Goal: Information Seeking & Learning: Find specific fact

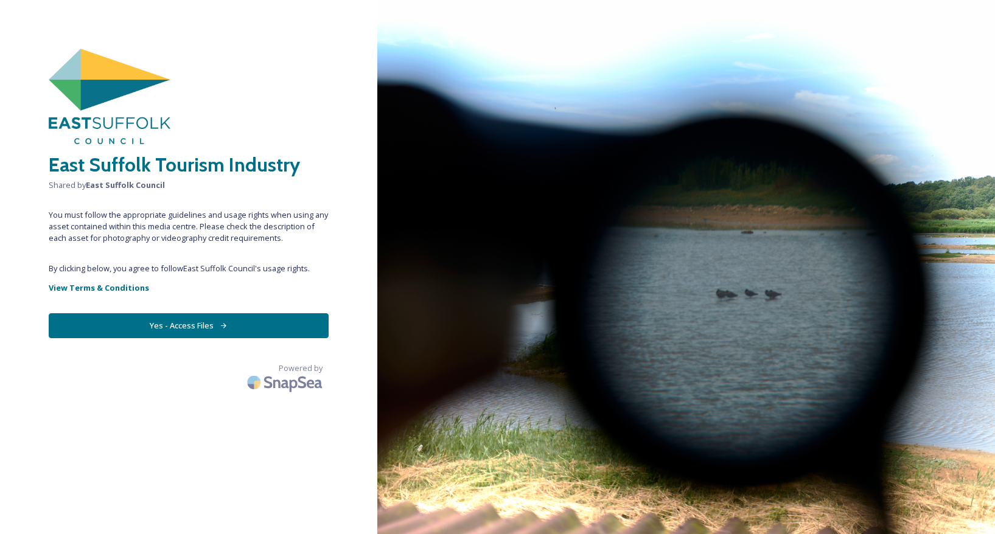
click at [201, 327] on button "Yes - Access Files" at bounding box center [189, 325] width 280 height 25
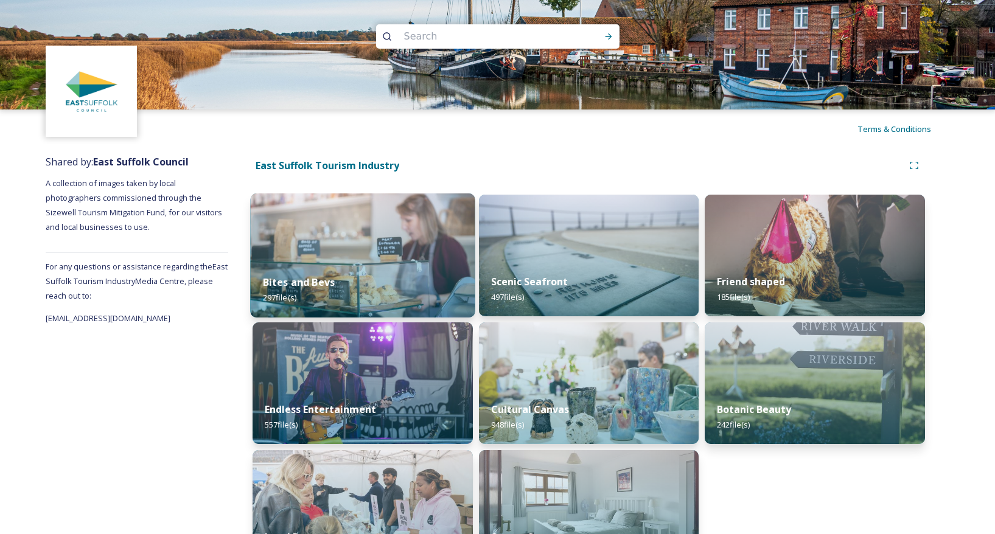
click at [363, 250] on img at bounding box center [362, 256] width 225 height 124
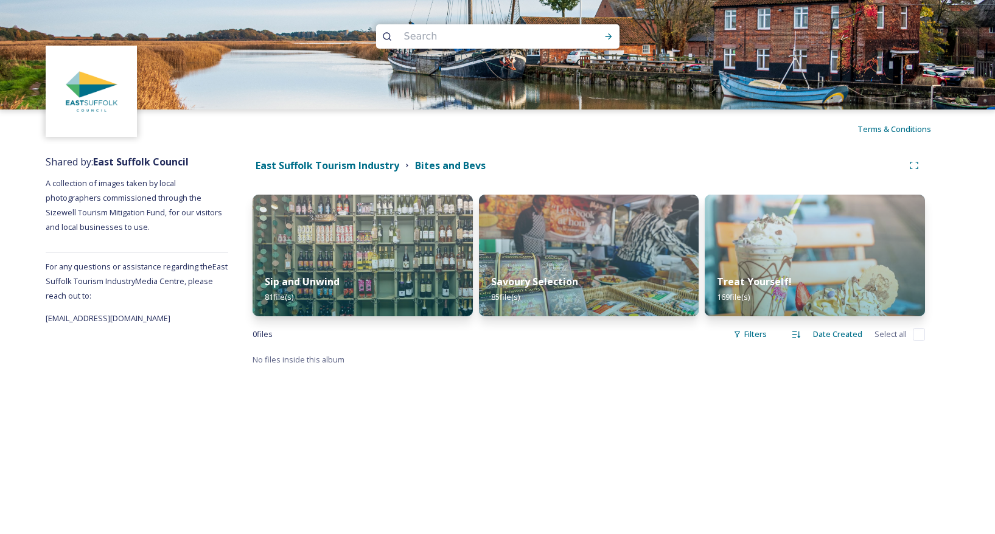
click at [425, 34] on input at bounding box center [481, 36] width 167 height 27
type input "[PERSON_NAME] market"
click at [609, 33] on icon at bounding box center [609, 37] width 10 height 10
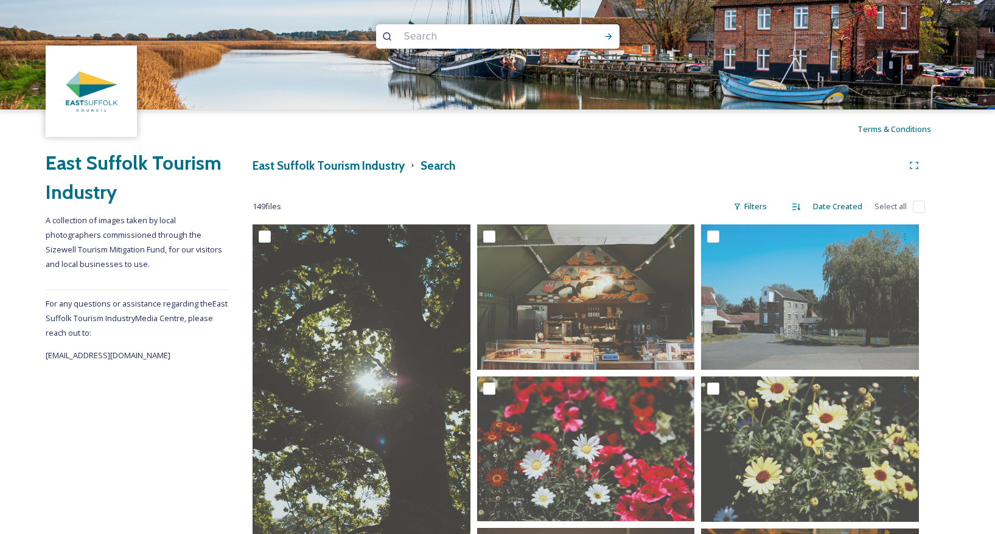
click at [920, 206] on input "checkbox" at bounding box center [919, 207] width 12 height 12
checkbox input "true"
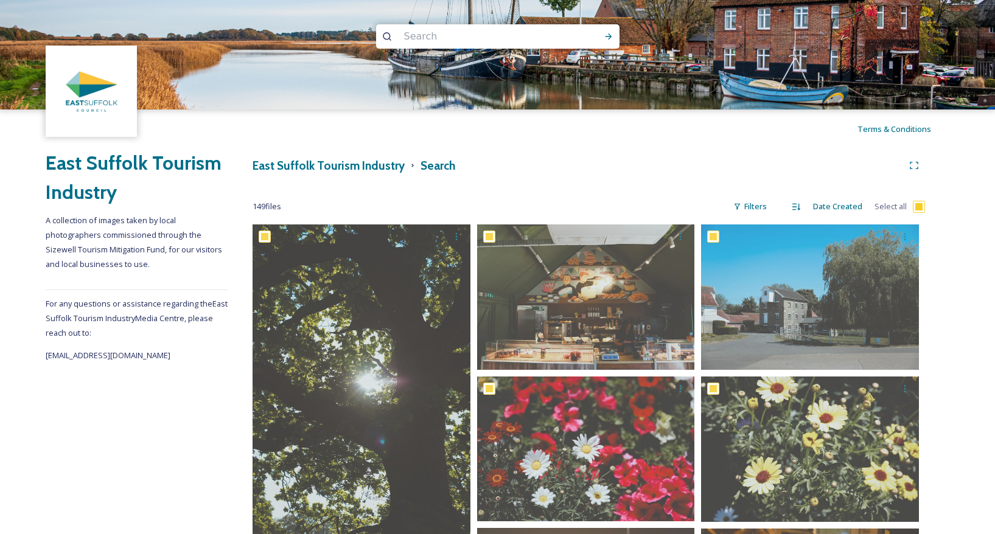
checkbox input "true"
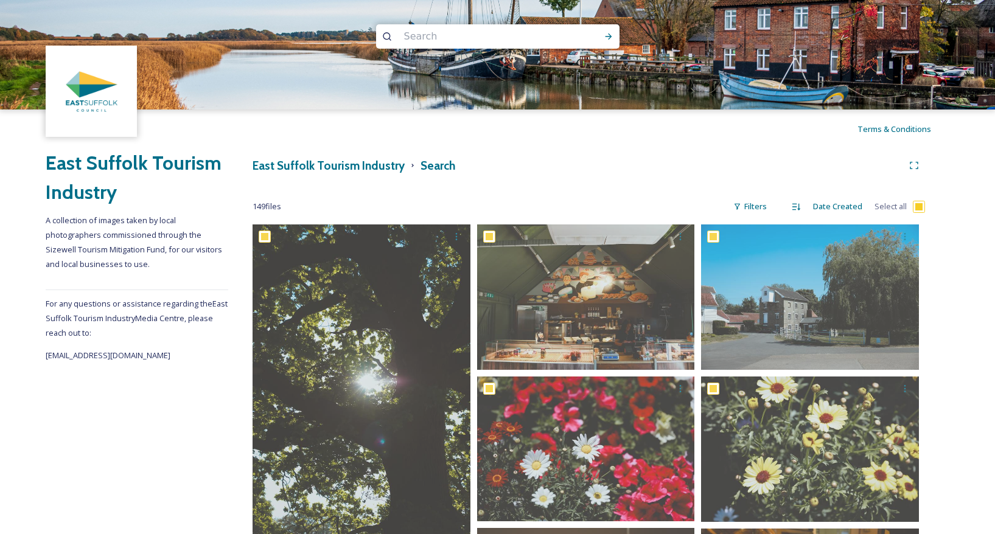
checkbox input "true"
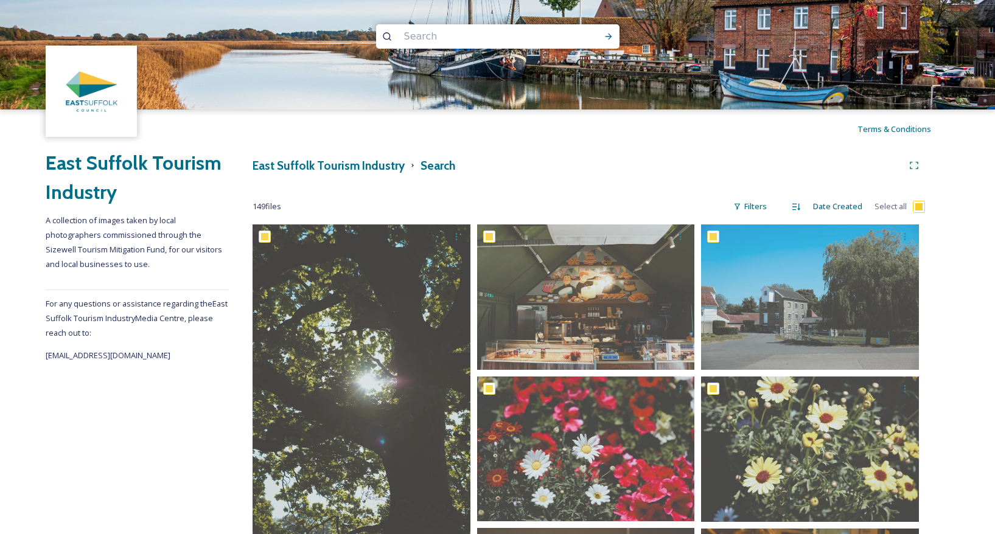
checkbox input "true"
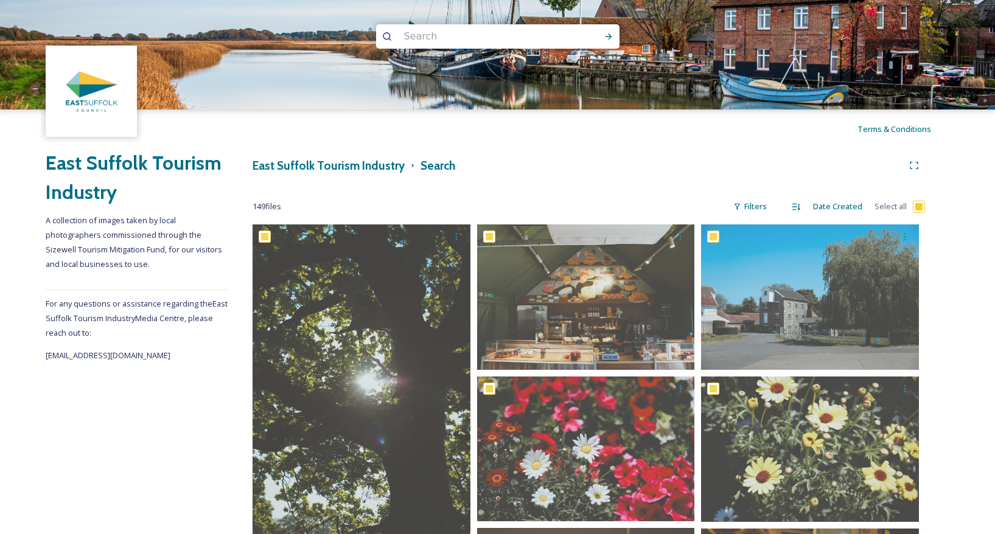
checkbox input "true"
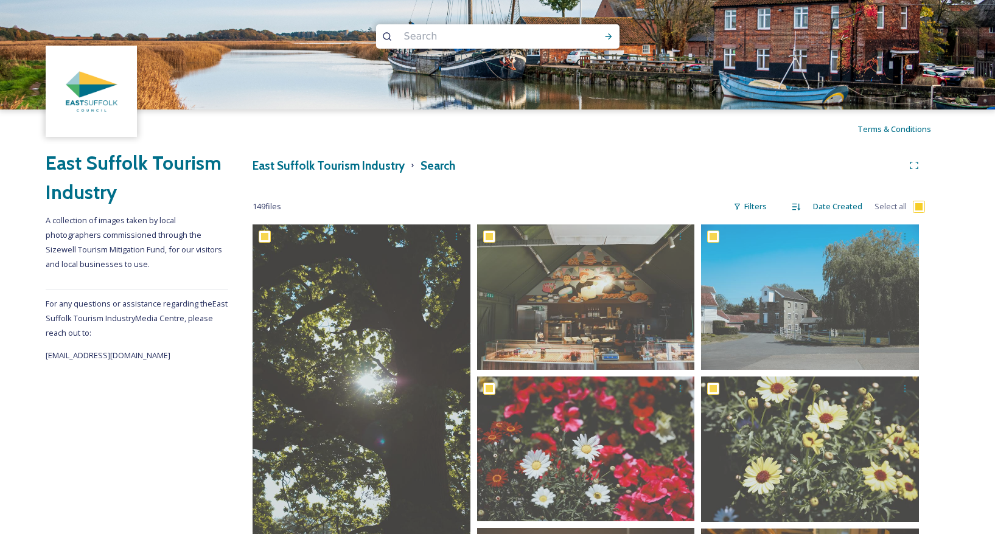
checkbox input "true"
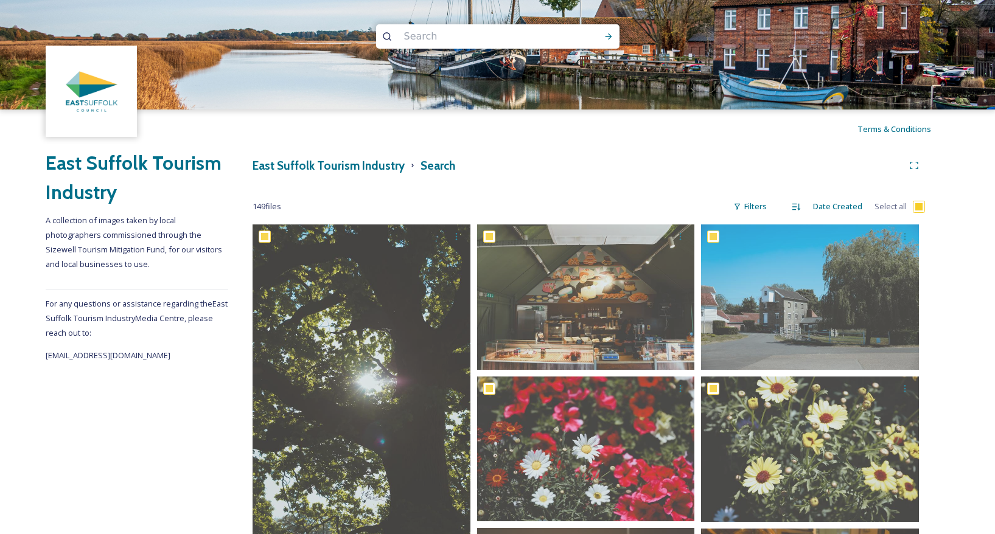
checkbox input "true"
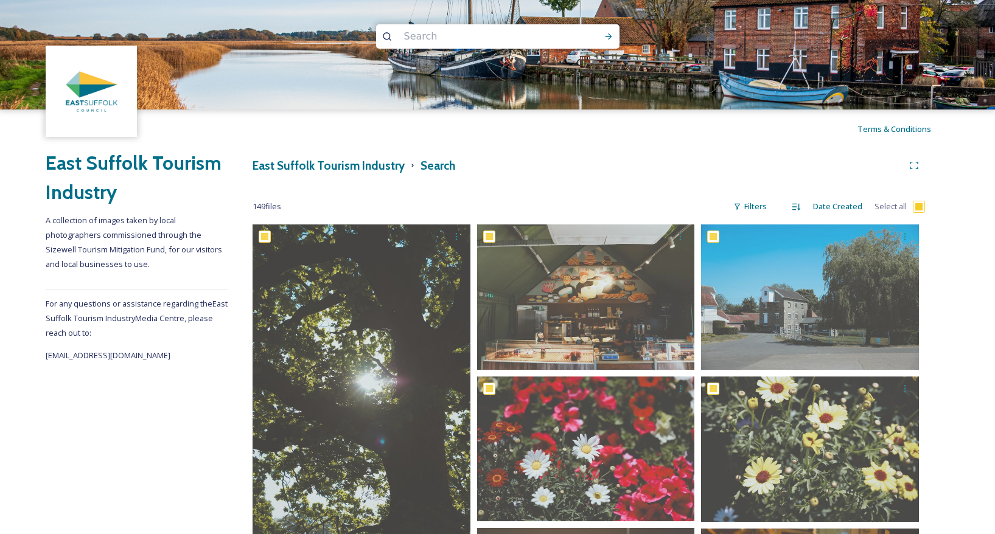
checkbox input "true"
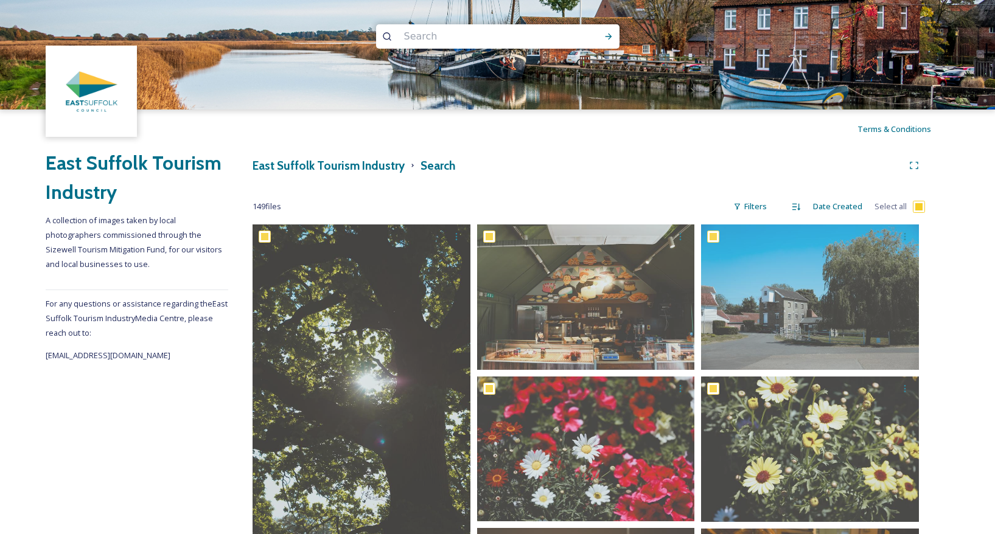
checkbox input "true"
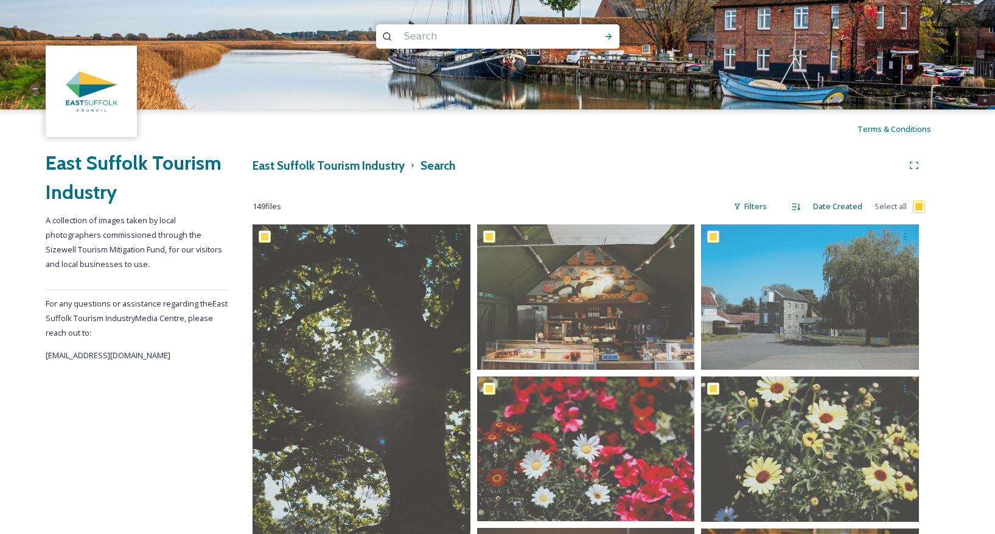
checkbox input "true"
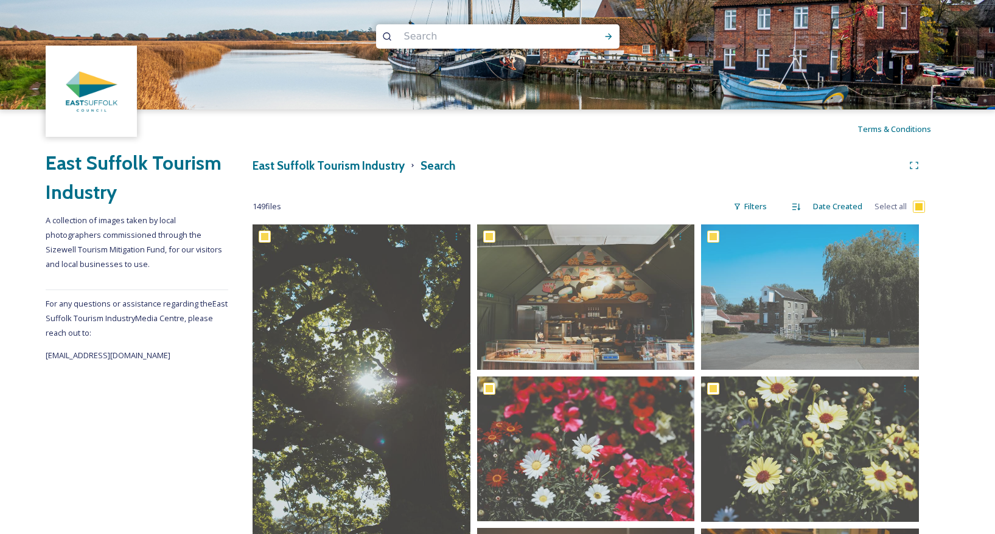
checkbox input "true"
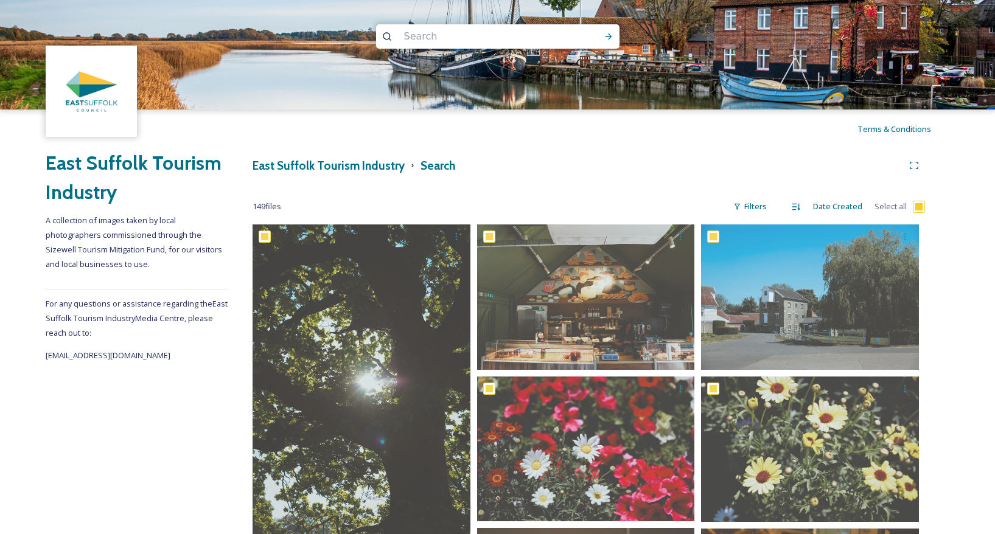
checkbox input "true"
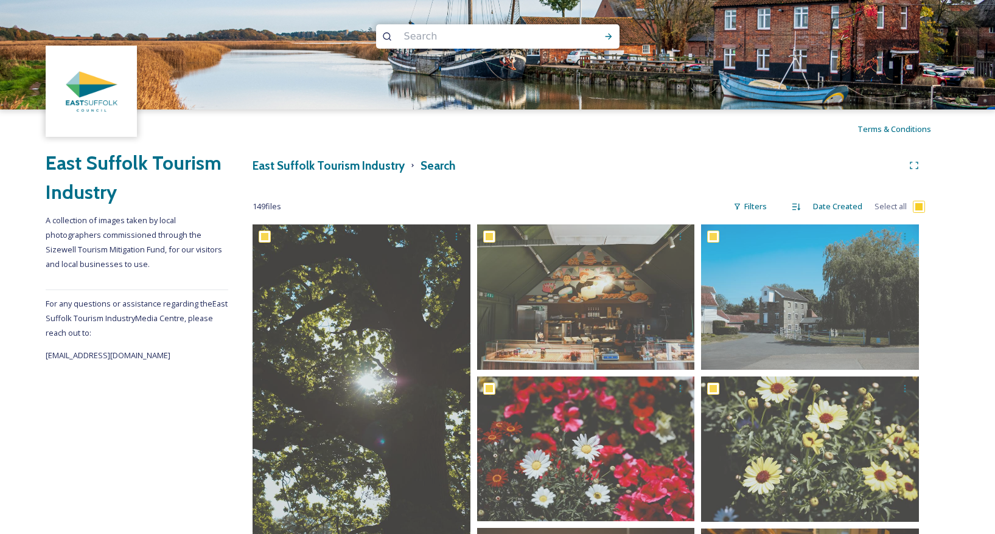
checkbox input "true"
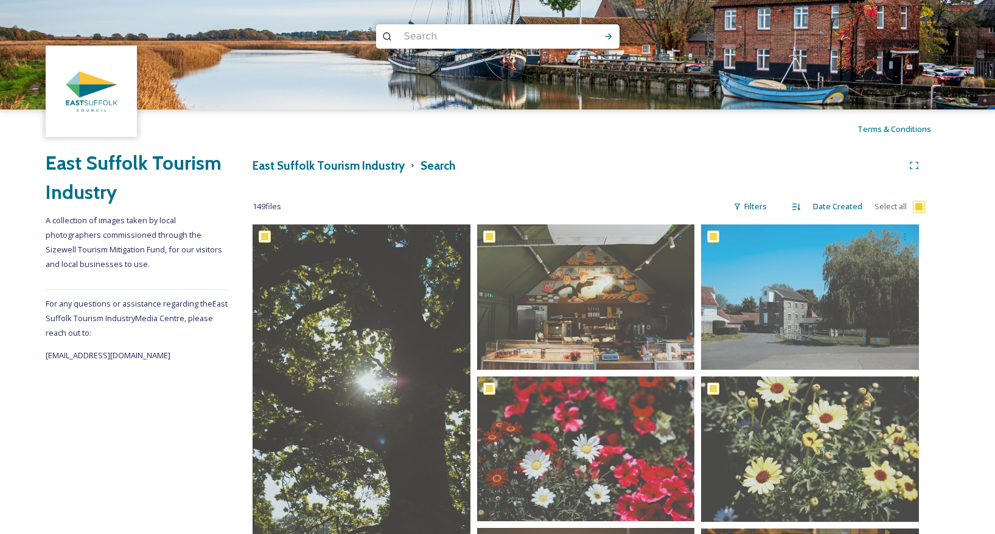
checkbox input "true"
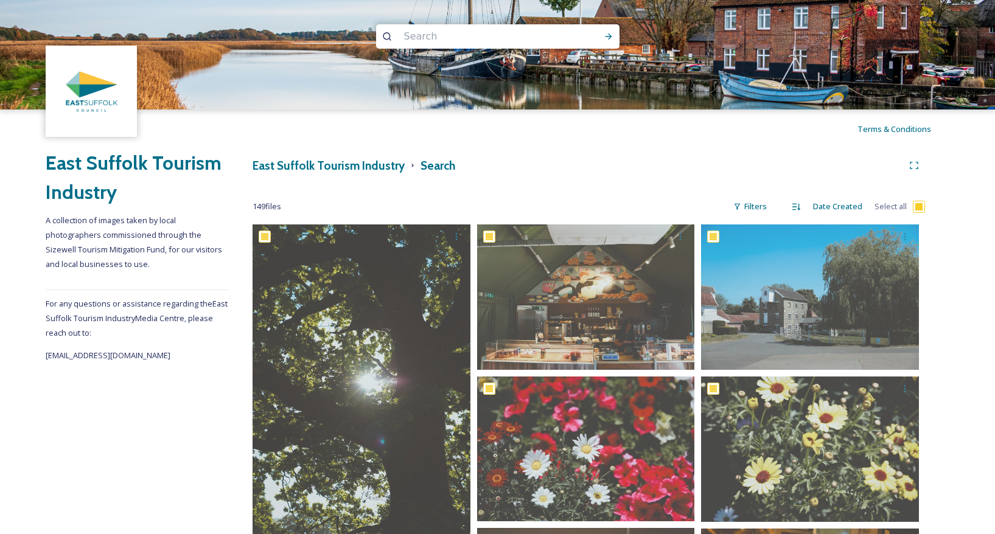
checkbox input "true"
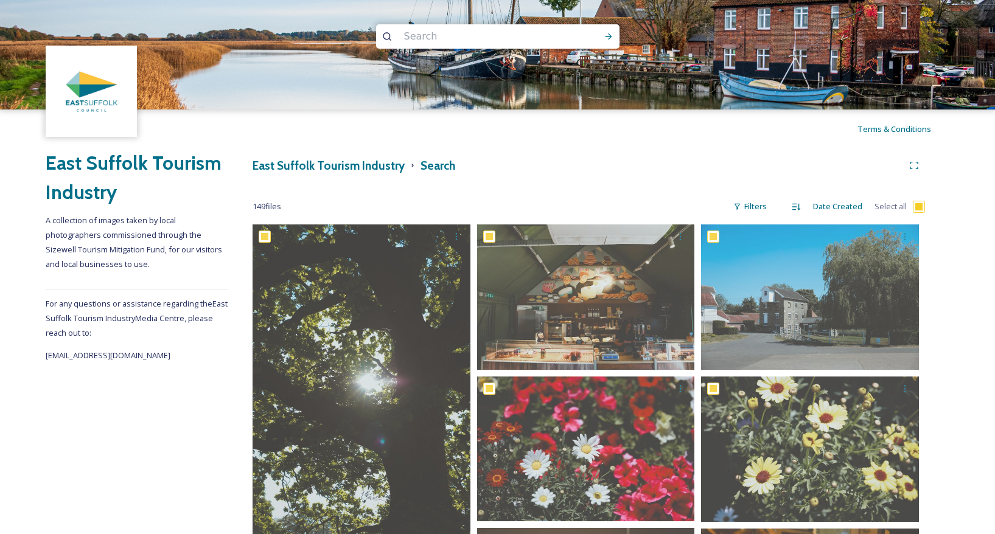
checkbox input "true"
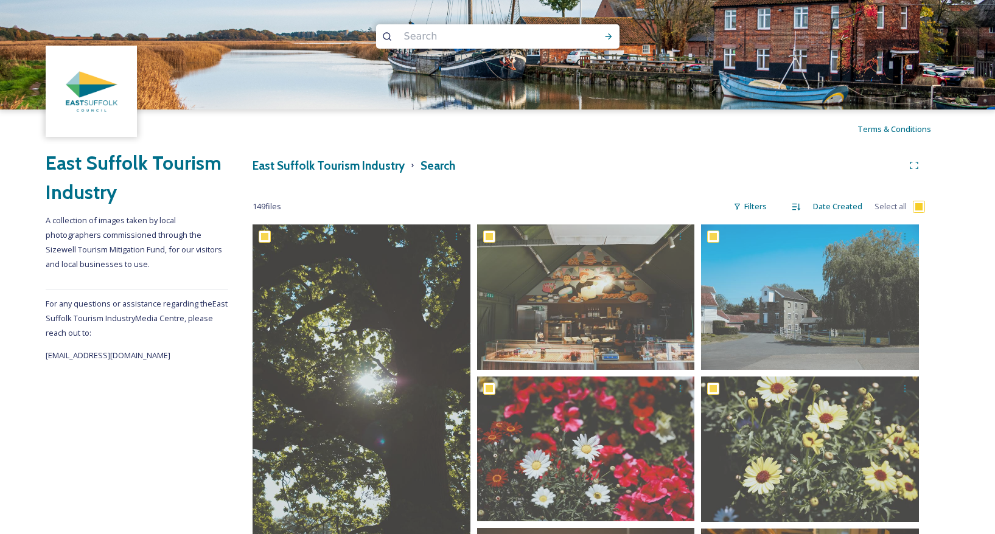
checkbox input "true"
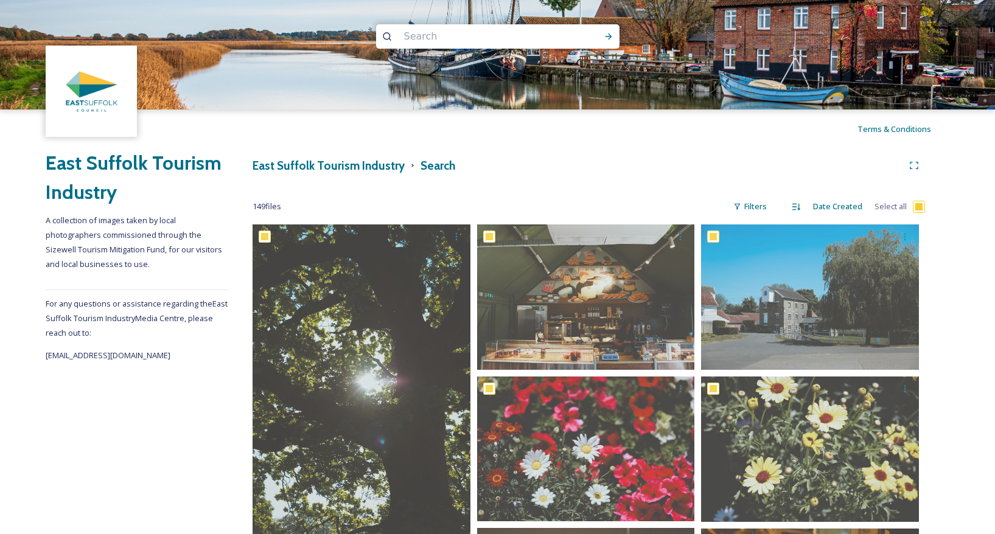
checkbox input "true"
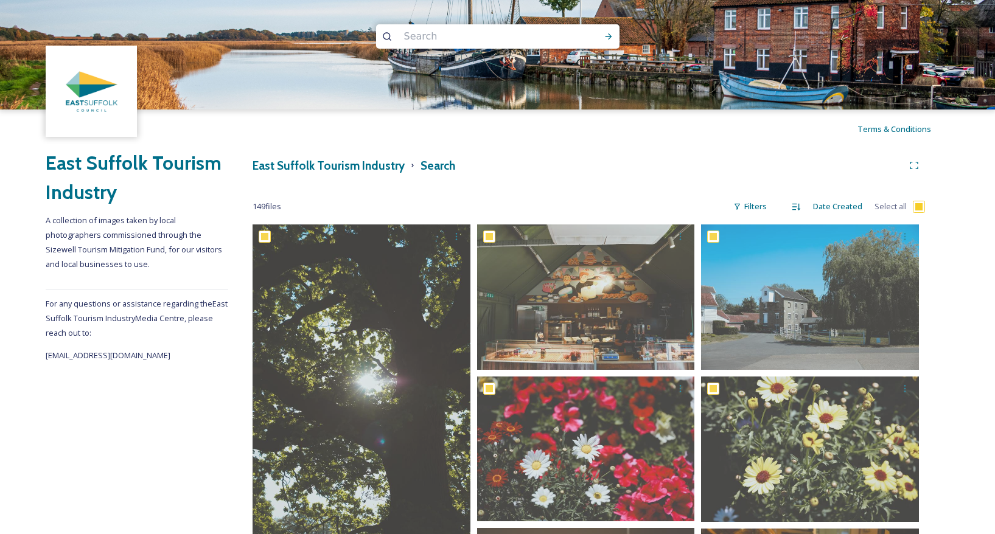
checkbox input "true"
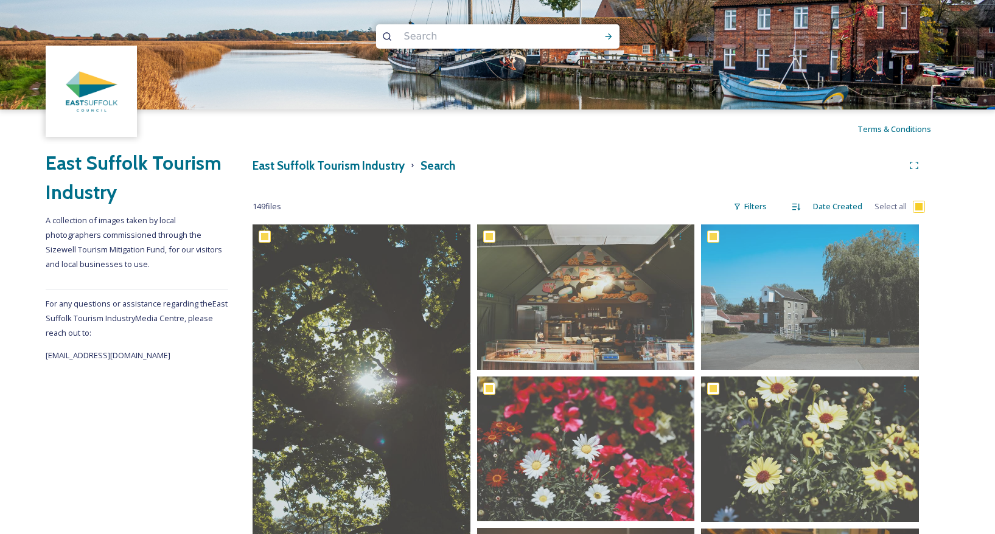
checkbox input "true"
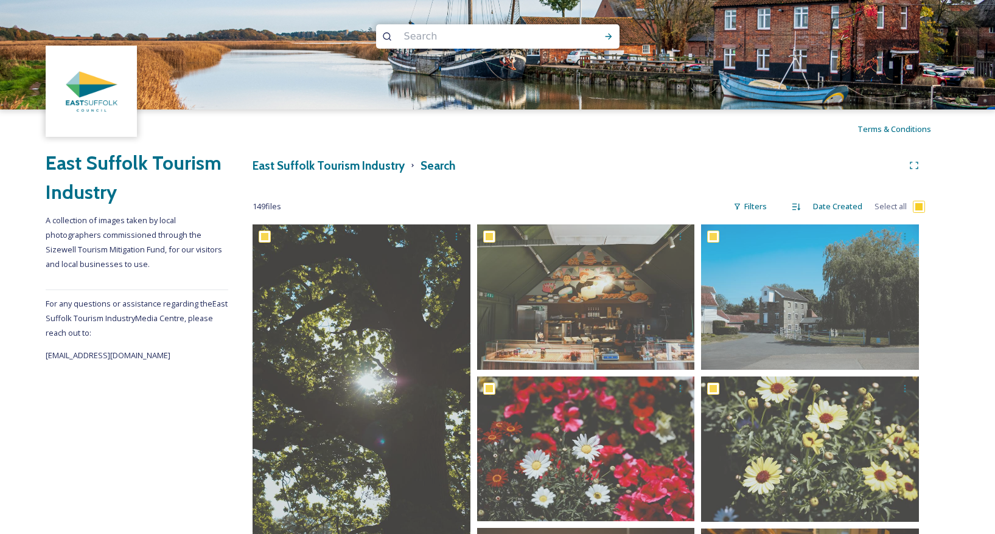
checkbox input "true"
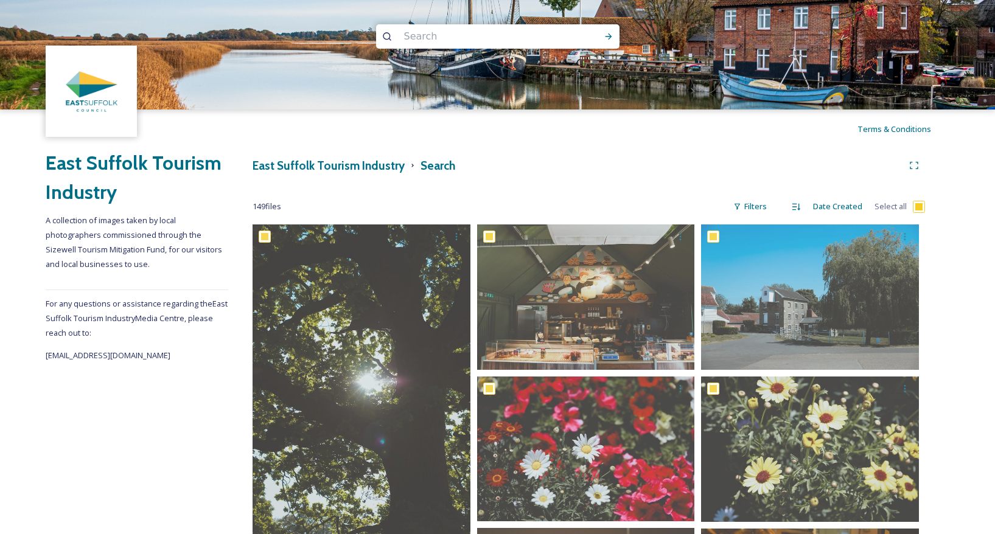
checkbox input "true"
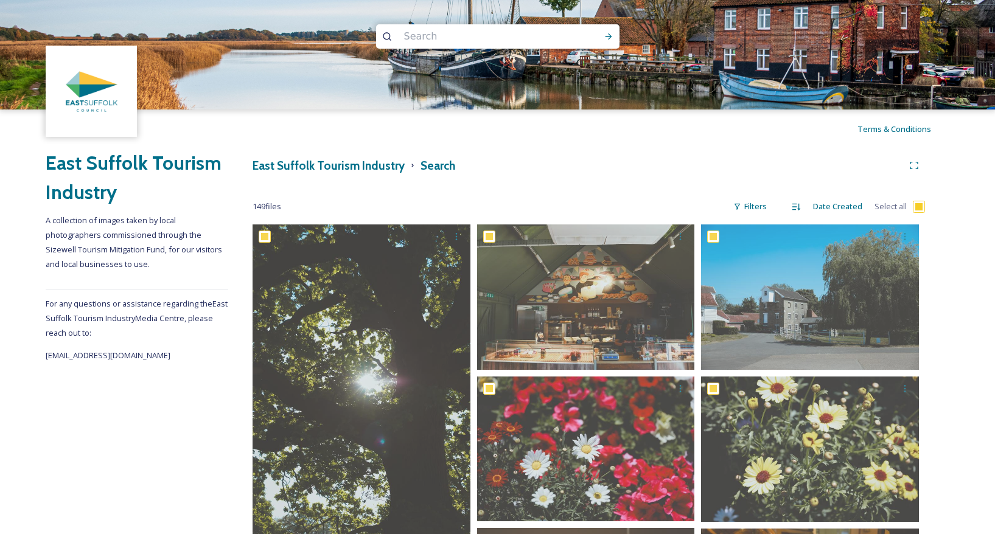
checkbox input "true"
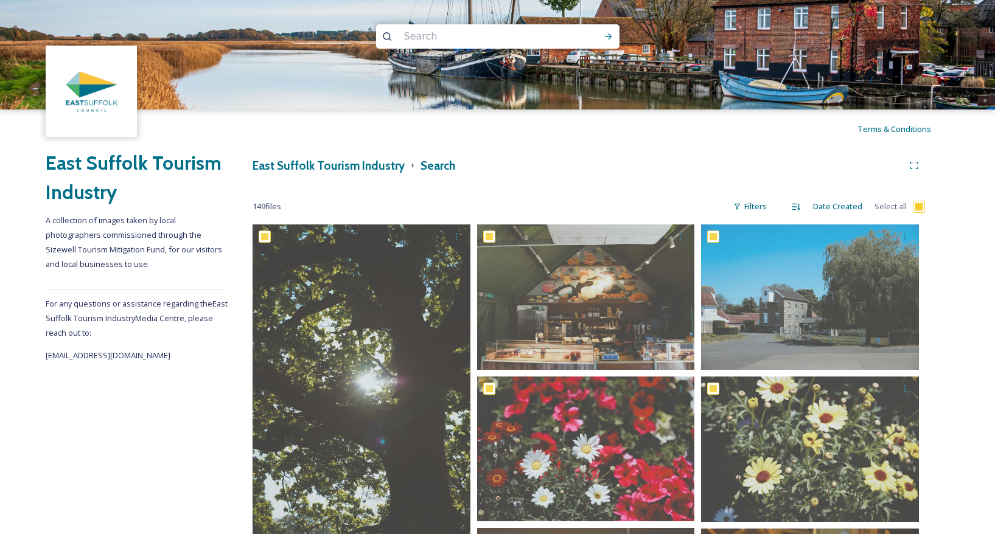
checkbox input "true"
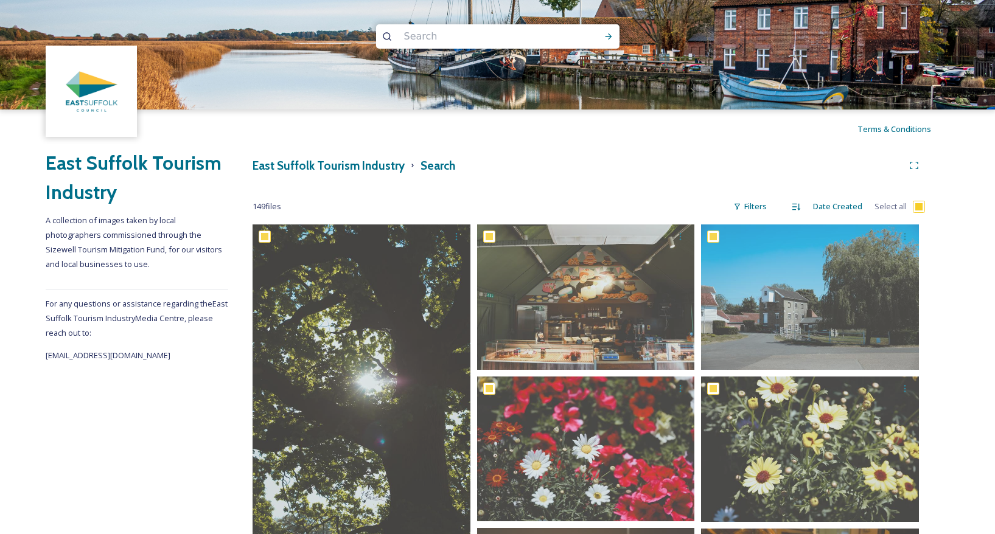
checkbox input "true"
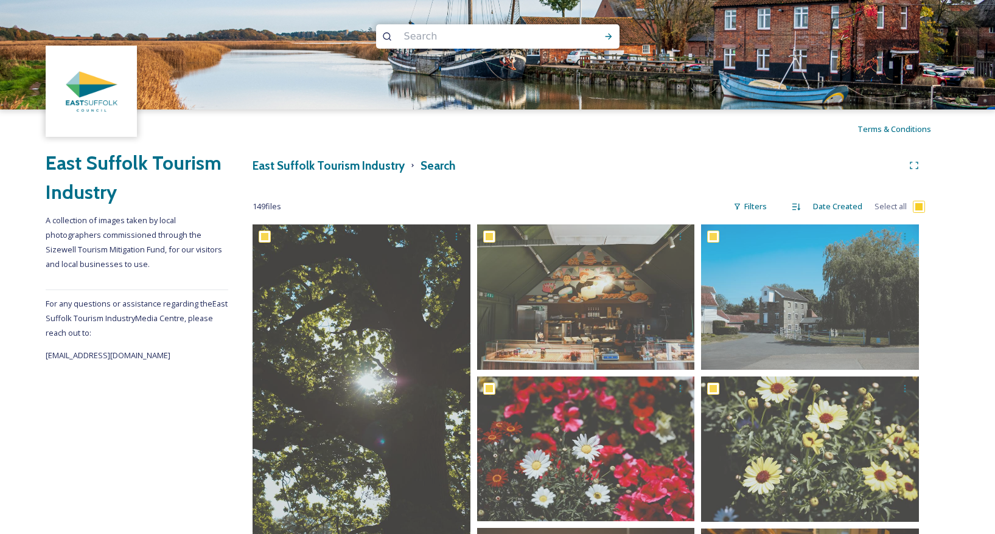
checkbox input "true"
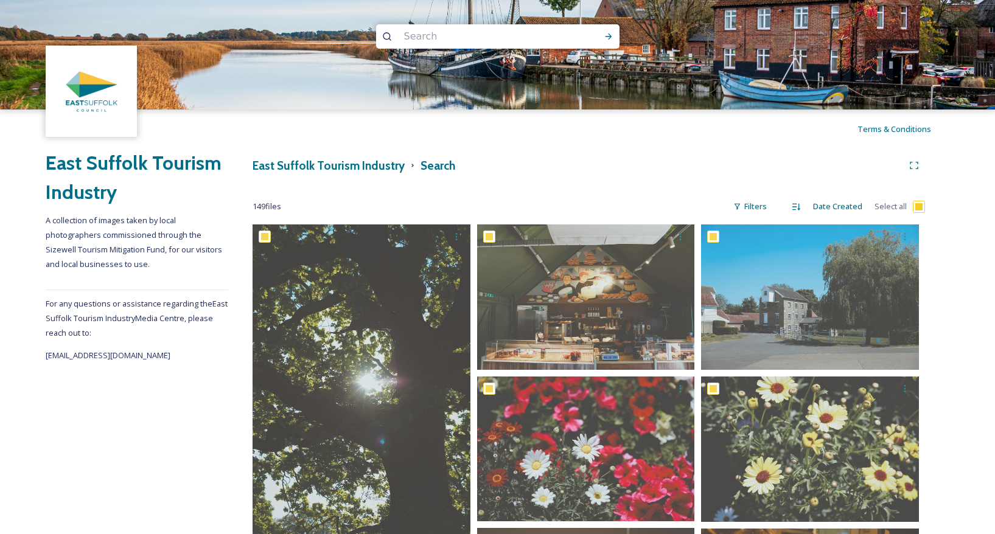
checkbox input "true"
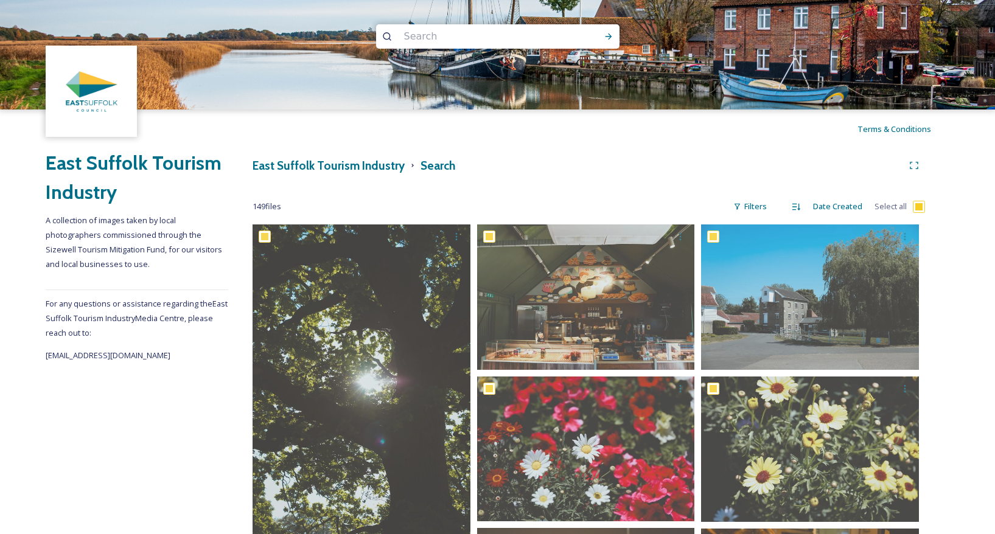
checkbox input "true"
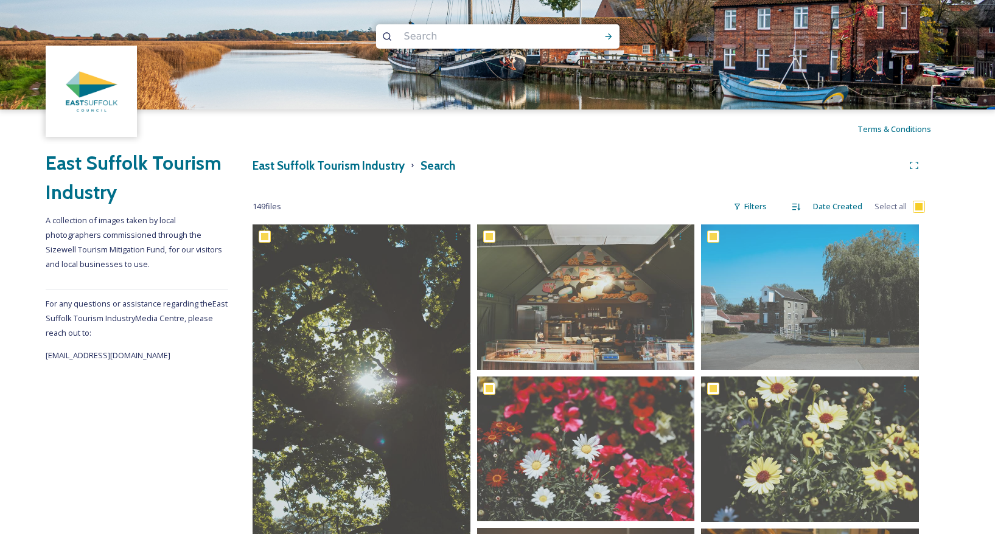
checkbox input "true"
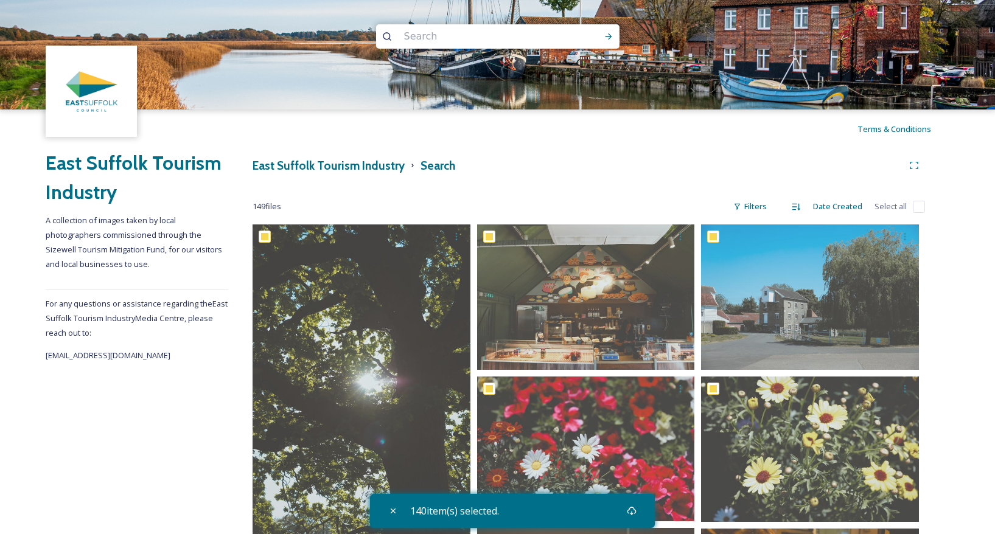
click at [920, 206] on input "checkbox" at bounding box center [919, 207] width 12 height 12
checkbox input "true"
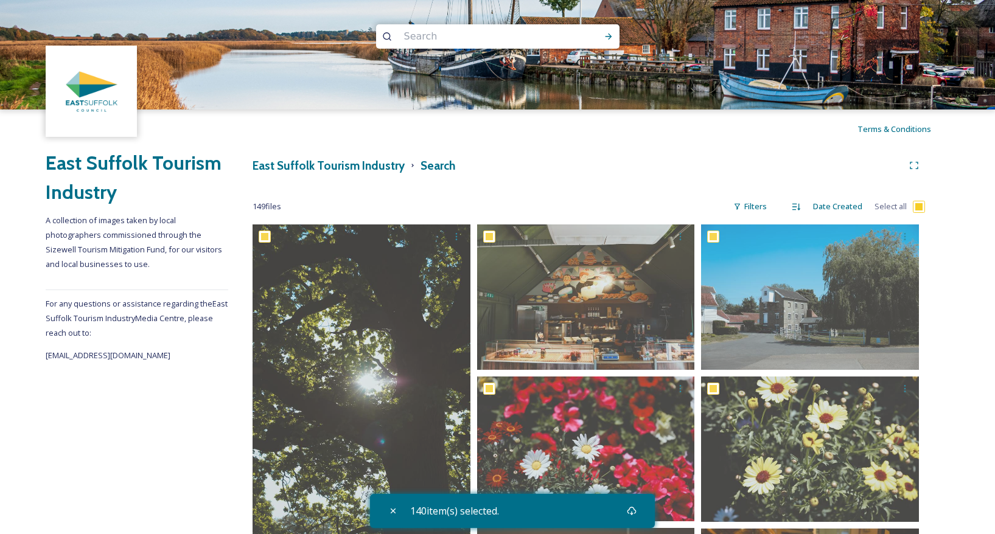
checkbox input "true"
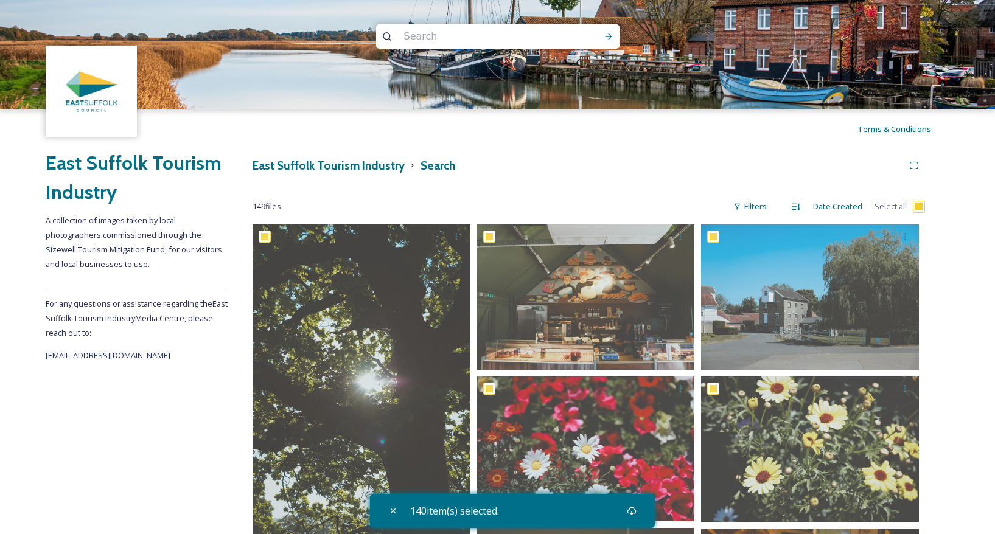
checkbox input "true"
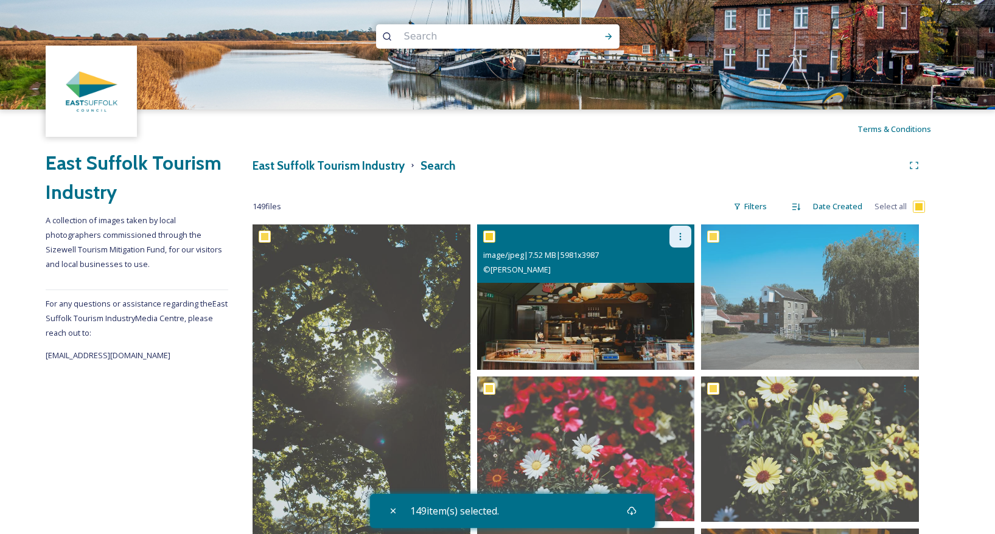
click at [682, 234] on icon at bounding box center [681, 237] width 10 height 10
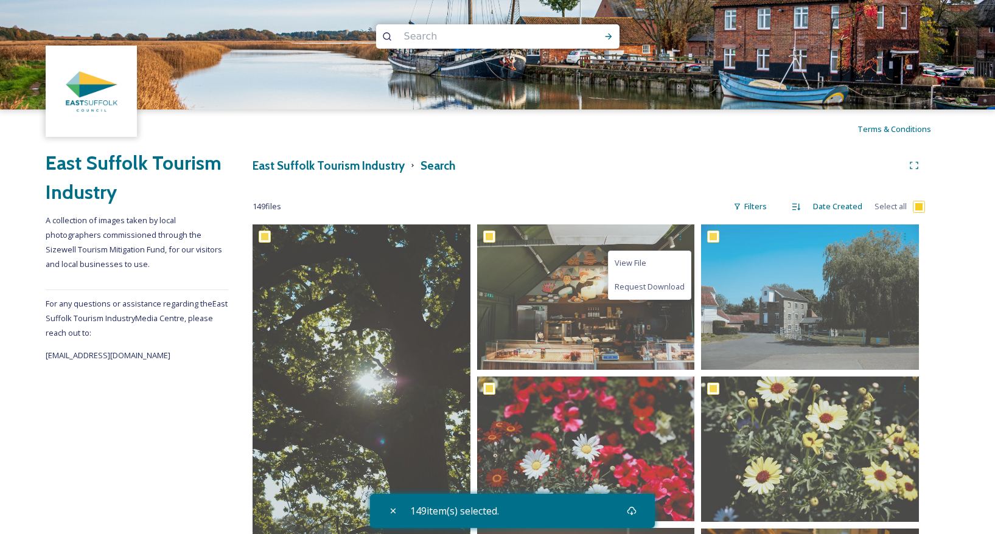
drag, startPoint x: 918, startPoint y: 206, endPoint x: 921, endPoint y: 233, distance: 27.6
click at [918, 206] on input "checkbox" at bounding box center [919, 207] width 12 height 12
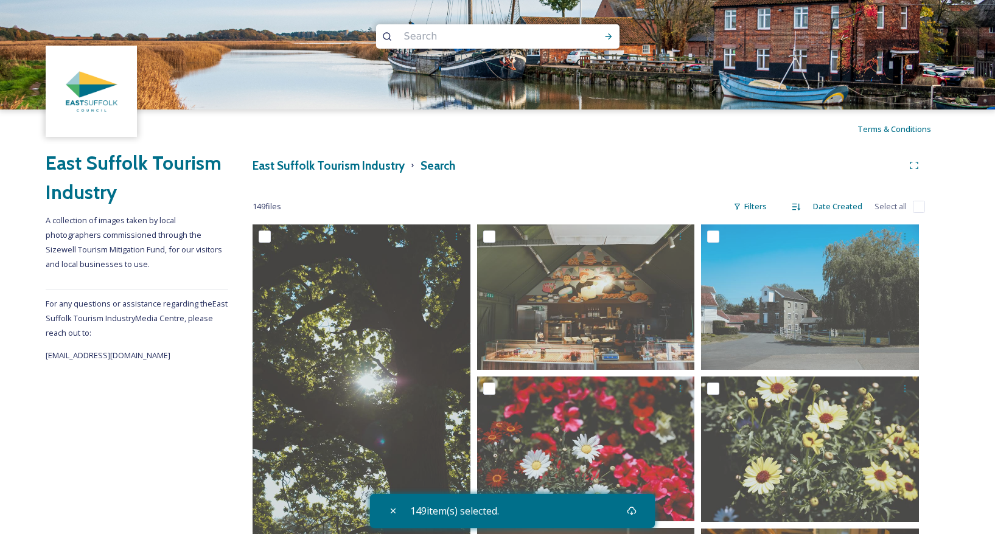
checkbox input "false"
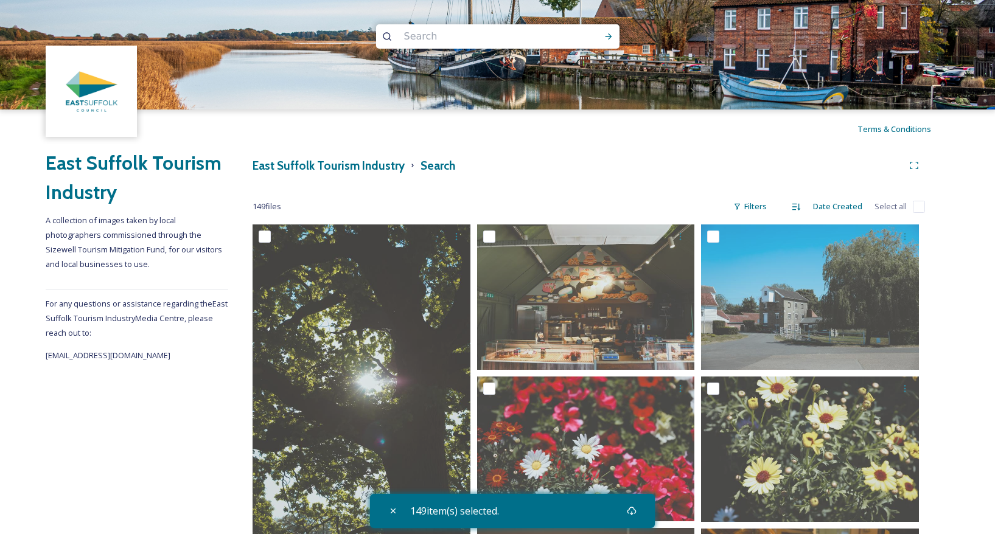
checkbox input "false"
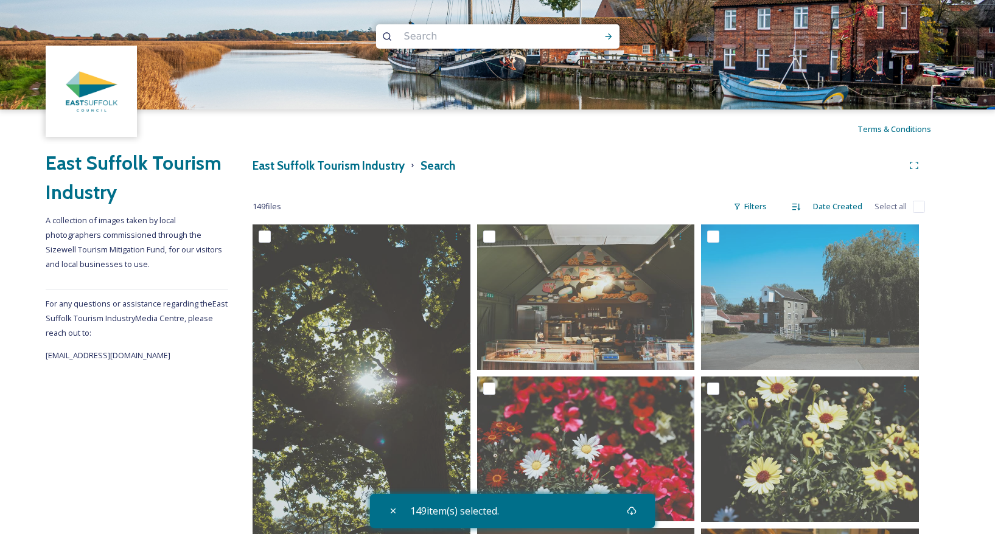
checkbox input "false"
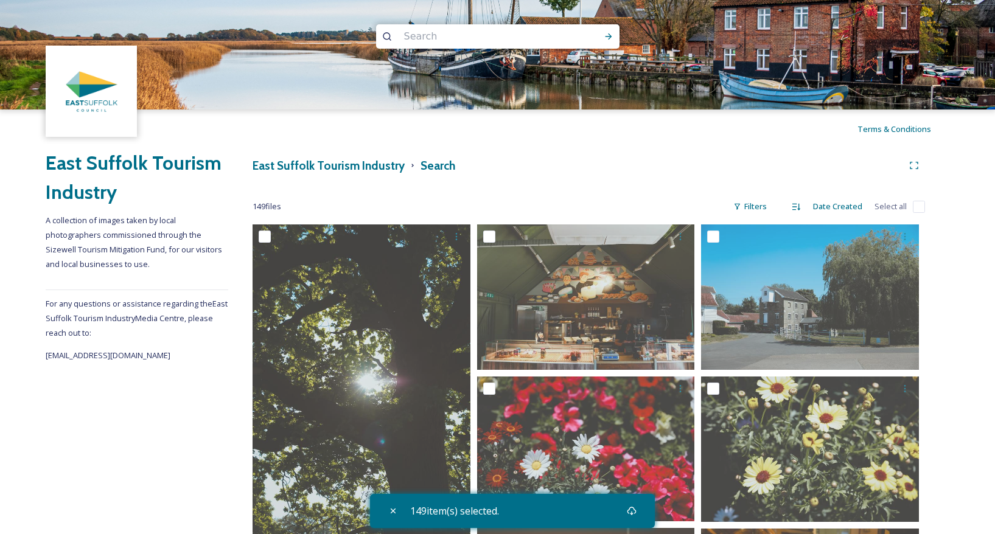
checkbox input "false"
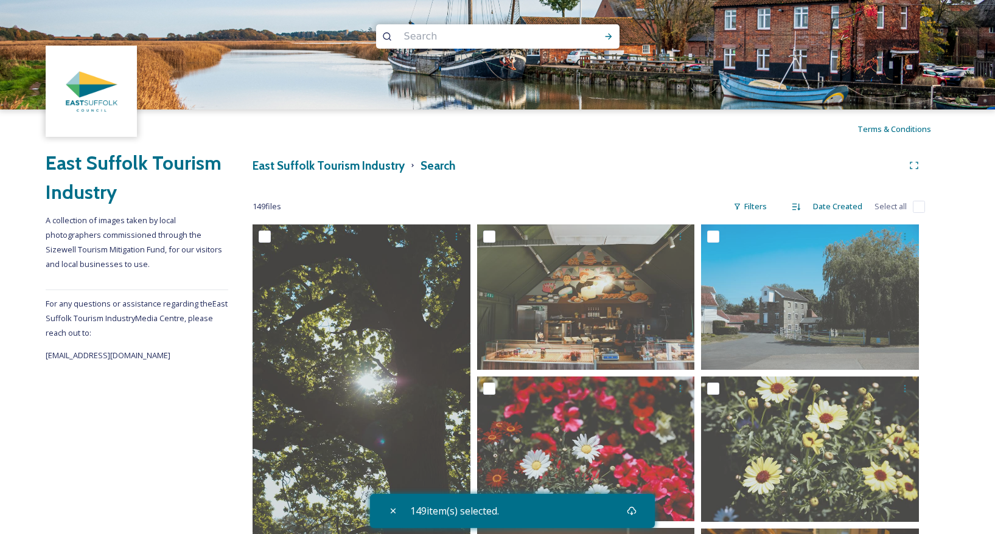
checkbox input "false"
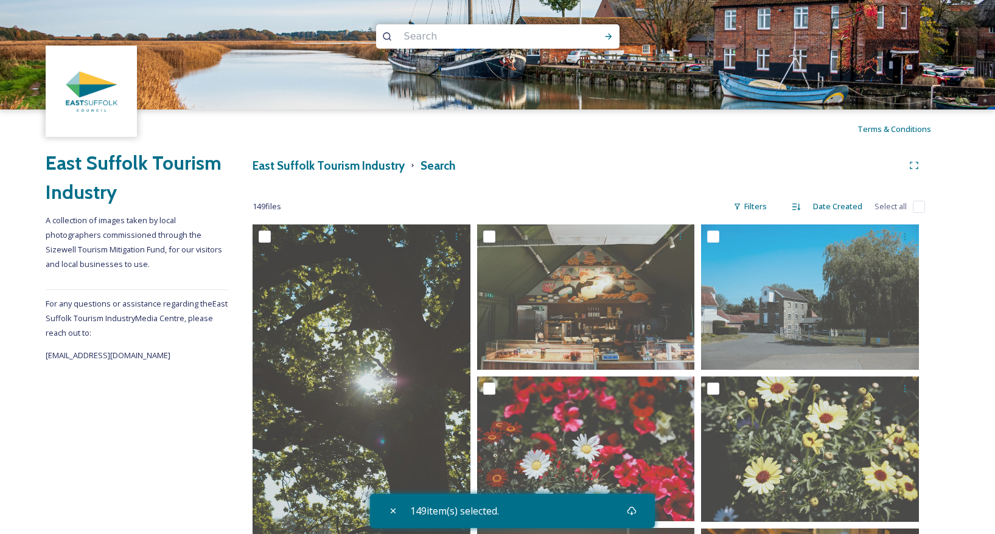
checkbox input "false"
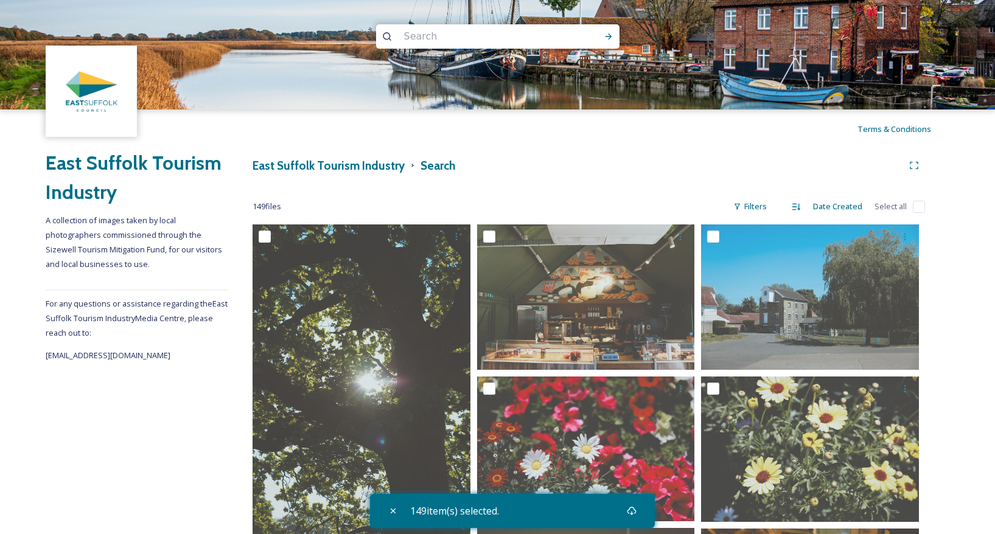
checkbox input "false"
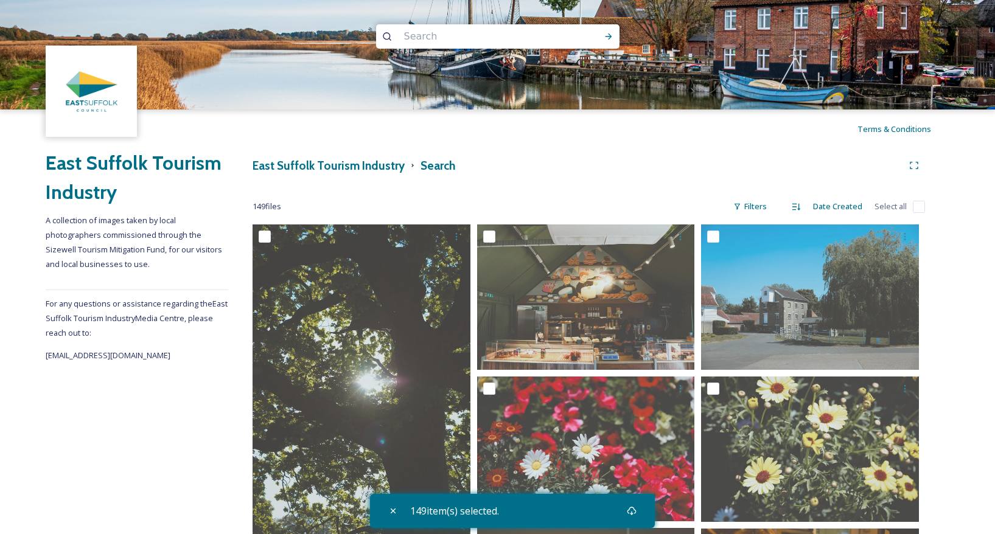
checkbox input "false"
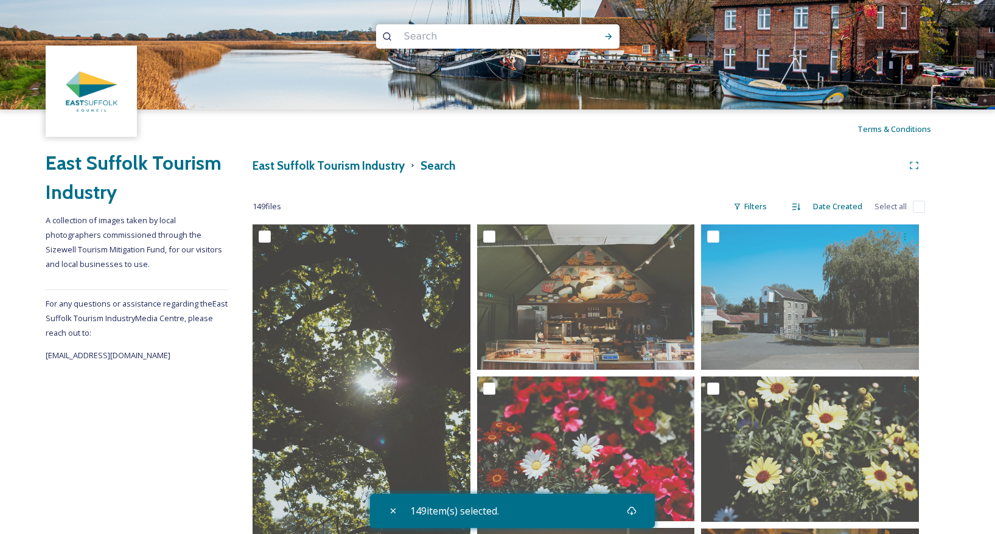
checkbox input "false"
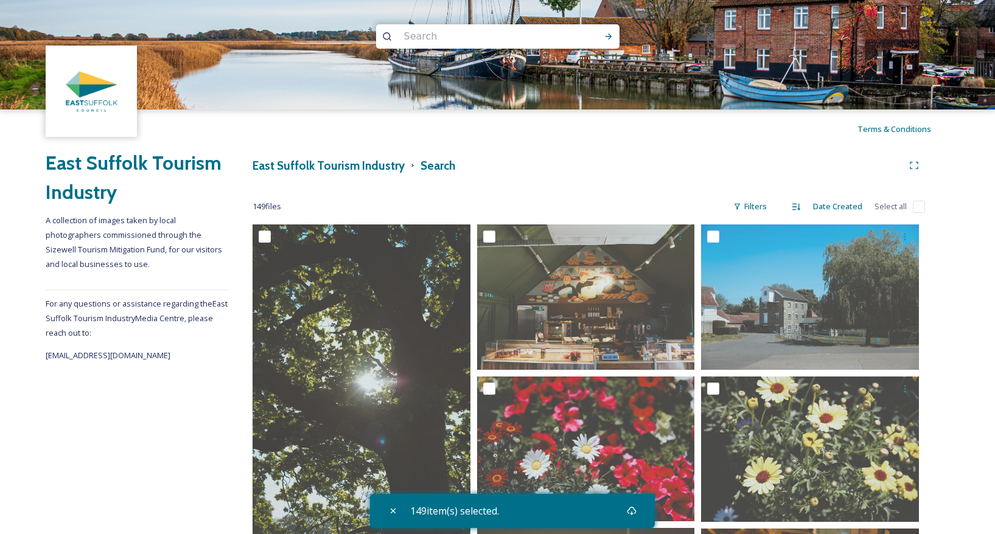
checkbox input "false"
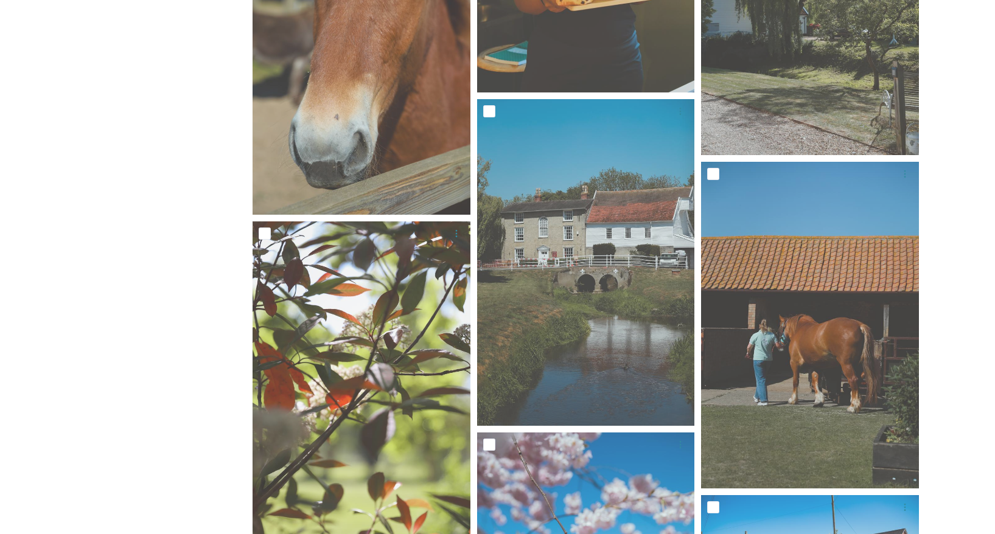
scroll to position [2717, 0]
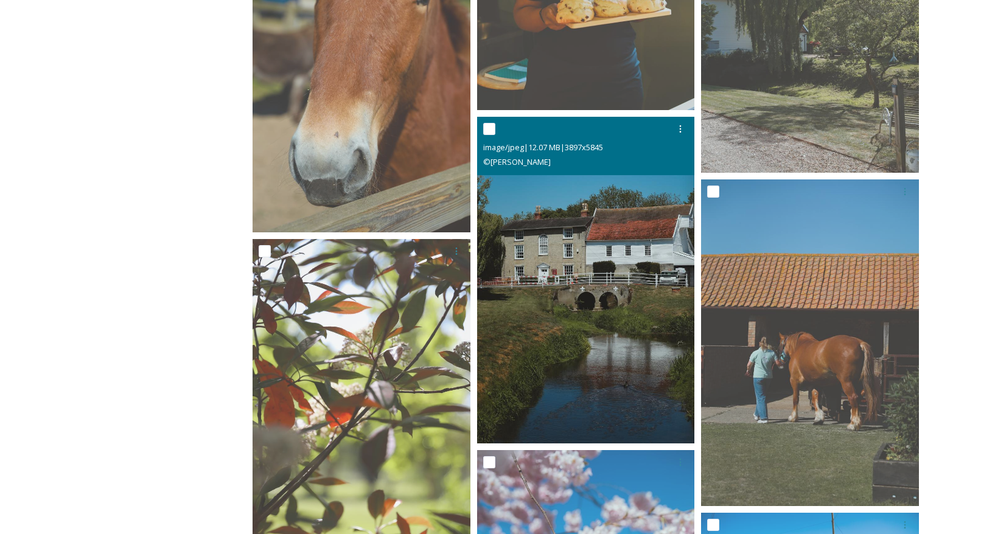
click at [488, 130] on input "checkbox" at bounding box center [489, 129] width 12 height 12
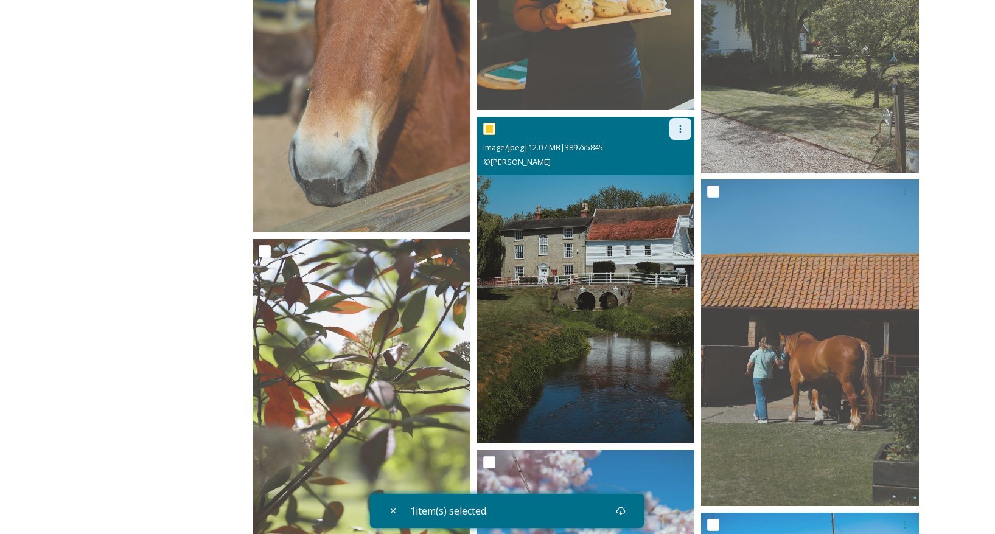
click at [679, 127] on icon at bounding box center [681, 129] width 10 height 10
click at [646, 153] on span "View File" at bounding box center [631, 156] width 32 height 12
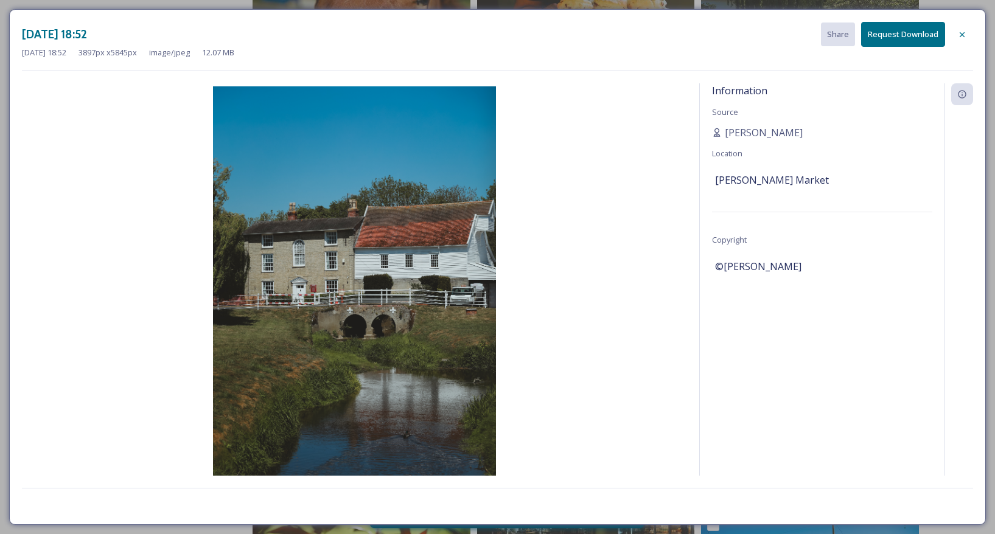
click at [920, 33] on button "Request Download" at bounding box center [903, 34] width 84 height 25
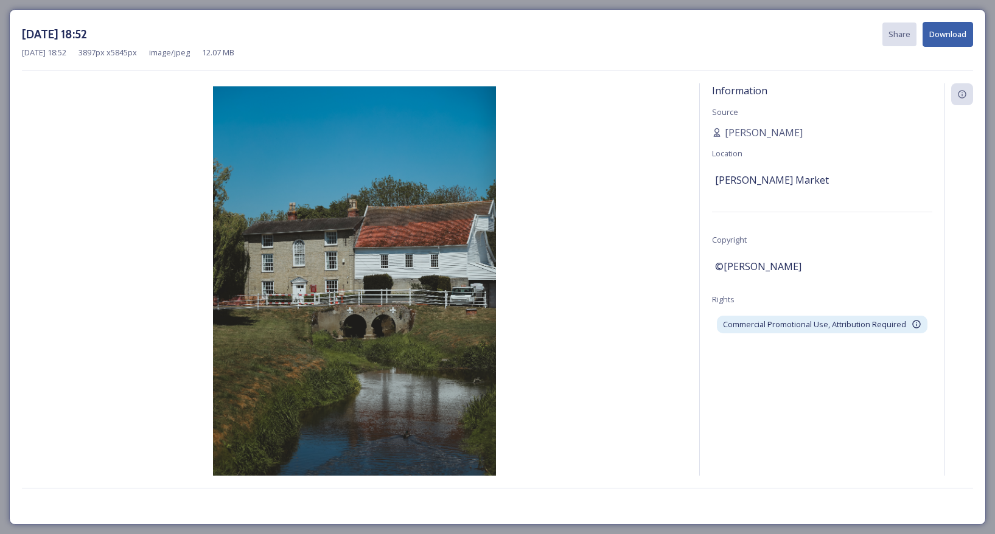
click at [339, 337] on img at bounding box center [354, 298] width 665 height 425
click at [340, 337] on img at bounding box center [354, 298] width 665 height 425
click at [340, 338] on img at bounding box center [354, 298] width 665 height 425
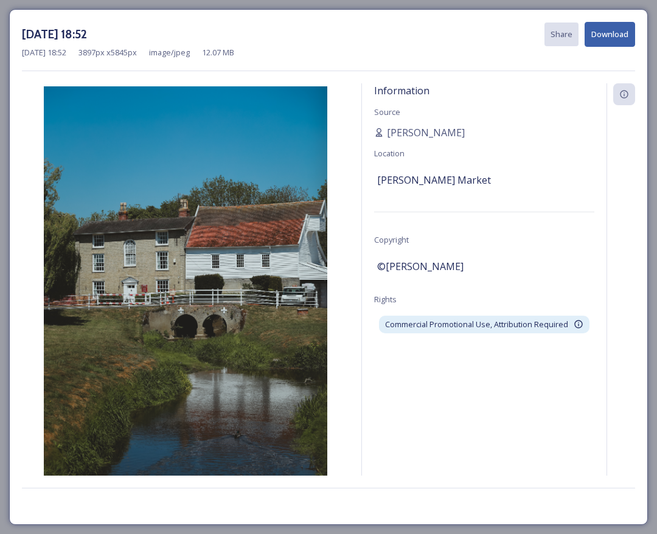
drag, startPoint x: 340, startPoint y: 338, endPoint x: 643, endPoint y: 273, distance: 310.6
click at [0, 0] on div "[DATE] 18:52 Share Download [DATE] 18:52 3897 px x 5845 px image/jpeg 12.07 MB …" at bounding box center [328, 267] width 657 height 534
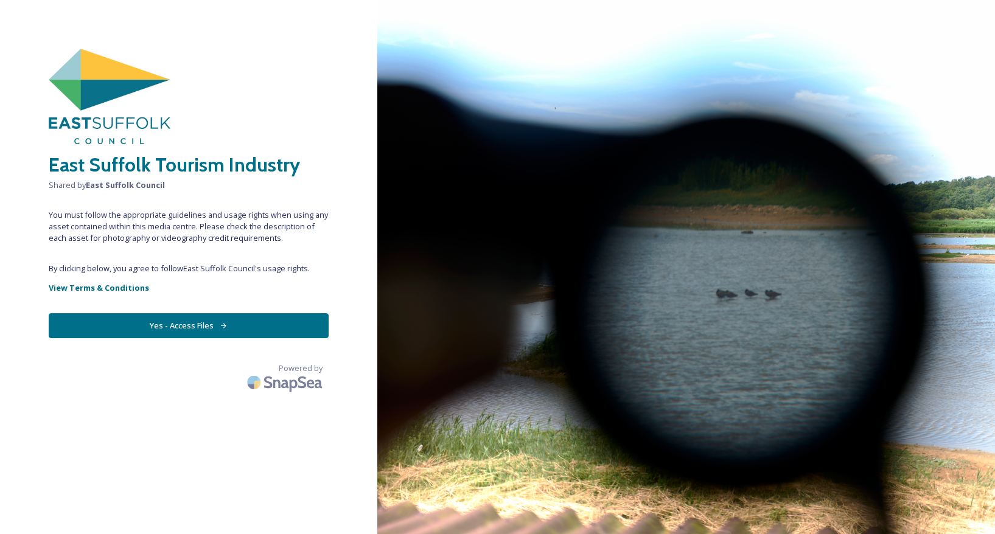
click at [189, 327] on button "Yes - Access Files" at bounding box center [189, 325] width 280 height 25
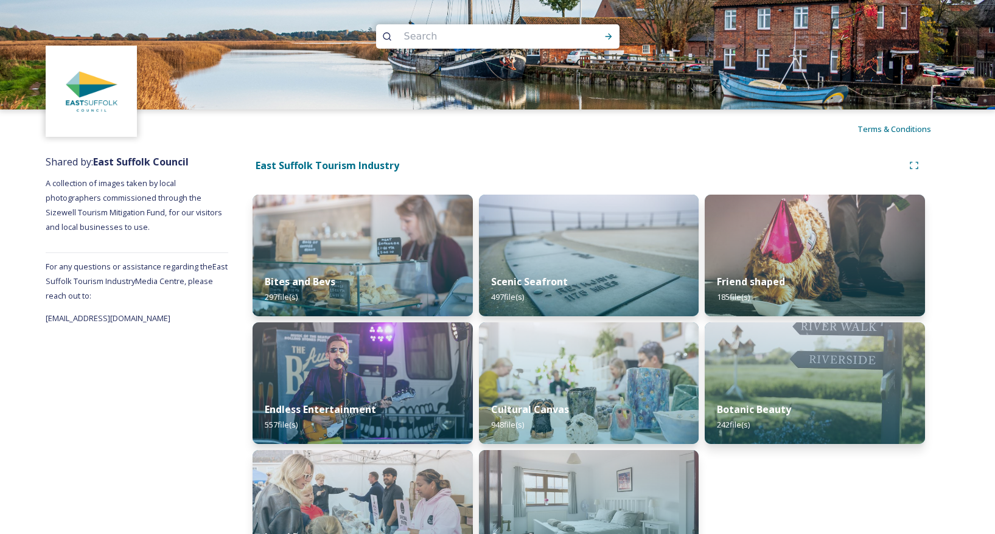
click at [481, 44] on input at bounding box center [481, 36] width 167 height 27
click at [456, 34] on span "[PERSON_NAME]" at bounding box center [434, 36] width 72 height 18
click at [611, 36] on icon at bounding box center [609, 37] width 10 height 10
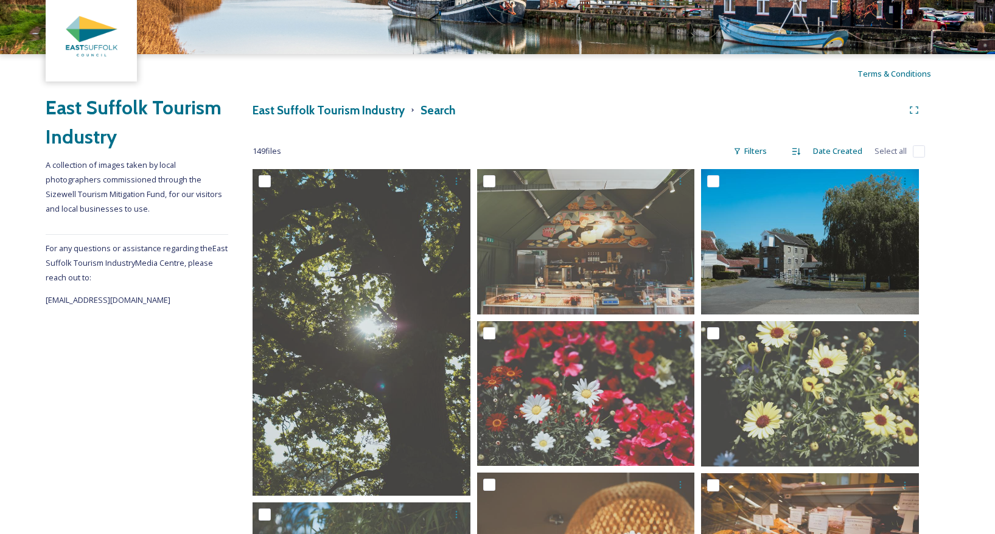
scroll to position [65, 0]
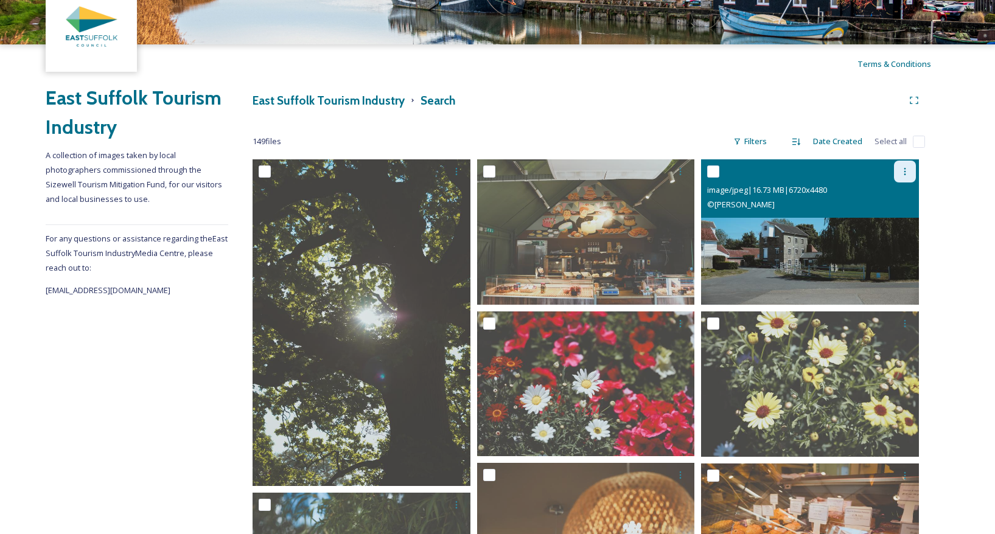
click at [906, 172] on icon at bounding box center [905, 172] width 10 height 10
click at [876, 197] on div "View File" at bounding box center [874, 198] width 82 height 24
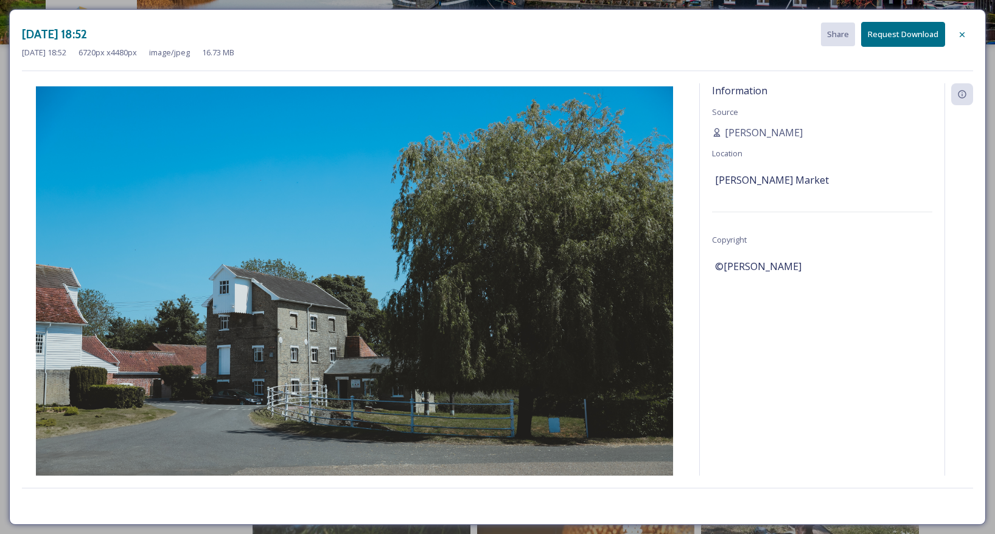
click at [459, 265] on img at bounding box center [354, 298] width 665 height 425
drag, startPoint x: 963, startPoint y: 33, endPoint x: 956, endPoint y: 37, distance: 7.9
click at [963, 33] on icon at bounding box center [962, 35] width 10 height 10
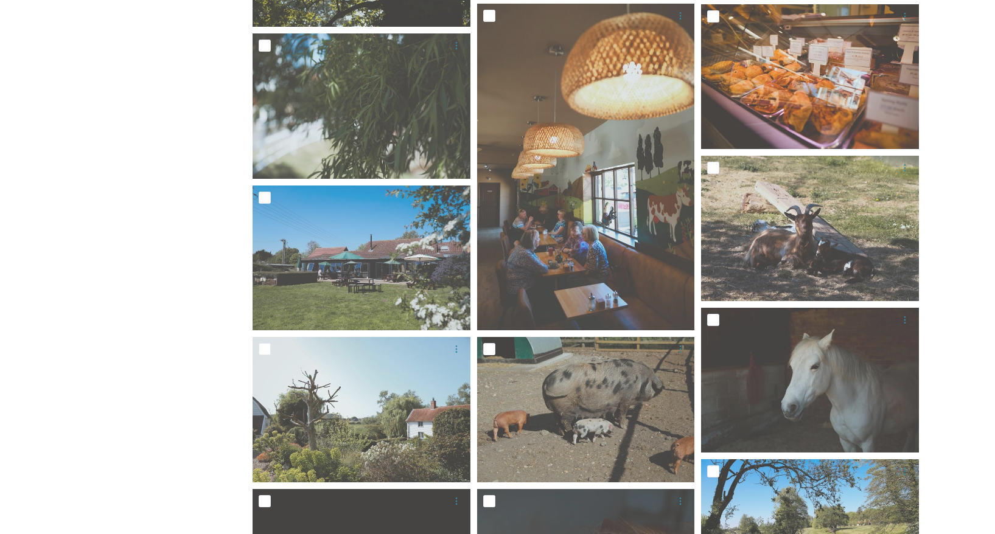
scroll to position [537, 0]
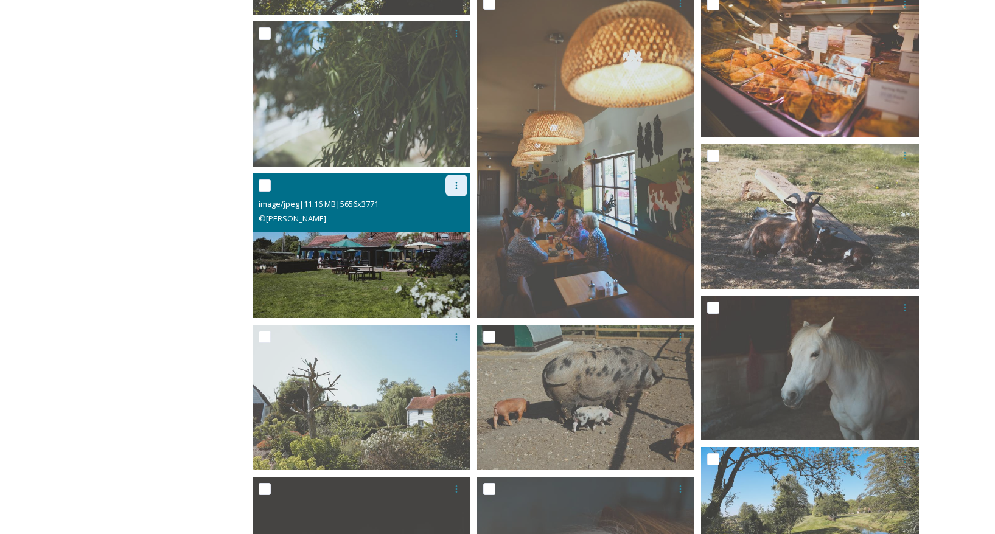
click at [457, 184] on icon at bounding box center [457, 186] width 10 height 10
click at [424, 210] on div "View File" at bounding box center [426, 212] width 82 height 24
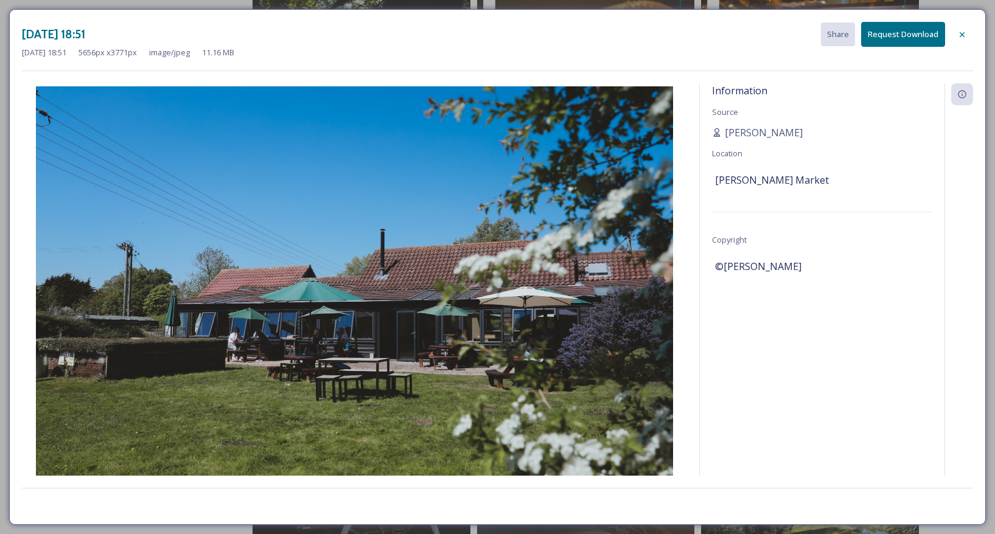
click at [962, 32] on icon at bounding box center [962, 35] width 10 height 10
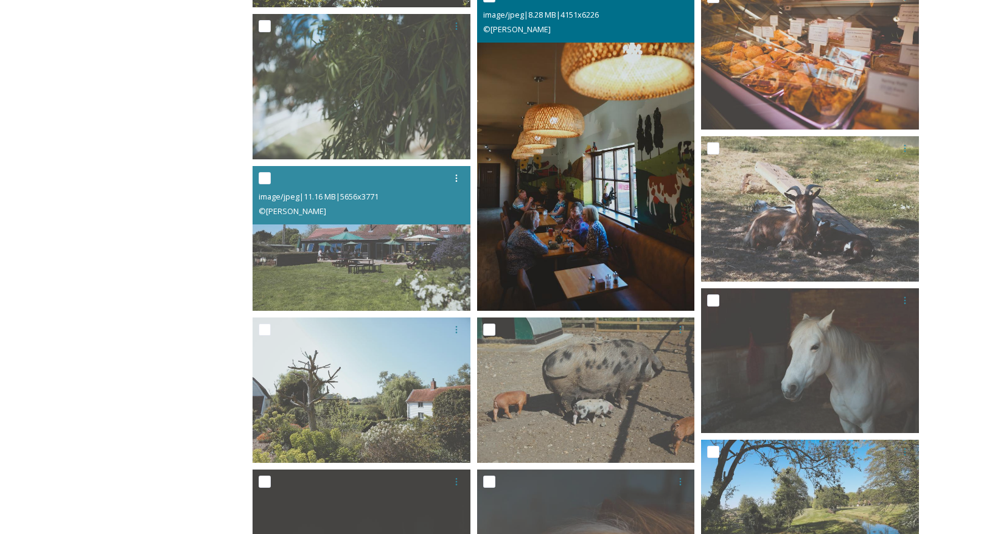
scroll to position [550, 0]
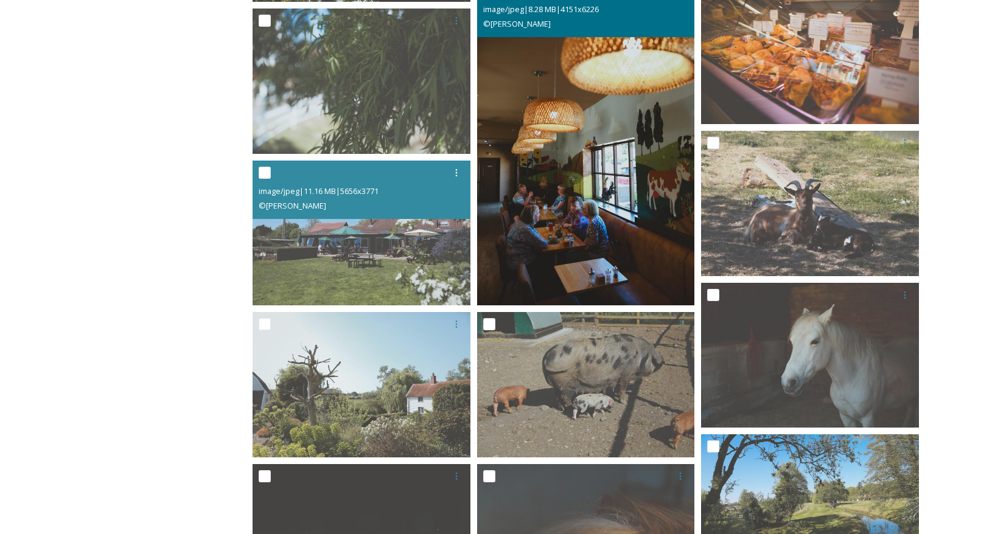
click at [554, 203] on img at bounding box center [586, 142] width 218 height 327
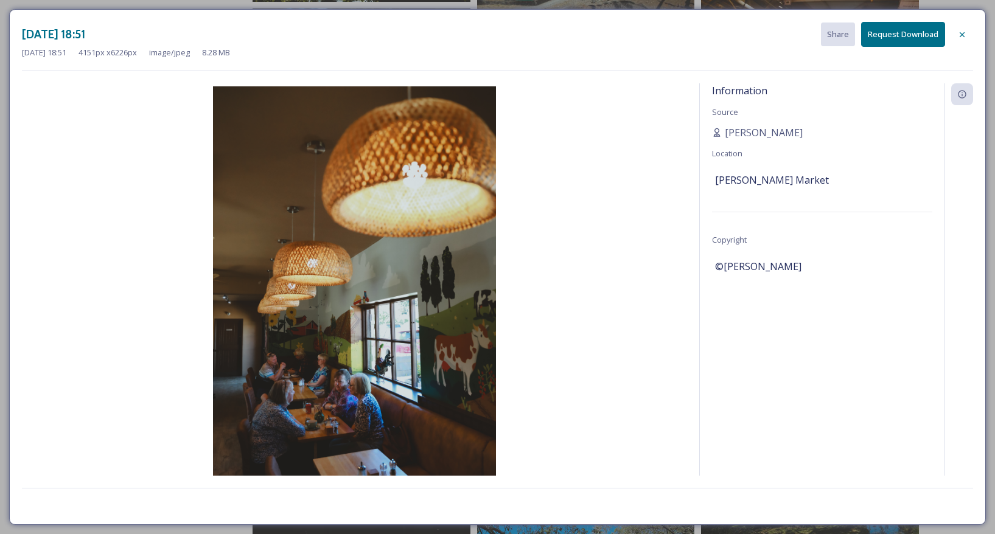
click at [963, 33] on icon at bounding box center [962, 34] width 5 height 5
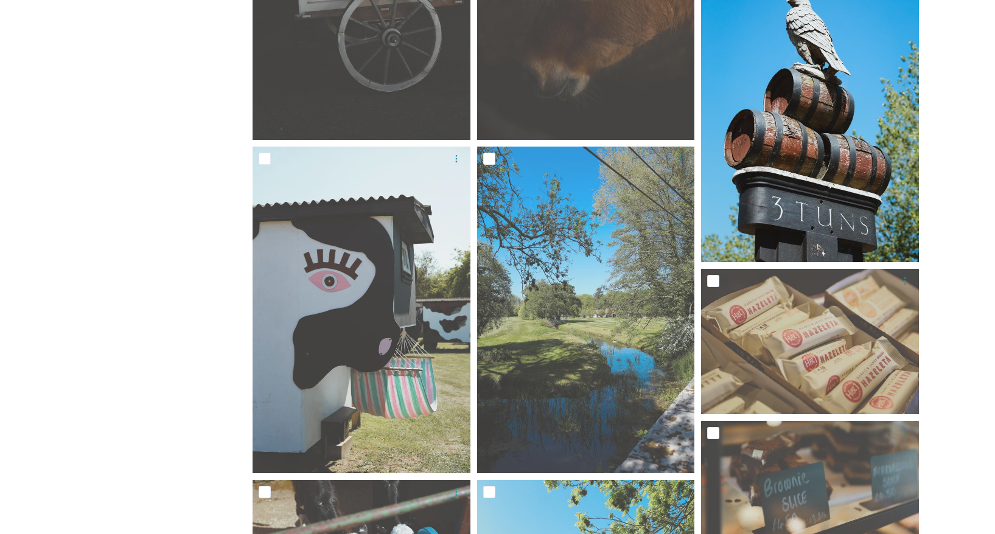
scroll to position [1203, 0]
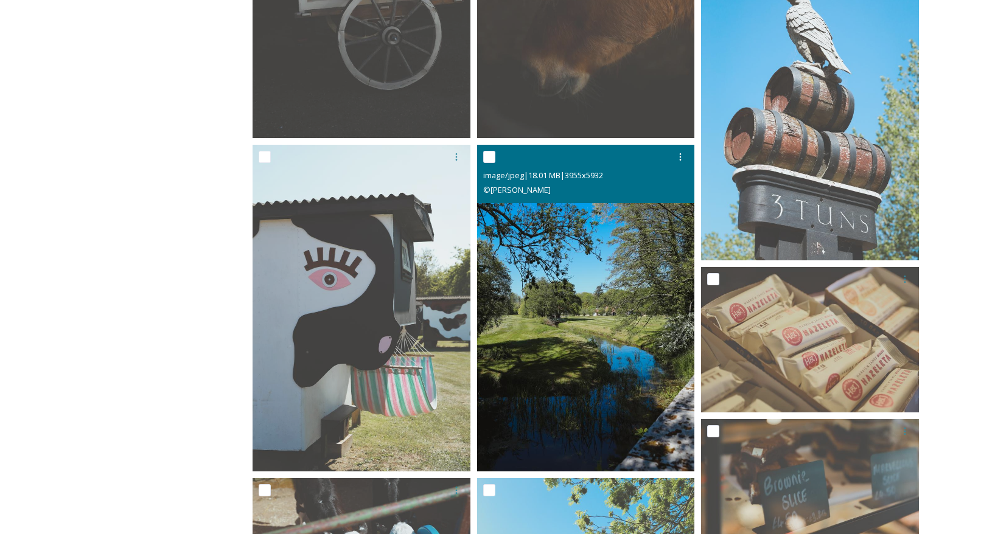
click at [589, 267] on img at bounding box center [586, 308] width 218 height 327
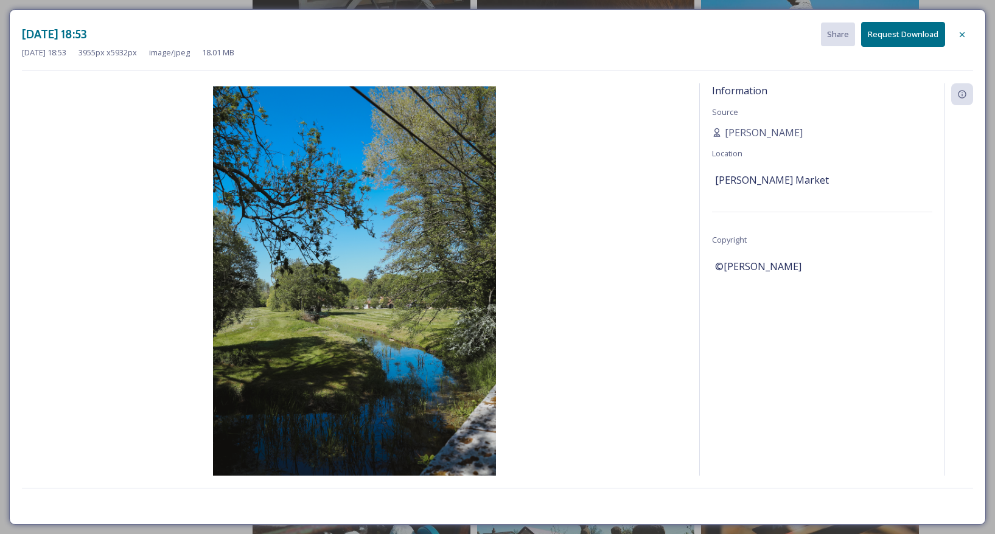
click at [959, 30] on icon at bounding box center [962, 35] width 10 height 10
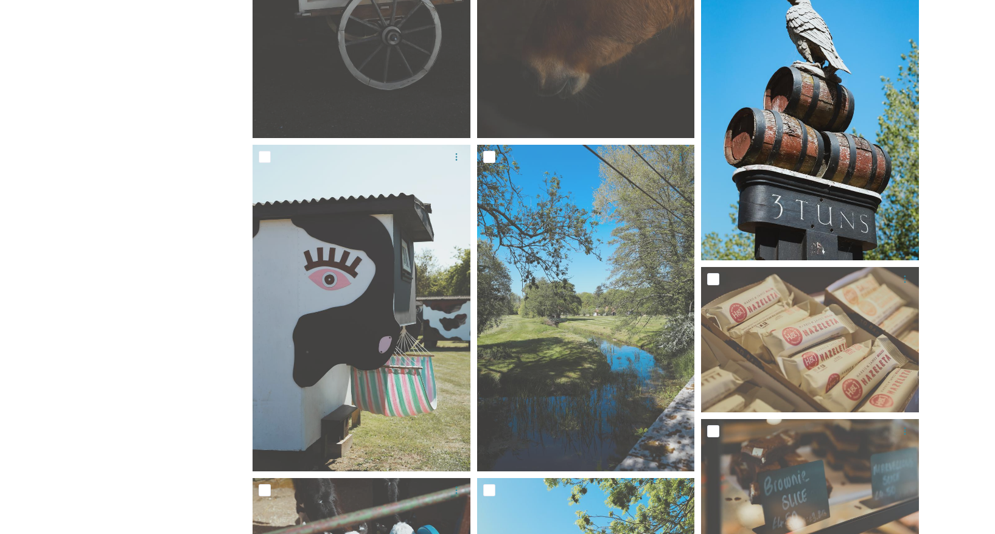
click at [772, 153] on img at bounding box center [810, 97] width 218 height 327
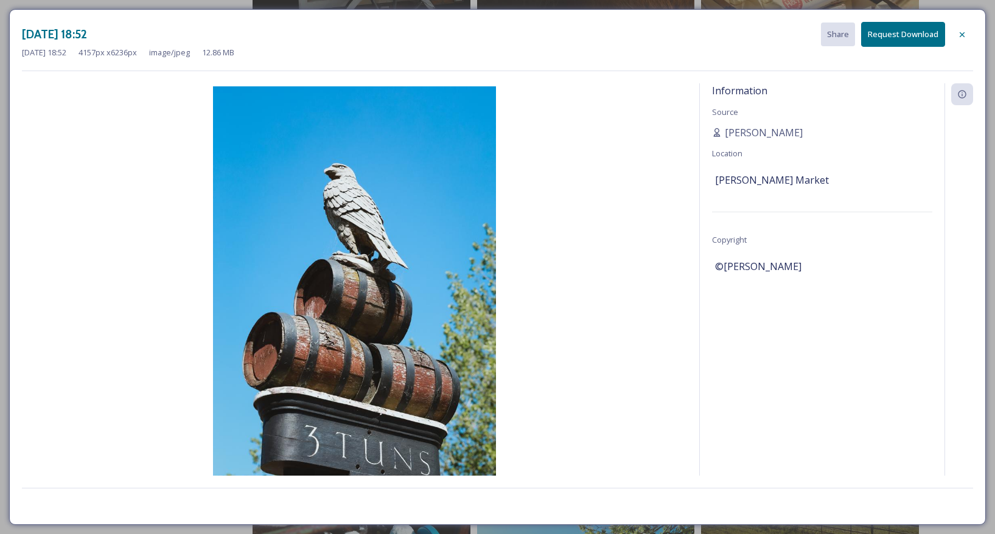
click at [772, 150] on div "Information Source [PERSON_NAME] Location [PERSON_NAME][GEOGRAPHIC_DATA] Copyri…" at bounding box center [822, 295] width 245 height 425
drag, startPoint x: 844, startPoint y: 270, endPoint x: 709, endPoint y: 268, distance: 134.5
click at [708, 268] on div "Information Source [PERSON_NAME] Location [PERSON_NAME][GEOGRAPHIC_DATA] Copyri…" at bounding box center [822, 295] width 245 height 425
copy span "©[PERSON_NAME]"
drag, startPoint x: 961, startPoint y: 29, endPoint x: 956, endPoint y: 35, distance: 7.3
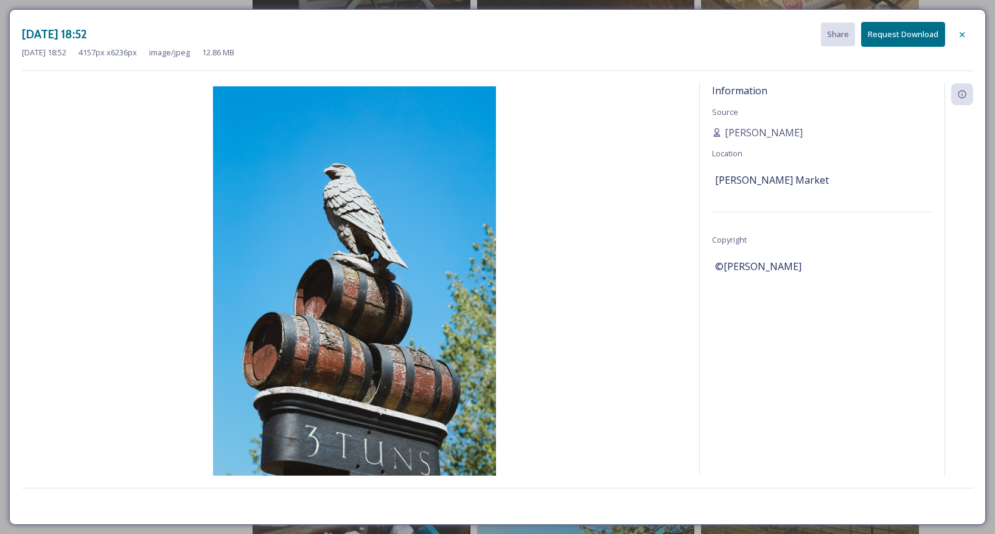
click at [961, 30] on icon at bounding box center [962, 35] width 10 height 10
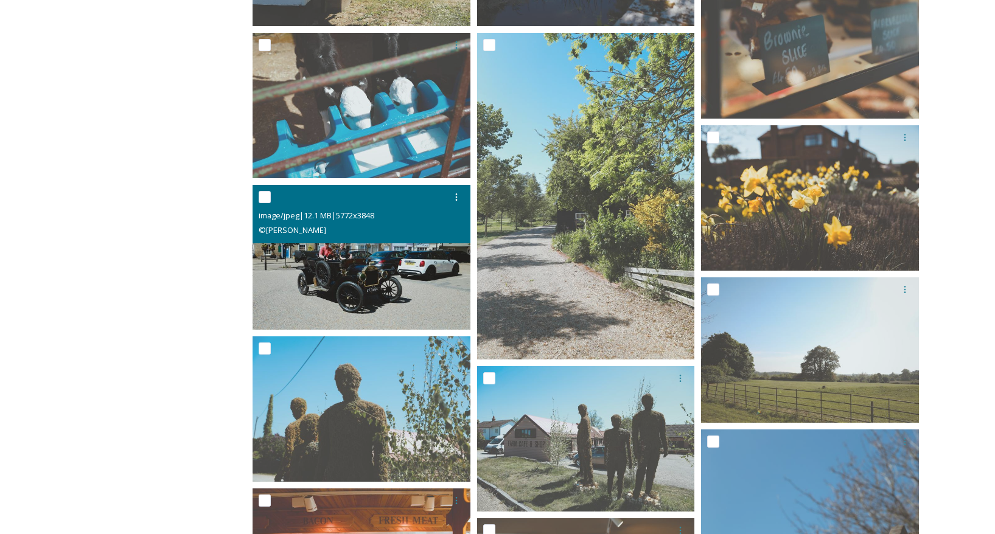
scroll to position [1649, 0]
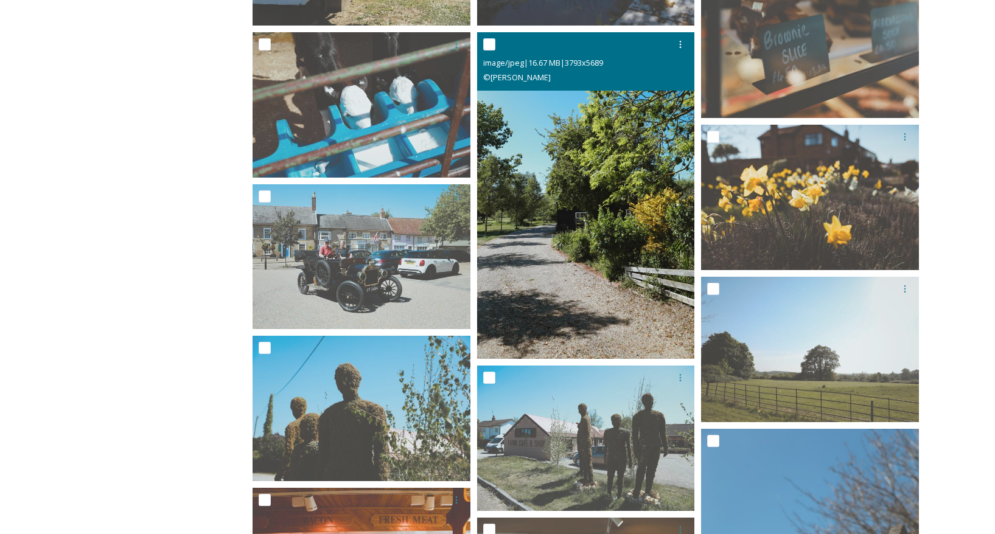
click at [591, 245] on img at bounding box center [586, 195] width 218 height 327
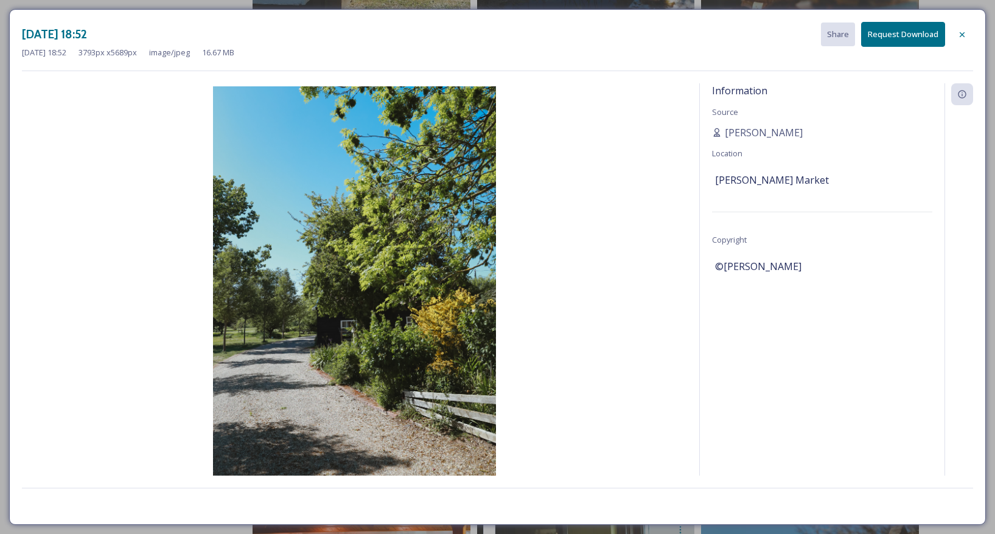
click at [962, 32] on icon at bounding box center [962, 35] width 10 height 10
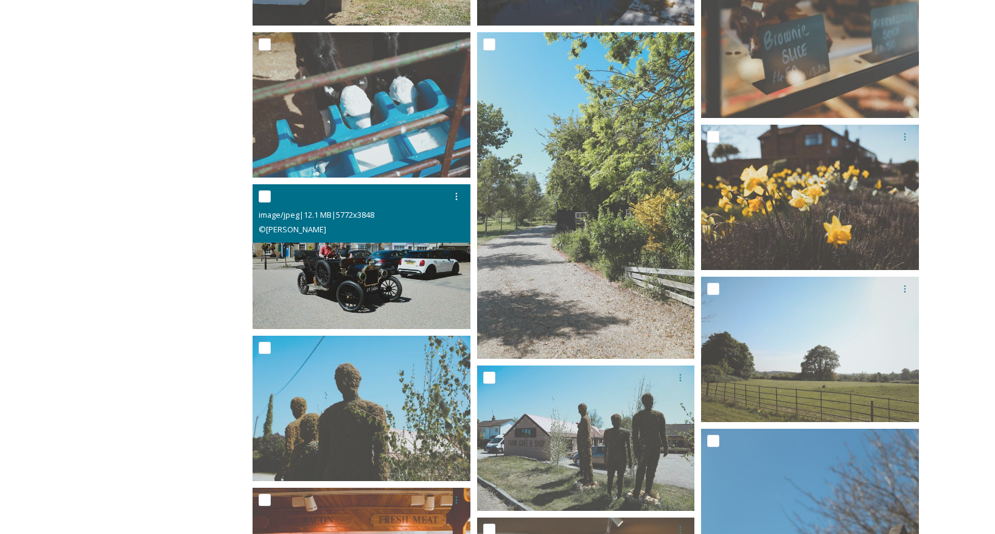
click at [383, 287] on img at bounding box center [362, 256] width 218 height 145
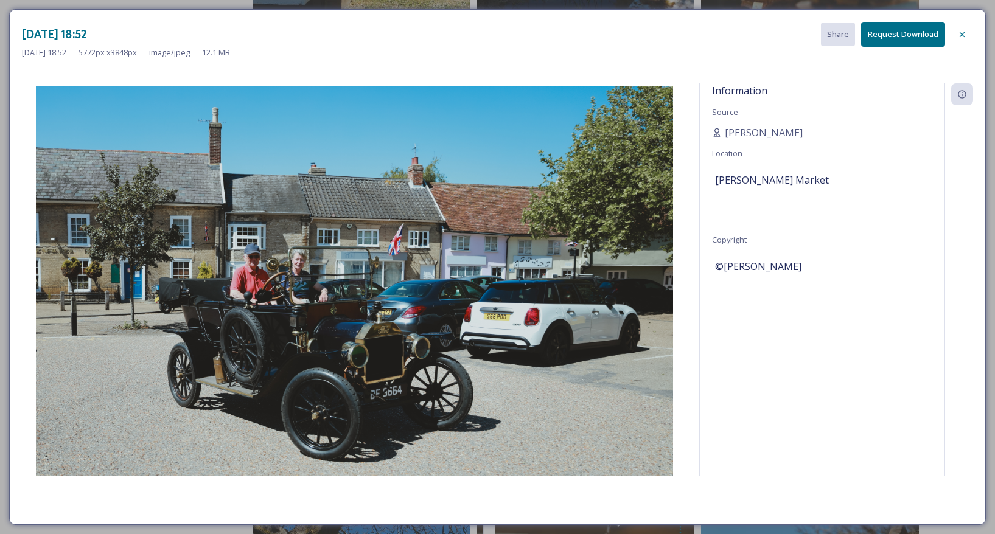
click at [960, 32] on icon at bounding box center [962, 34] width 5 height 5
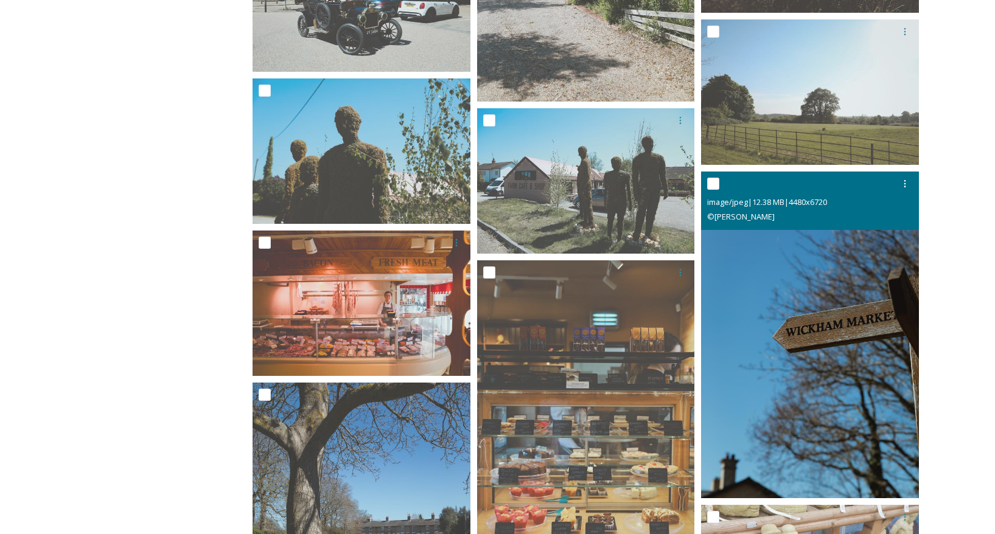
scroll to position [1910, 0]
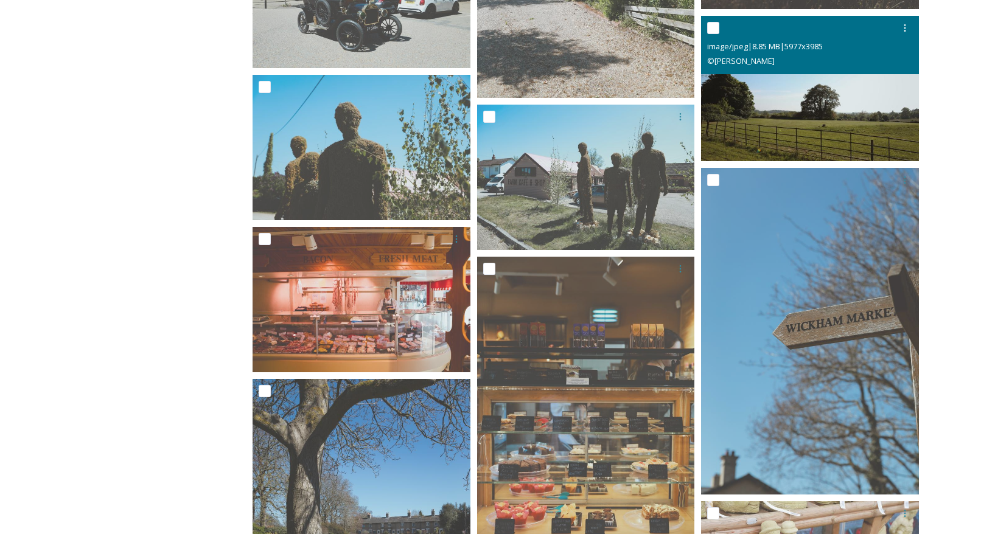
click at [871, 102] on img at bounding box center [810, 88] width 218 height 145
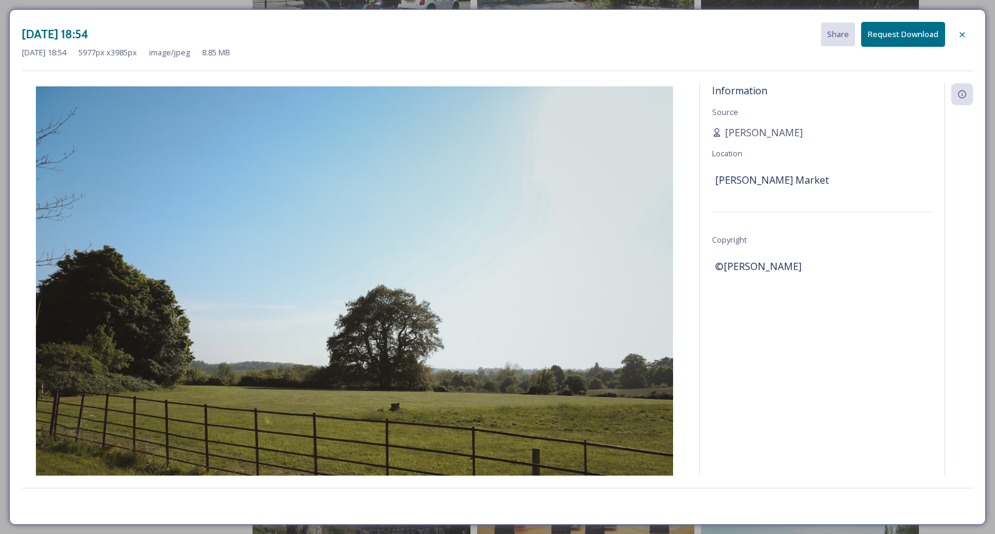
click at [963, 33] on icon at bounding box center [962, 34] width 5 height 5
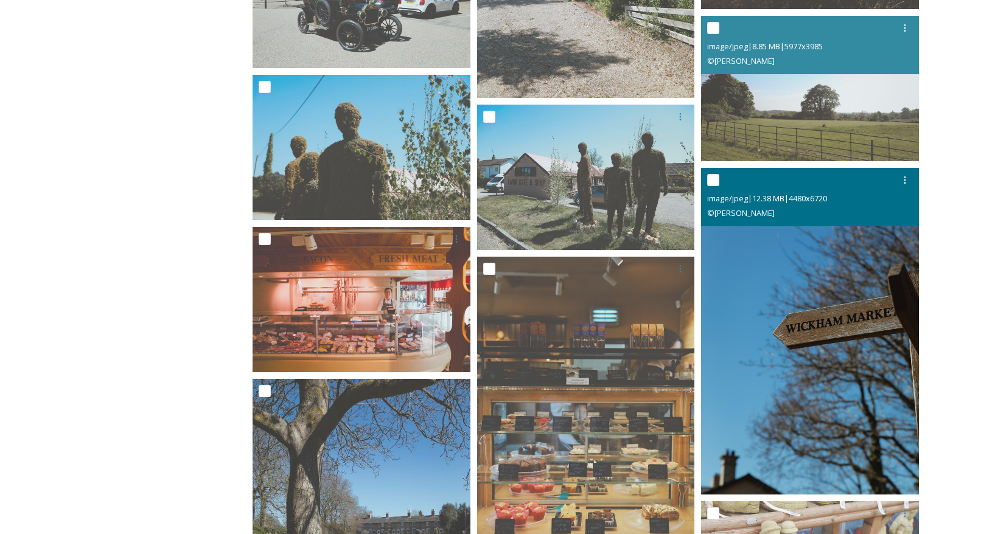
click at [800, 340] on img at bounding box center [810, 331] width 218 height 327
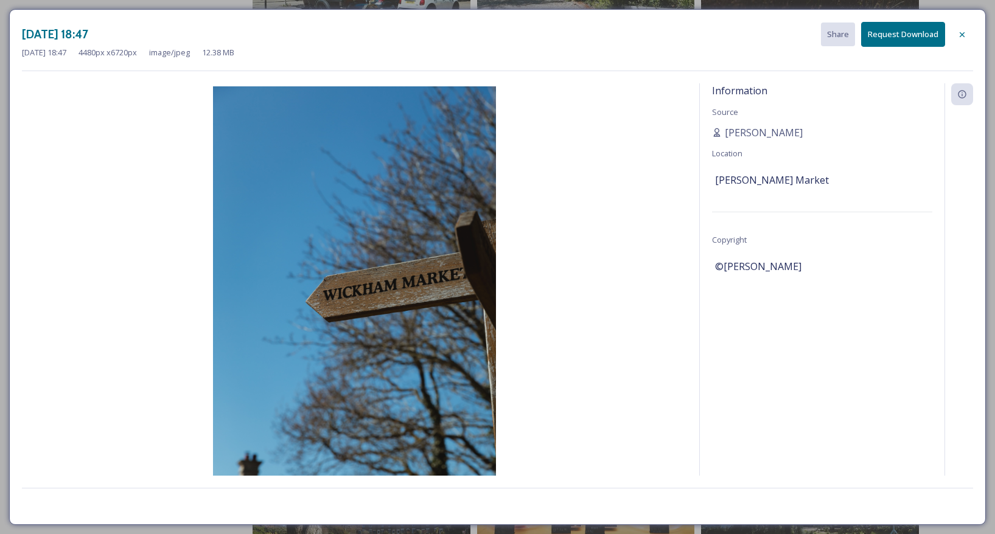
drag, startPoint x: 965, startPoint y: 35, endPoint x: 937, endPoint y: 41, distance: 28.7
click at [965, 35] on icon at bounding box center [962, 35] width 10 height 10
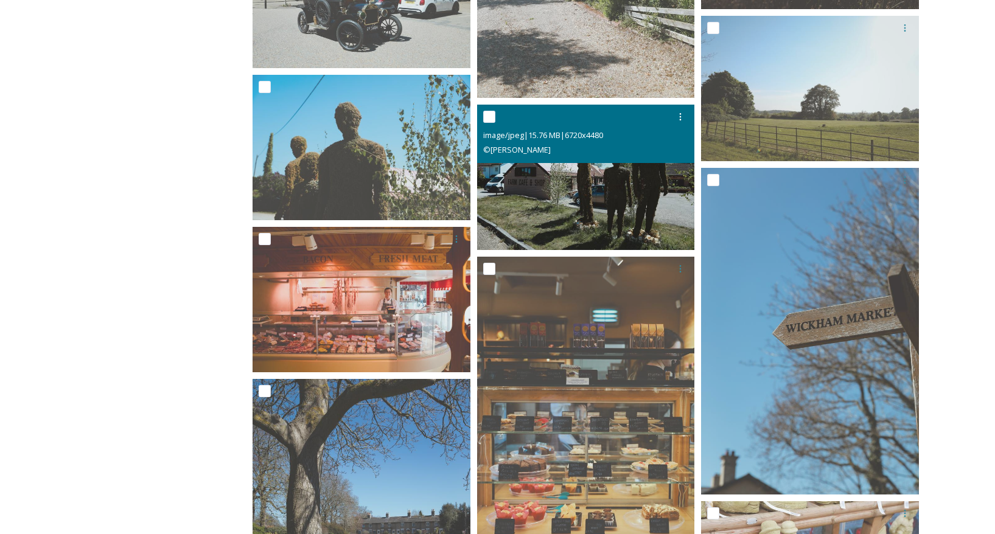
click at [610, 180] on img at bounding box center [586, 177] width 218 height 145
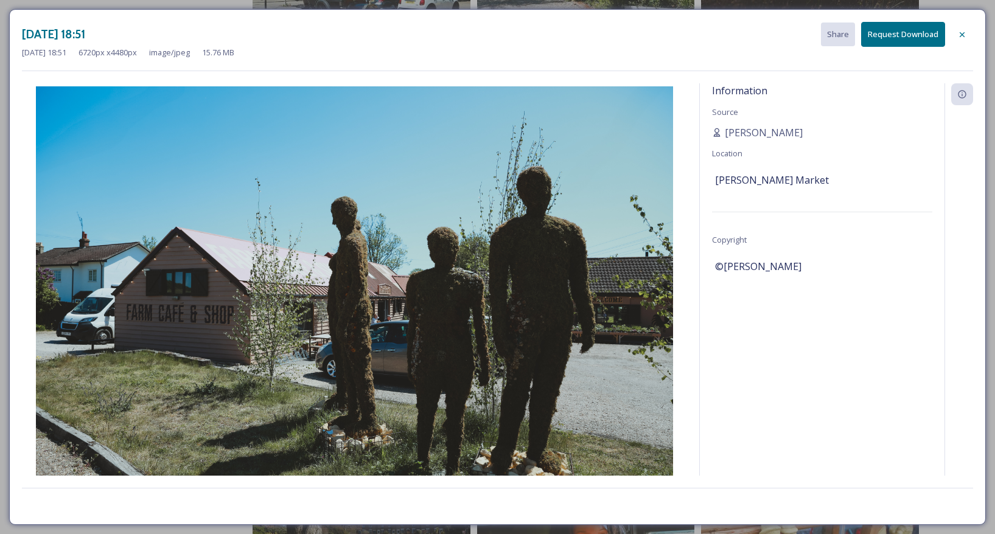
drag, startPoint x: 960, startPoint y: 33, endPoint x: 947, endPoint y: 51, distance: 21.7
click at [960, 33] on icon at bounding box center [962, 35] width 10 height 10
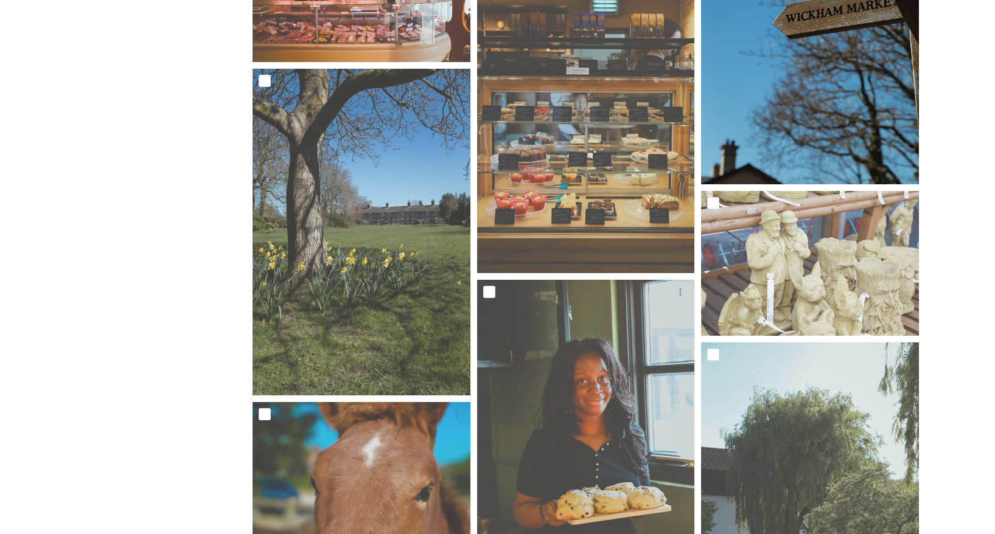
scroll to position [2222, 0]
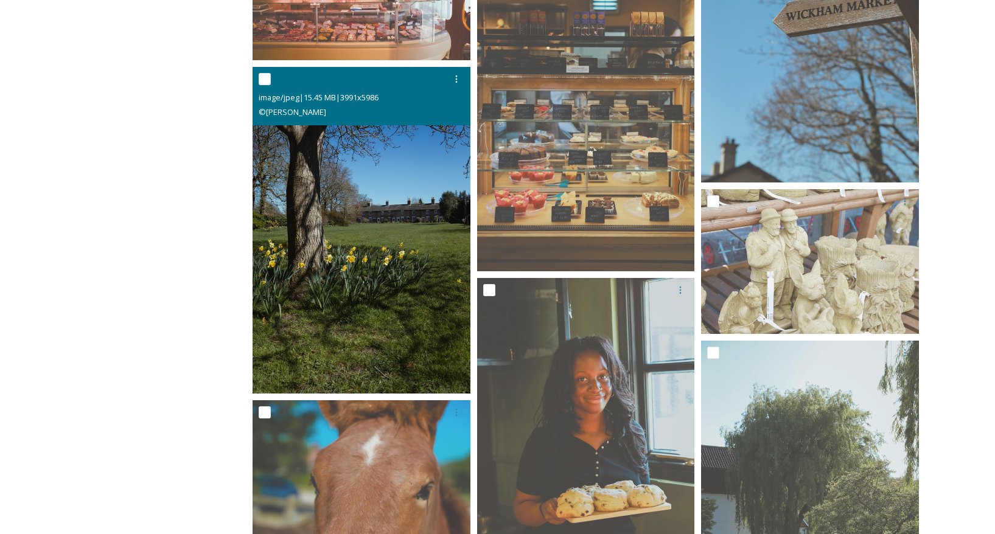
click at [389, 205] on img at bounding box center [362, 230] width 218 height 327
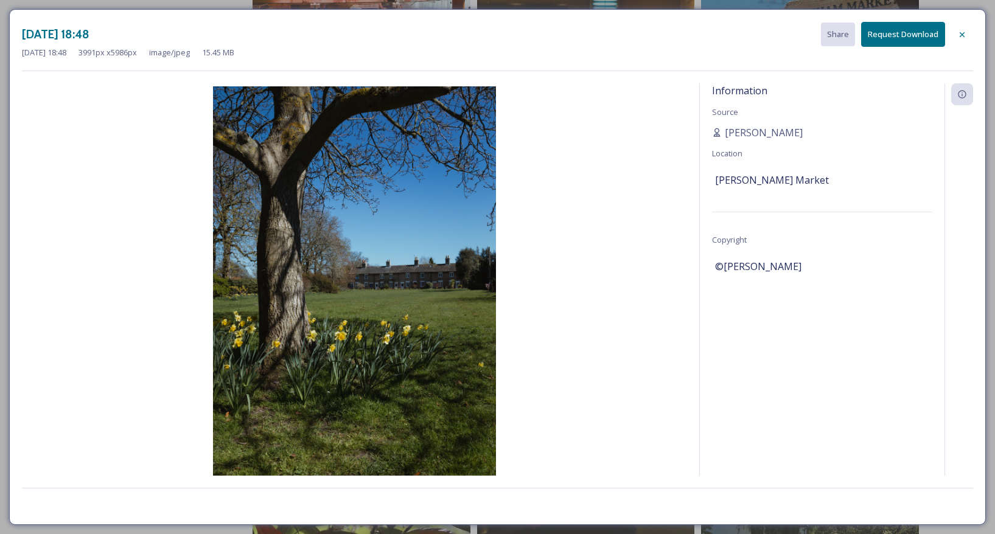
drag, startPoint x: 965, startPoint y: 33, endPoint x: 943, endPoint y: 75, distance: 48.2
click at [965, 33] on icon at bounding box center [962, 35] width 10 height 10
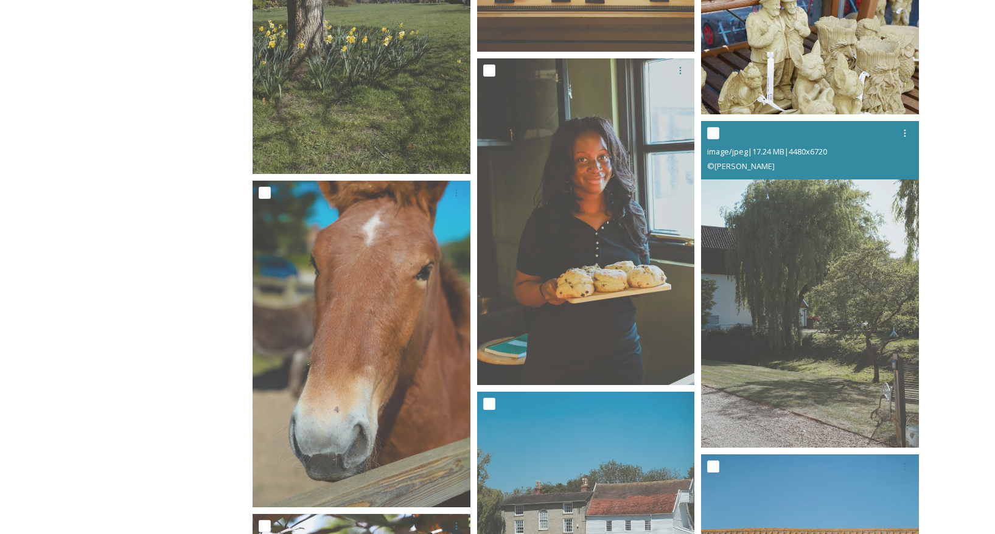
scroll to position [2442, 0]
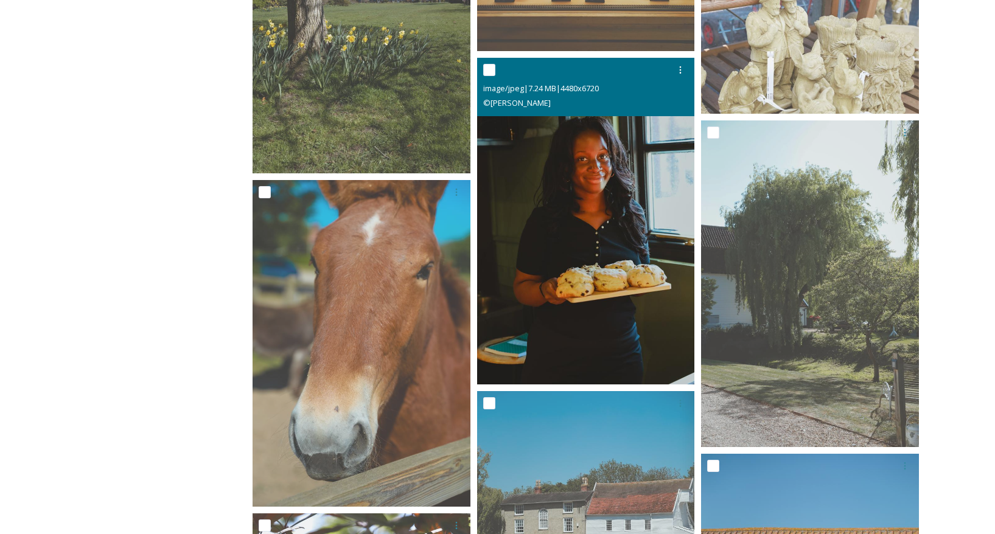
click at [647, 184] on img at bounding box center [586, 221] width 218 height 327
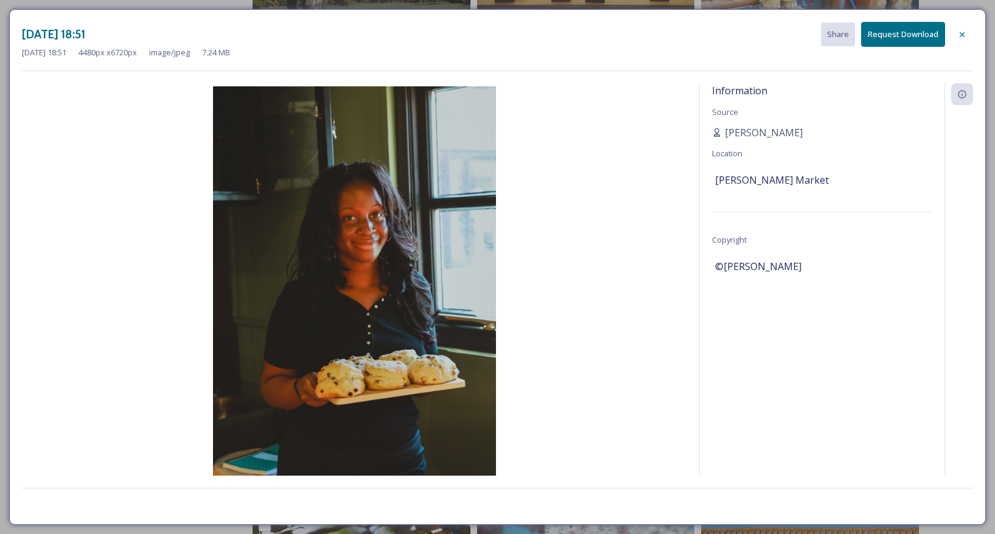
drag, startPoint x: 967, startPoint y: 32, endPoint x: 960, endPoint y: 40, distance: 10.8
click at [967, 32] on icon at bounding box center [962, 35] width 10 height 10
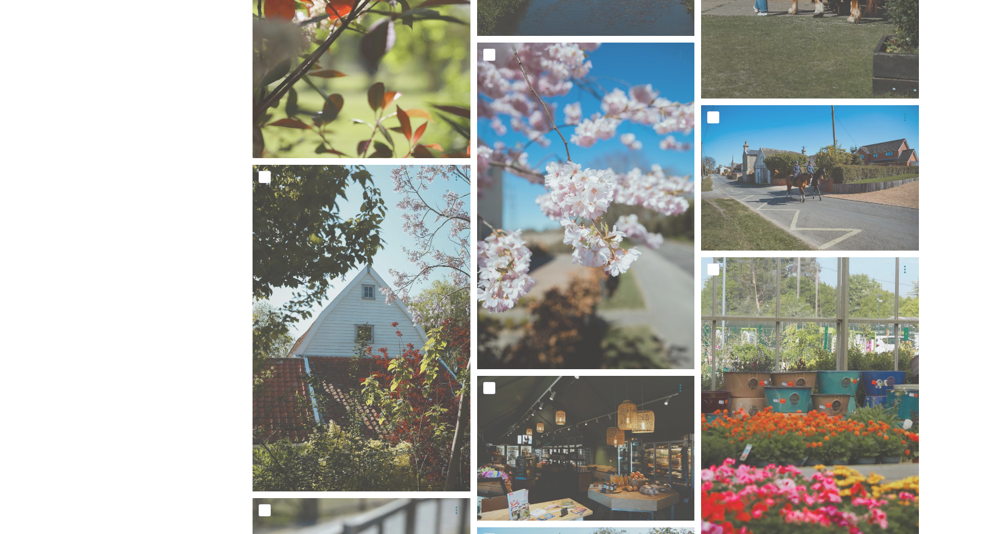
scroll to position [3126, 0]
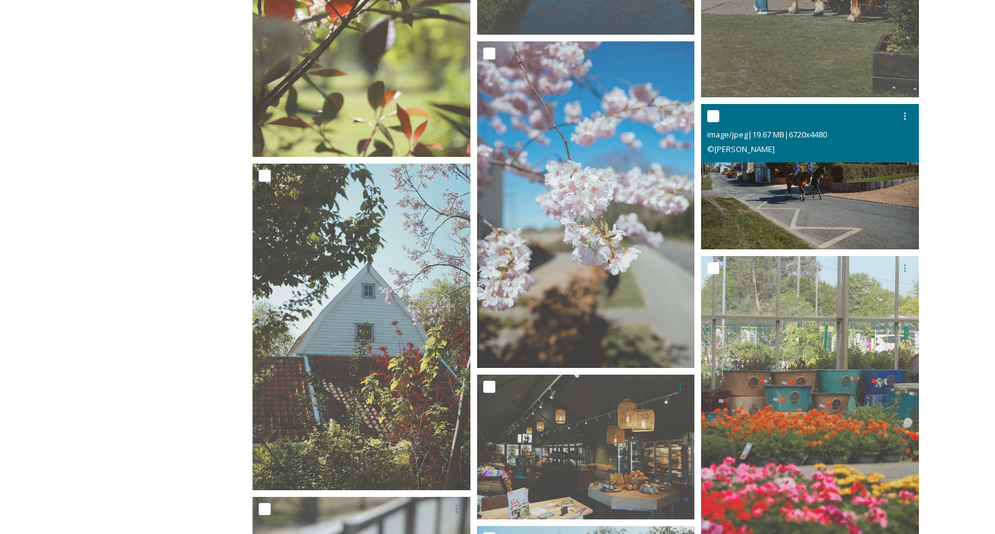
click at [827, 189] on img at bounding box center [810, 176] width 218 height 145
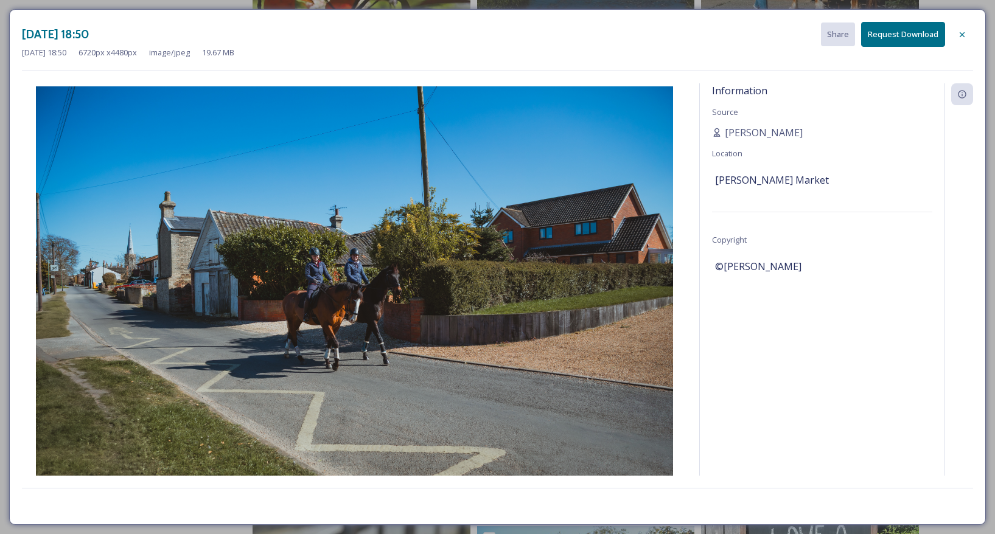
drag, startPoint x: 962, startPoint y: 33, endPoint x: 935, endPoint y: 64, distance: 40.5
click at [960, 33] on icon at bounding box center [962, 34] width 5 height 5
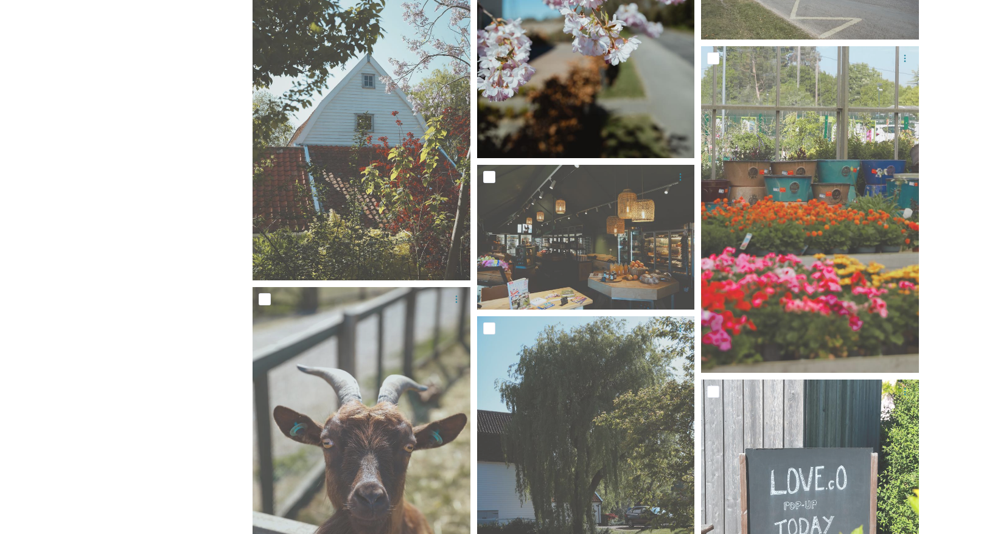
scroll to position [3337, 0]
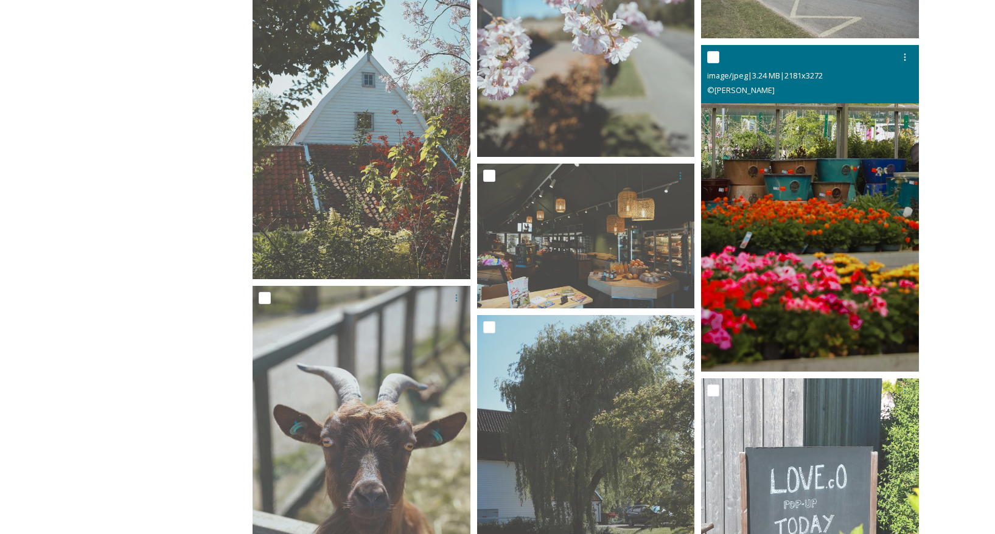
click at [832, 193] on img at bounding box center [810, 208] width 218 height 327
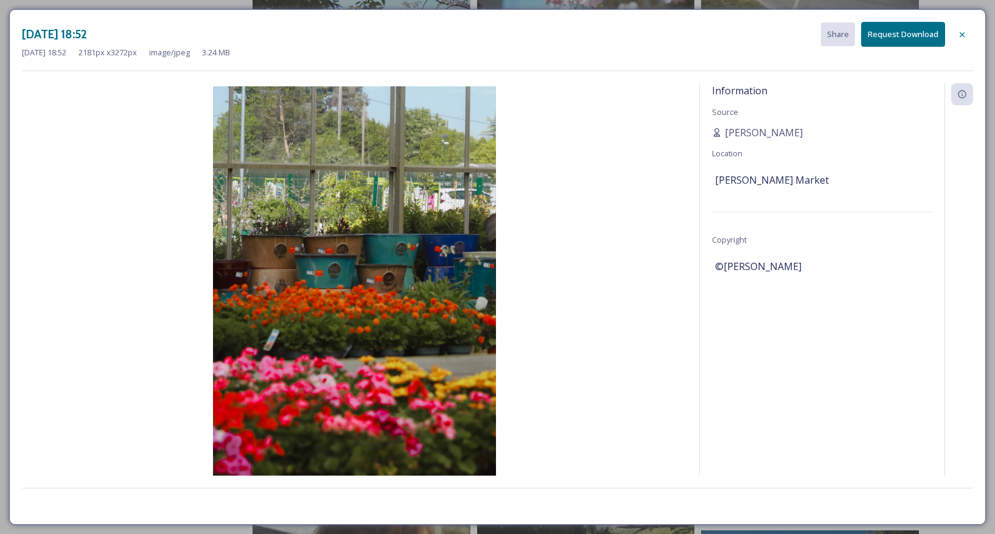
click at [960, 33] on icon at bounding box center [962, 35] width 10 height 10
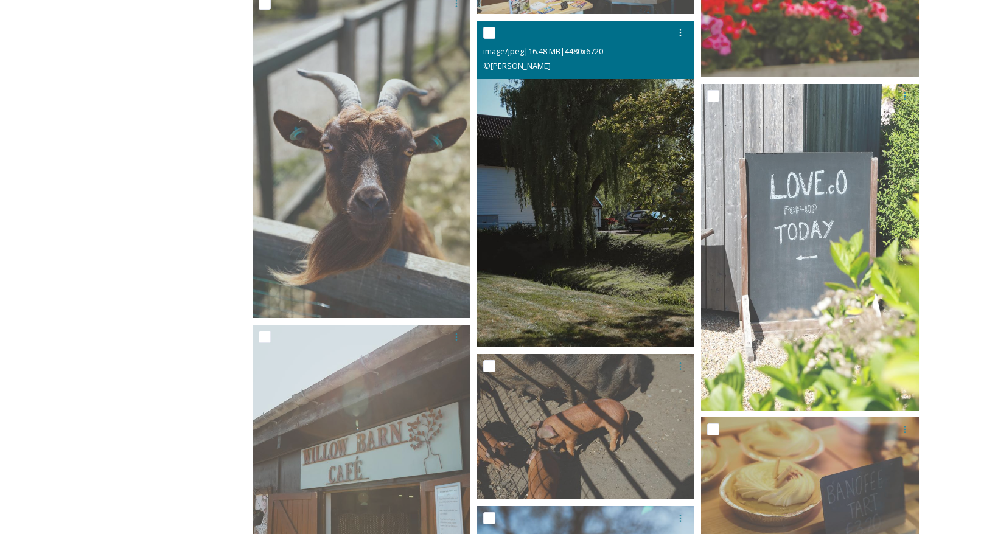
scroll to position [3635, 0]
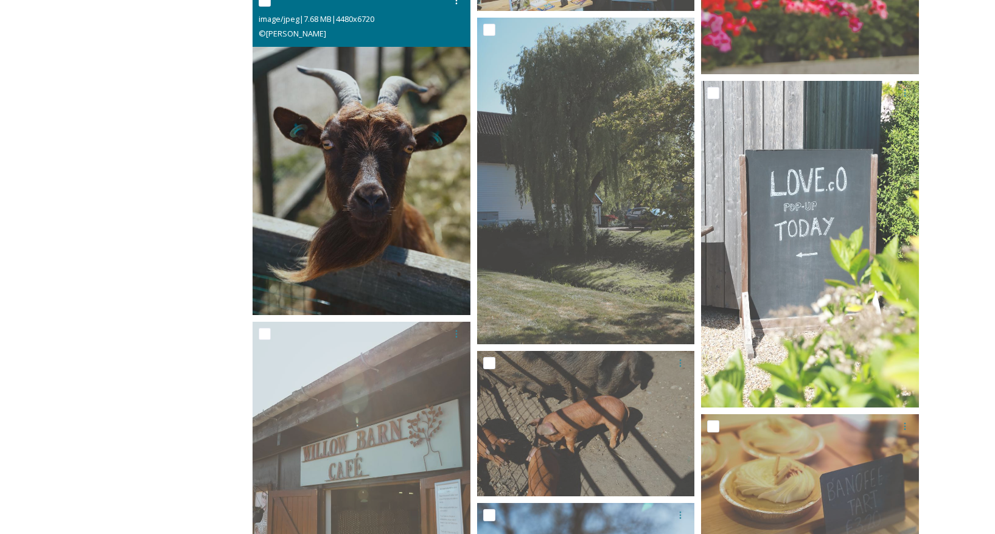
click at [383, 181] on img at bounding box center [362, 151] width 218 height 327
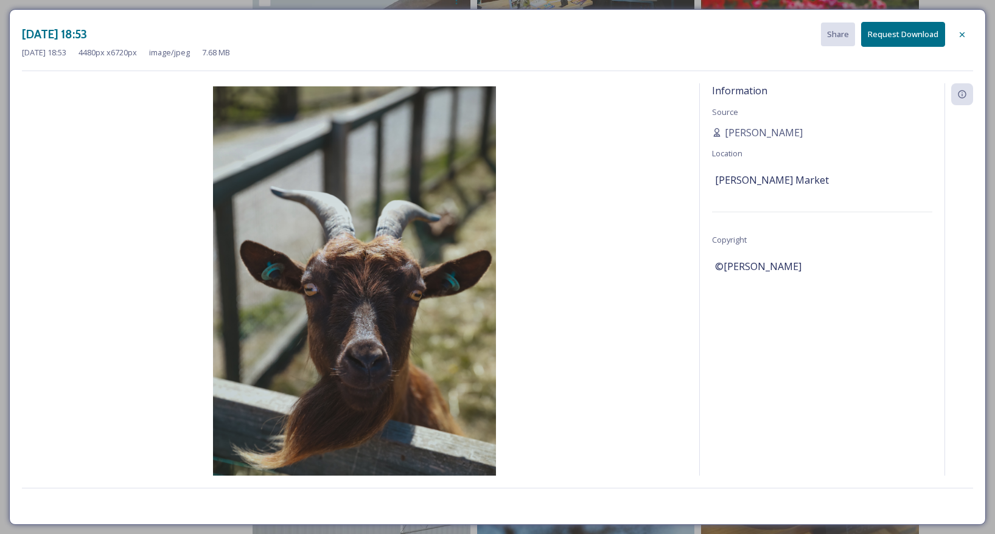
drag, startPoint x: 959, startPoint y: 32, endPoint x: 933, endPoint y: 100, distance: 72.8
click at [959, 32] on icon at bounding box center [962, 35] width 10 height 10
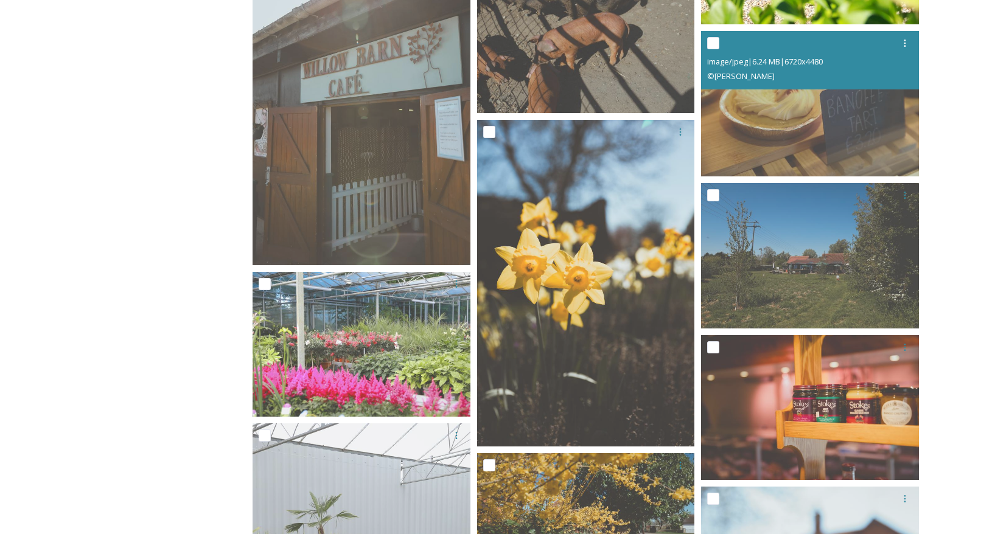
scroll to position [4019, 0]
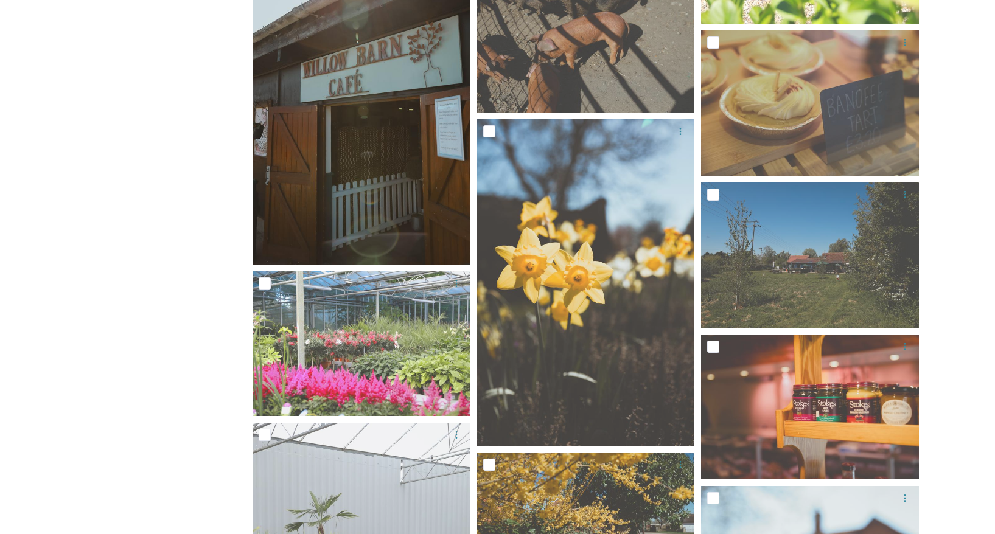
click at [364, 142] on img at bounding box center [362, 101] width 218 height 327
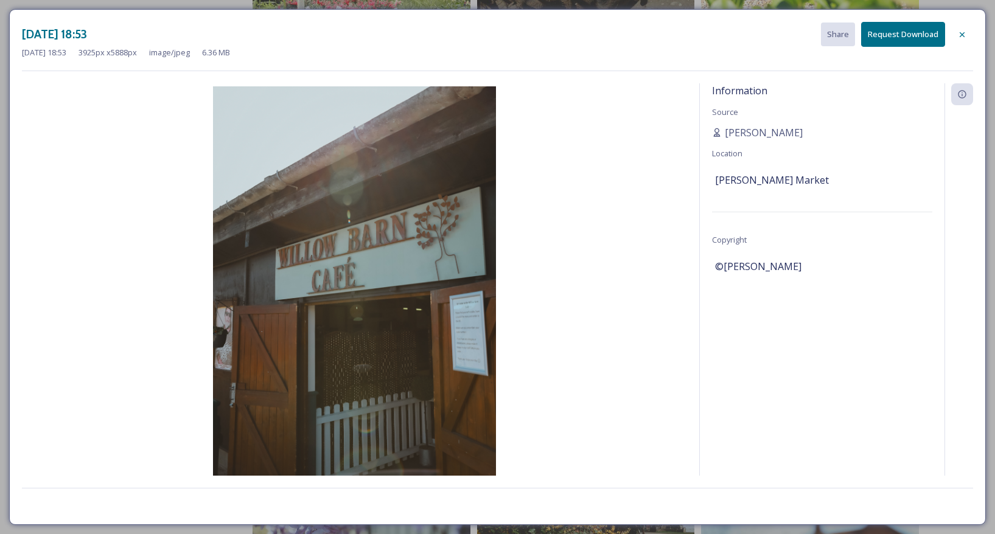
click at [963, 32] on icon at bounding box center [962, 34] width 5 height 5
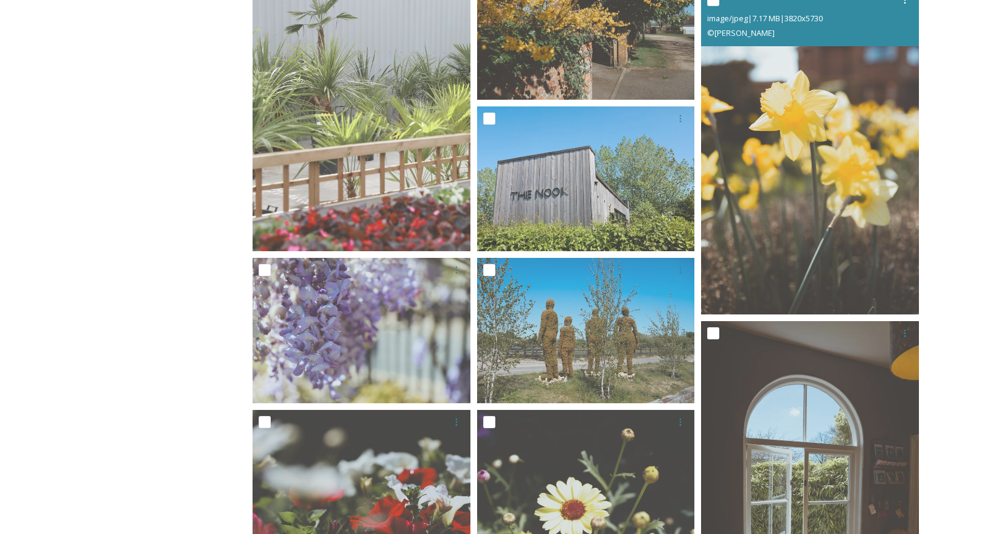
scroll to position [4525, 0]
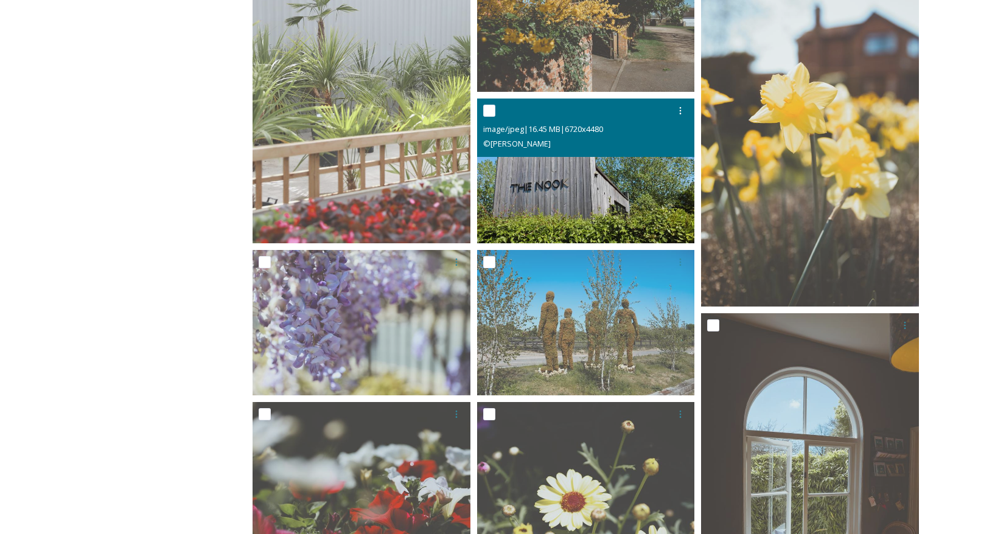
click at [594, 181] on img at bounding box center [586, 170] width 218 height 145
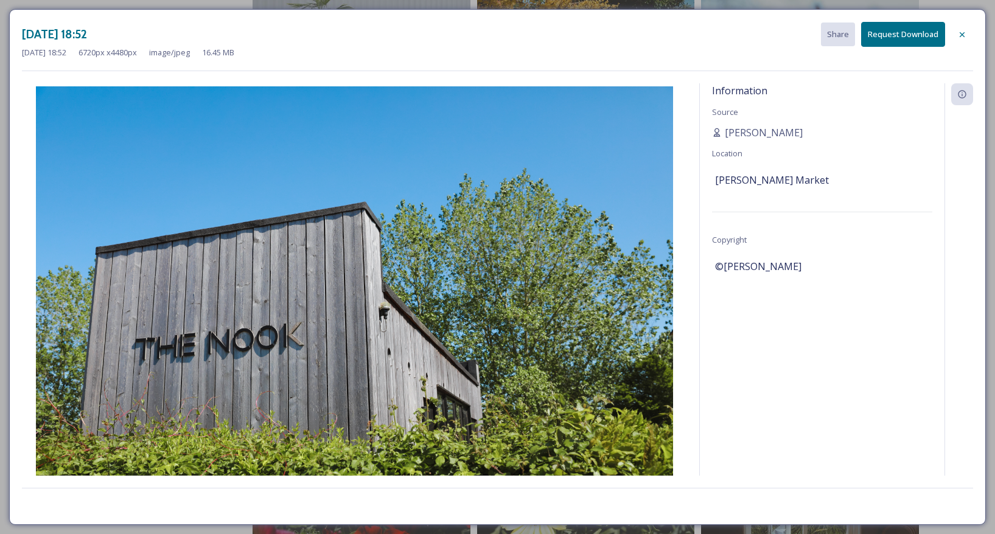
click at [961, 32] on icon at bounding box center [962, 35] width 10 height 10
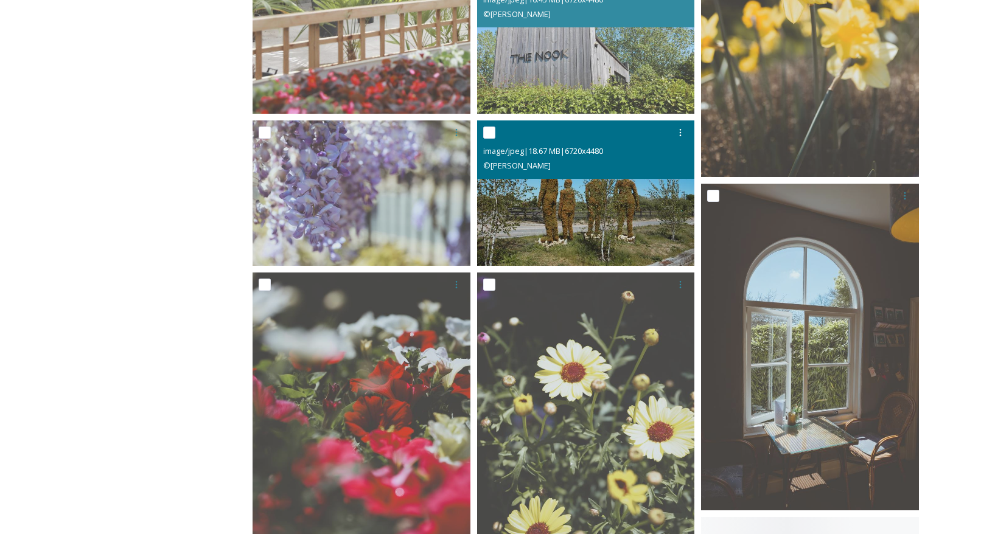
scroll to position [4709, 0]
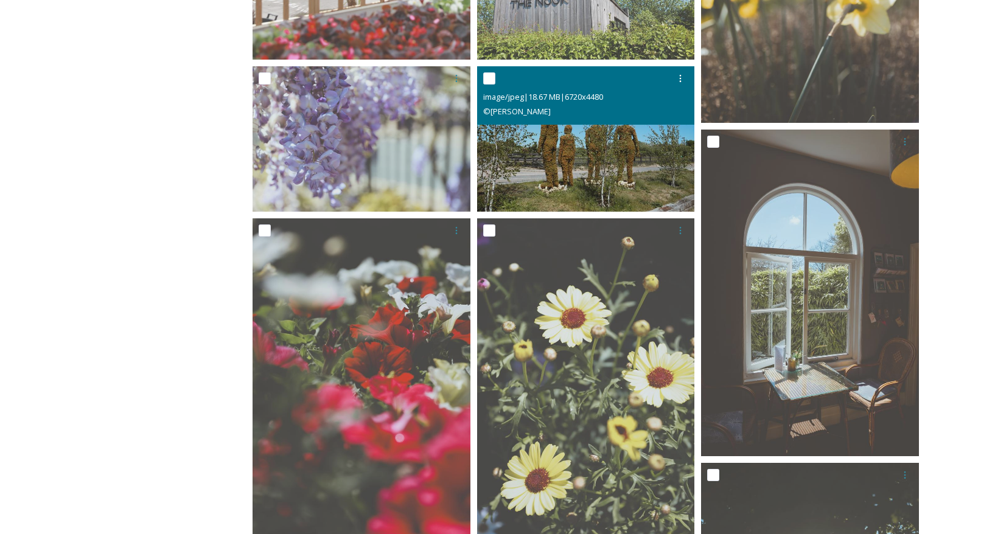
click at [574, 158] on img at bounding box center [586, 138] width 218 height 145
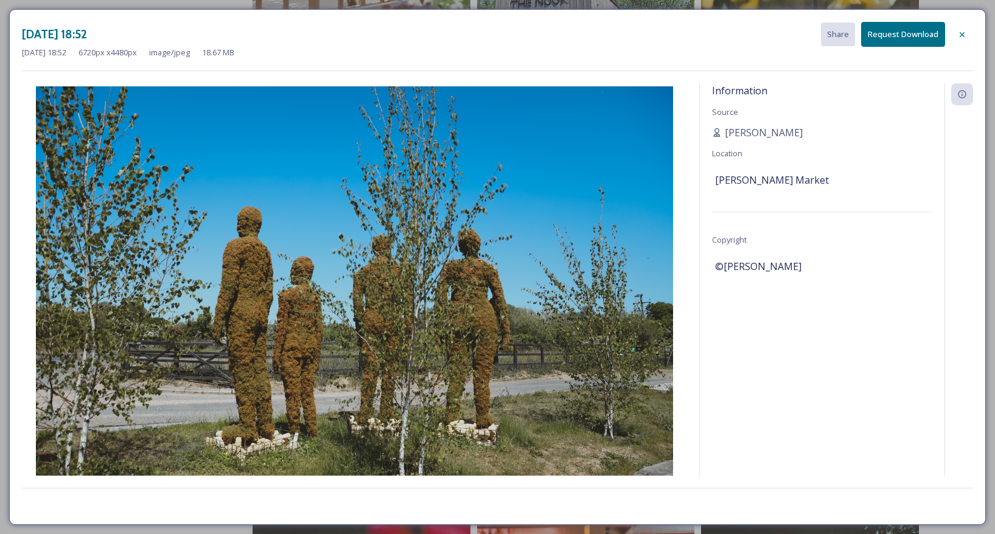
click at [963, 33] on icon at bounding box center [962, 35] width 10 height 10
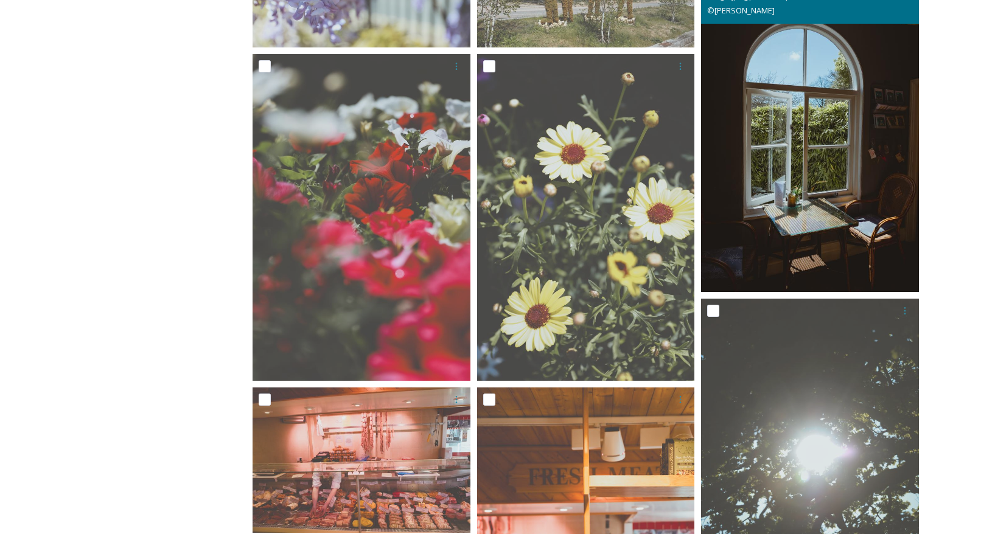
scroll to position [4884, 0]
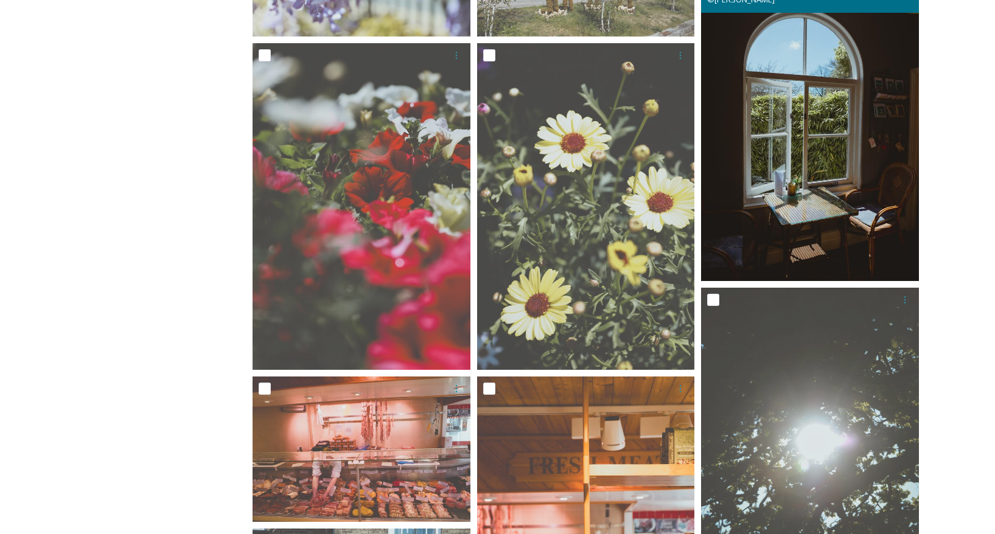
click at [813, 133] on img at bounding box center [810, 117] width 218 height 327
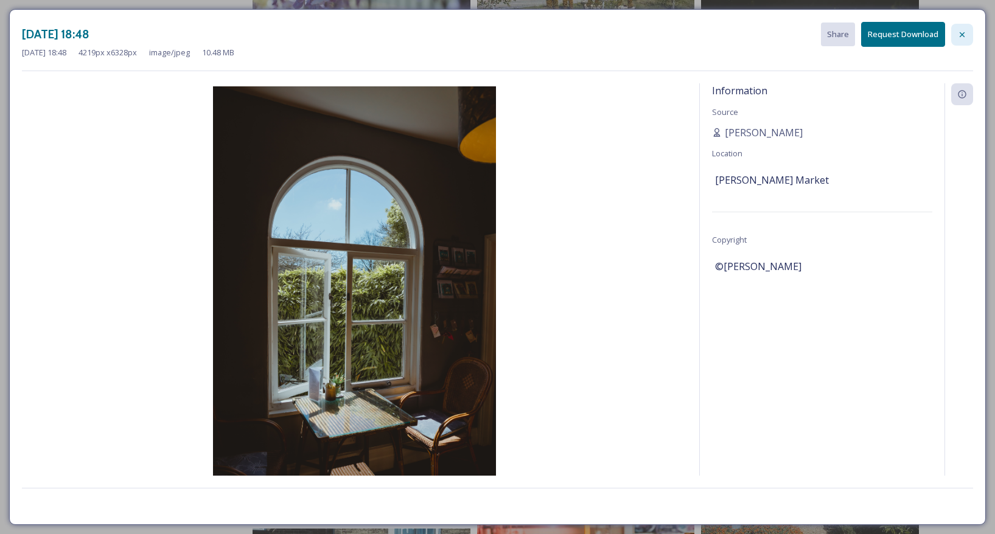
click at [963, 30] on icon at bounding box center [962, 35] width 10 height 10
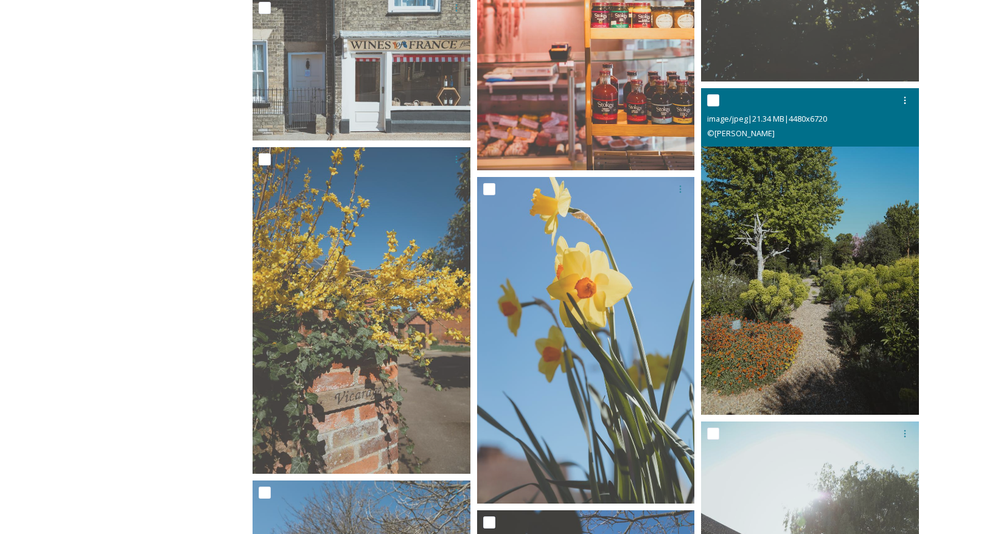
scroll to position [5418, 0]
click at [834, 259] on img at bounding box center [810, 251] width 218 height 327
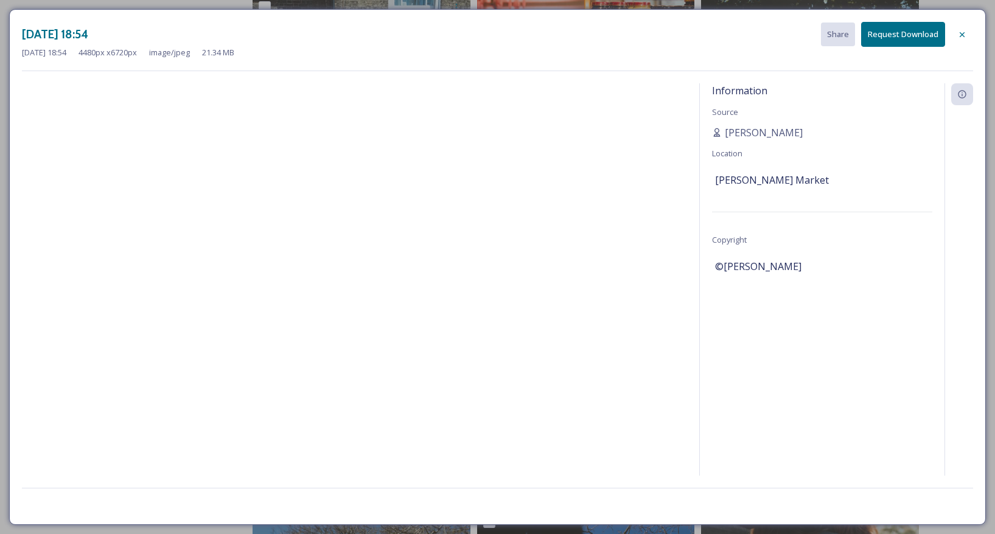
drag, startPoint x: 966, startPoint y: 34, endPoint x: 954, endPoint y: 38, distance: 12.3
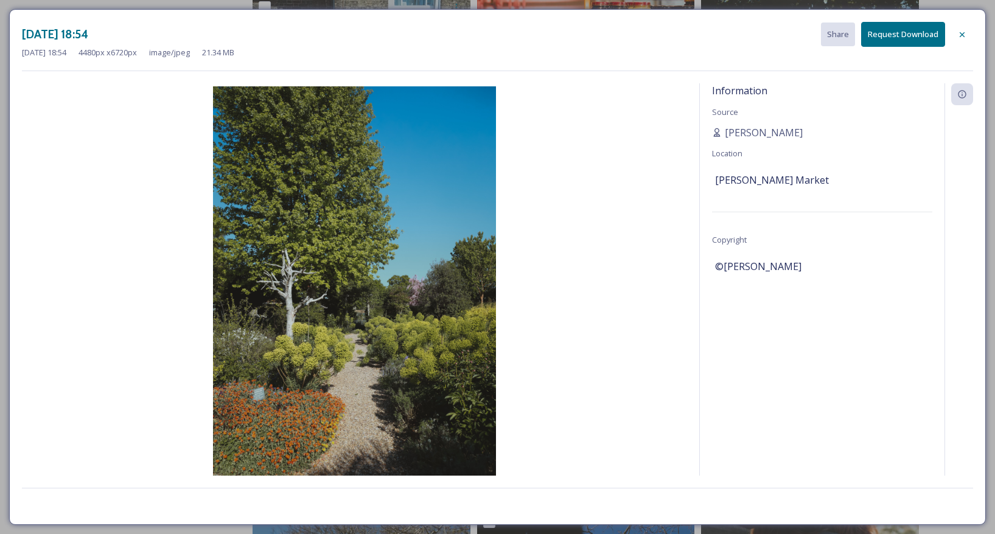
click at [966, 34] on icon at bounding box center [962, 35] width 10 height 10
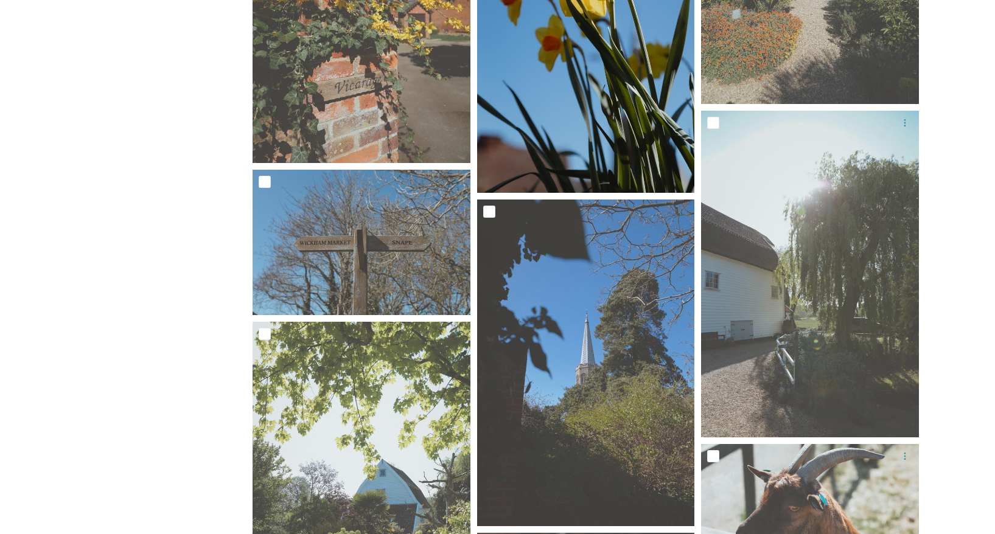
scroll to position [5738, 0]
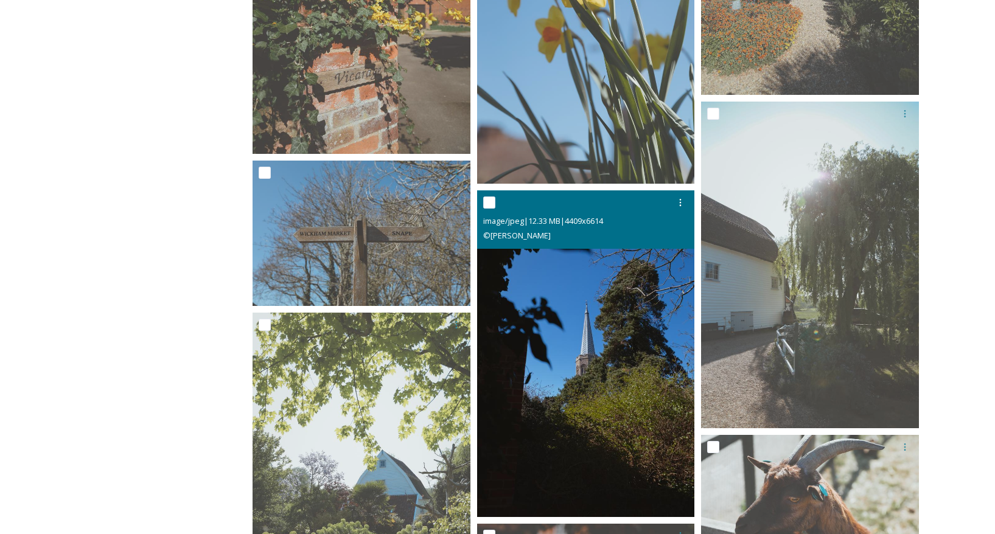
click at [613, 296] on img at bounding box center [586, 354] width 218 height 327
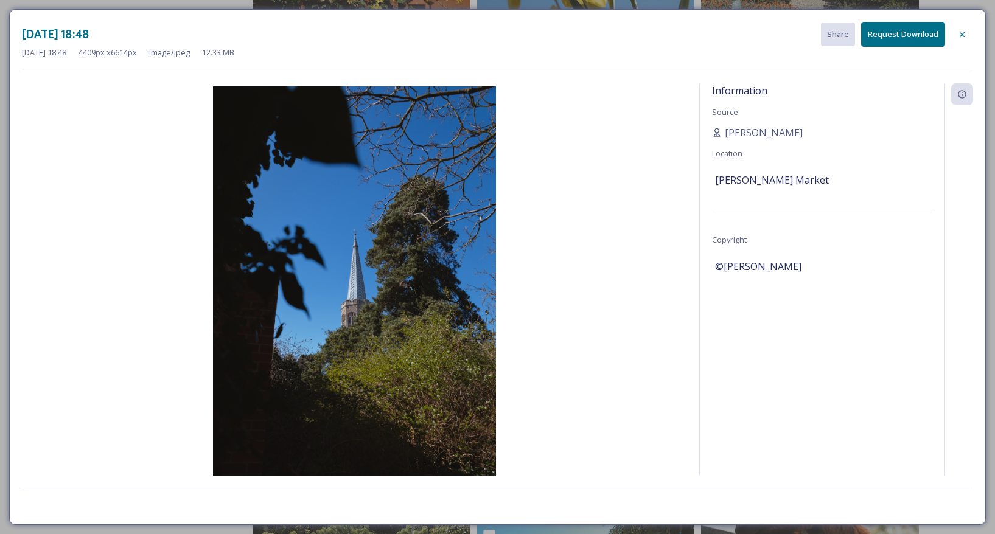
click at [962, 33] on icon at bounding box center [962, 34] width 5 height 5
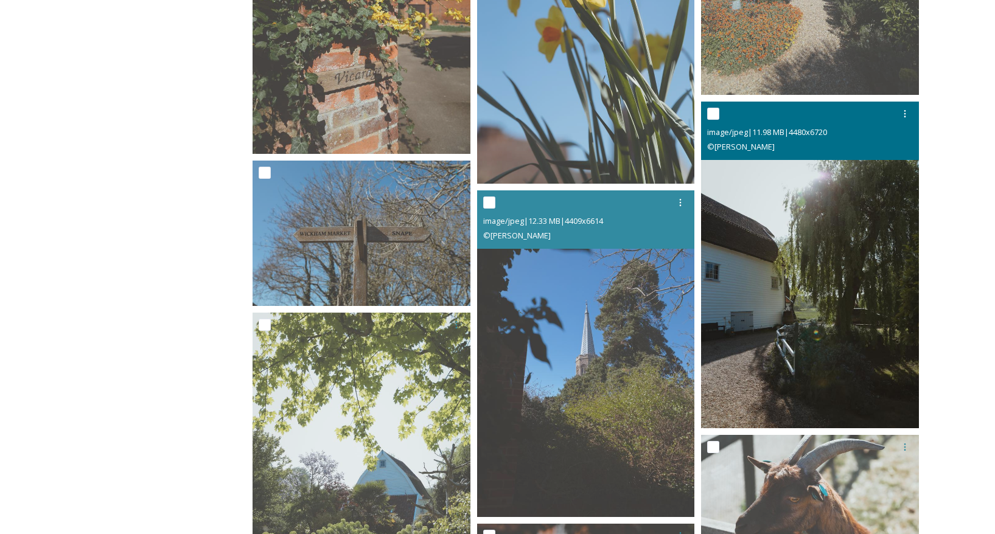
click at [802, 242] on img at bounding box center [810, 265] width 218 height 327
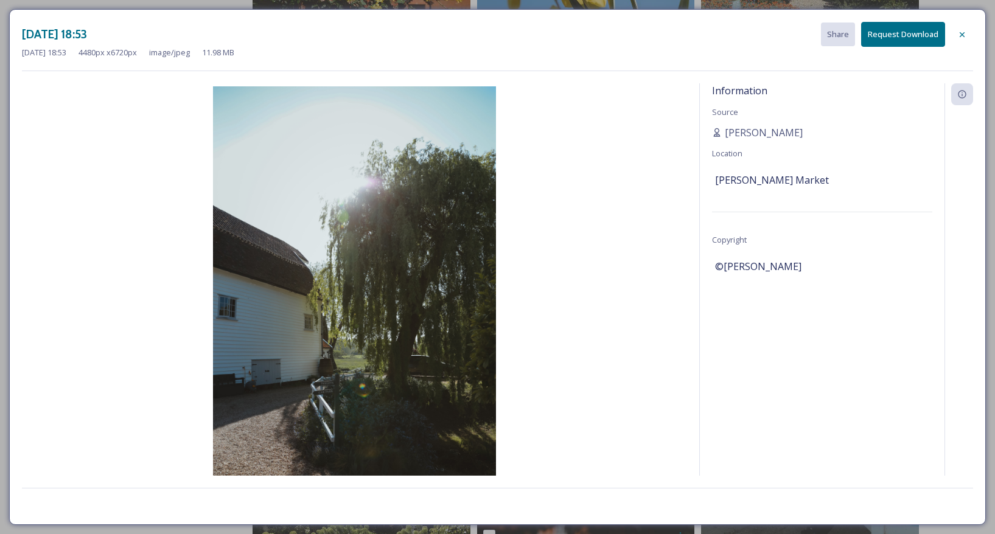
click at [965, 33] on icon at bounding box center [962, 35] width 10 height 10
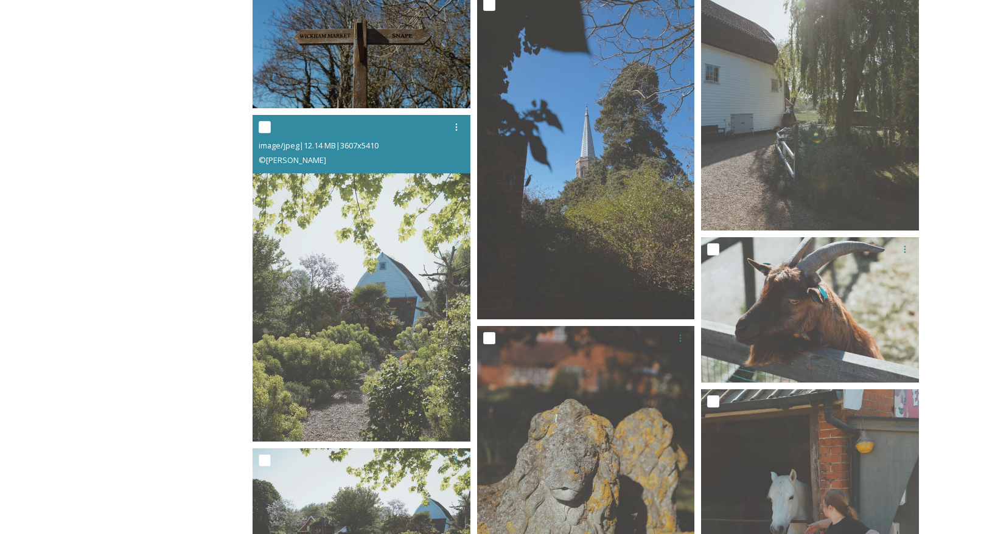
scroll to position [5958, 0]
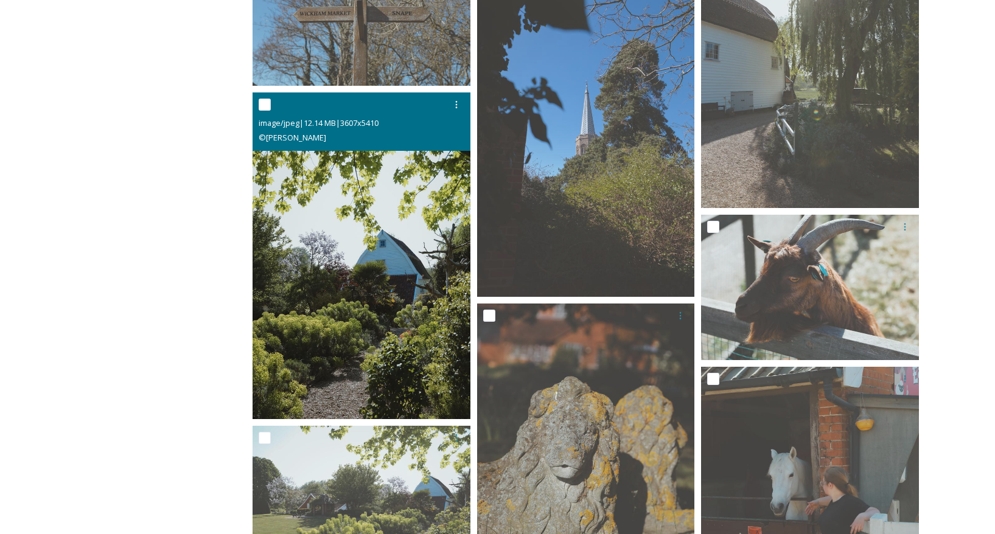
click at [396, 201] on img at bounding box center [362, 256] width 218 height 327
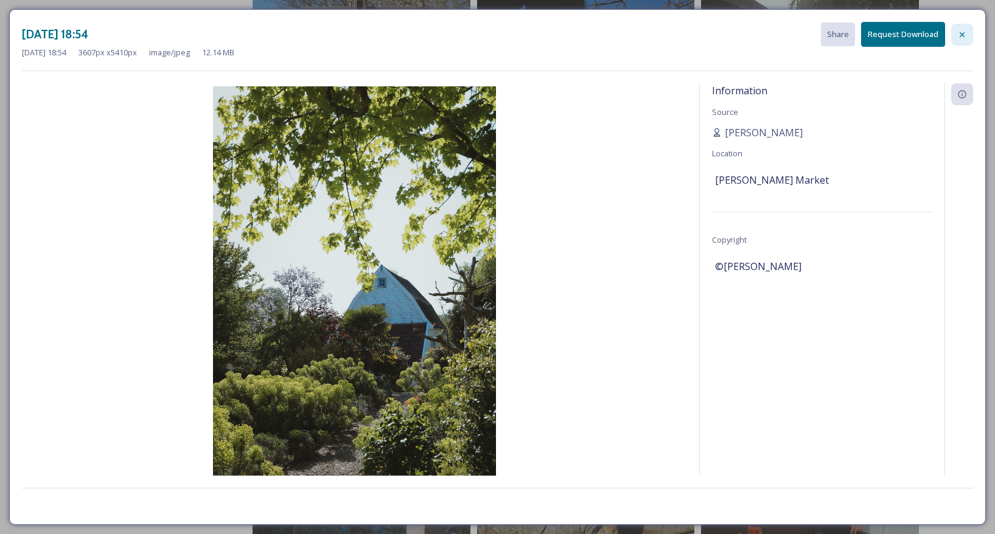
click at [960, 33] on icon at bounding box center [962, 35] width 10 height 10
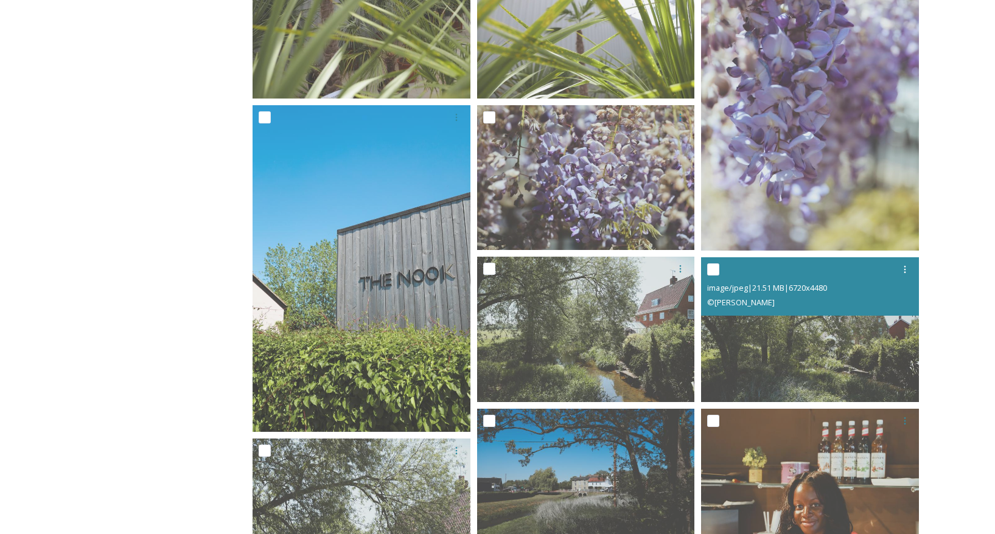
scroll to position [7744, 0]
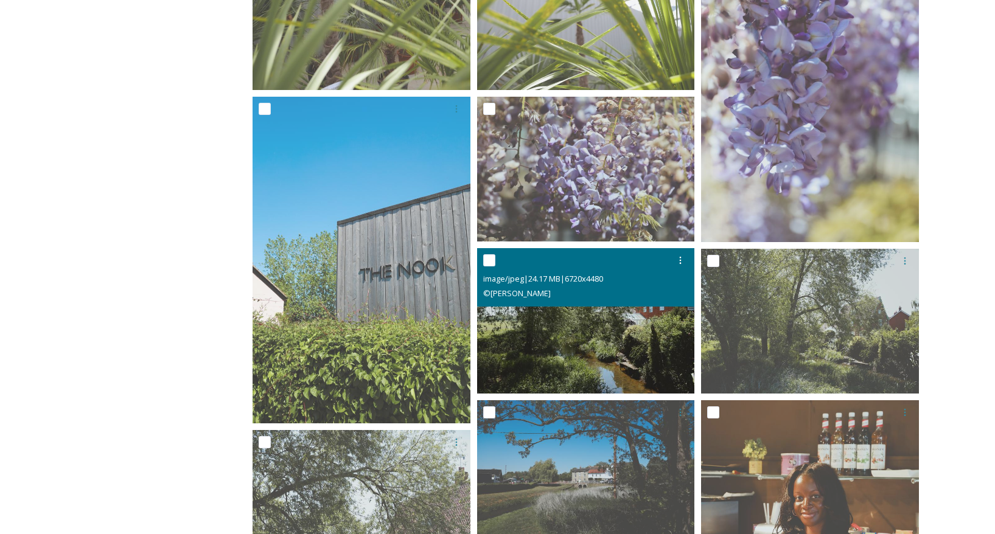
click at [596, 330] on img at bounding box center [586, 320] width 218 height 145
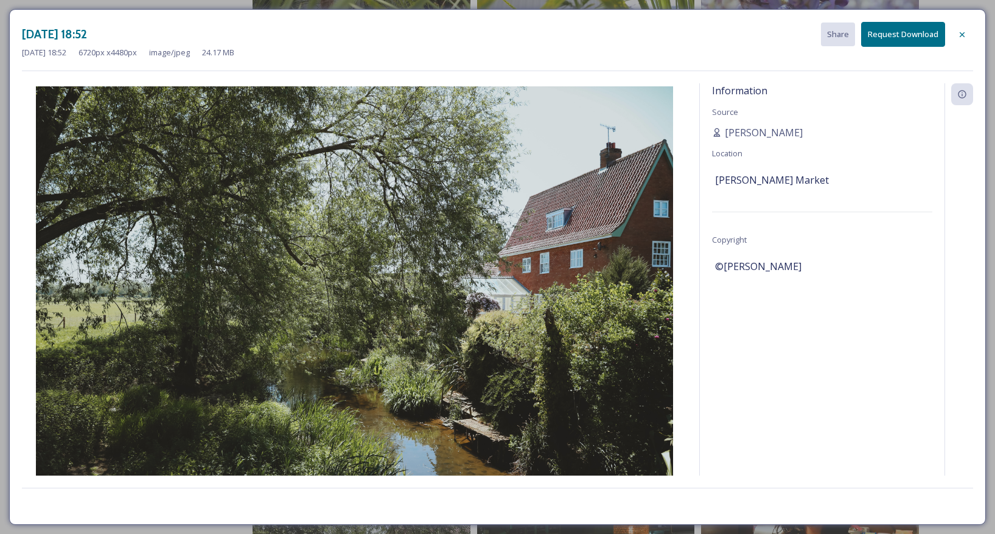
click at [962, 32] on icon at bounding box center [962, 35] width 10 height 10
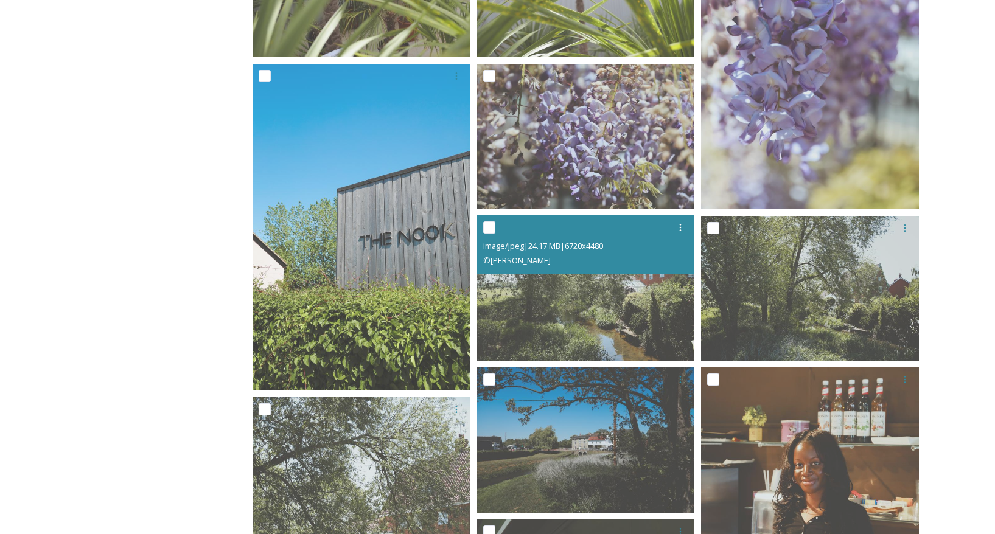
scroll to position [7783, 0]
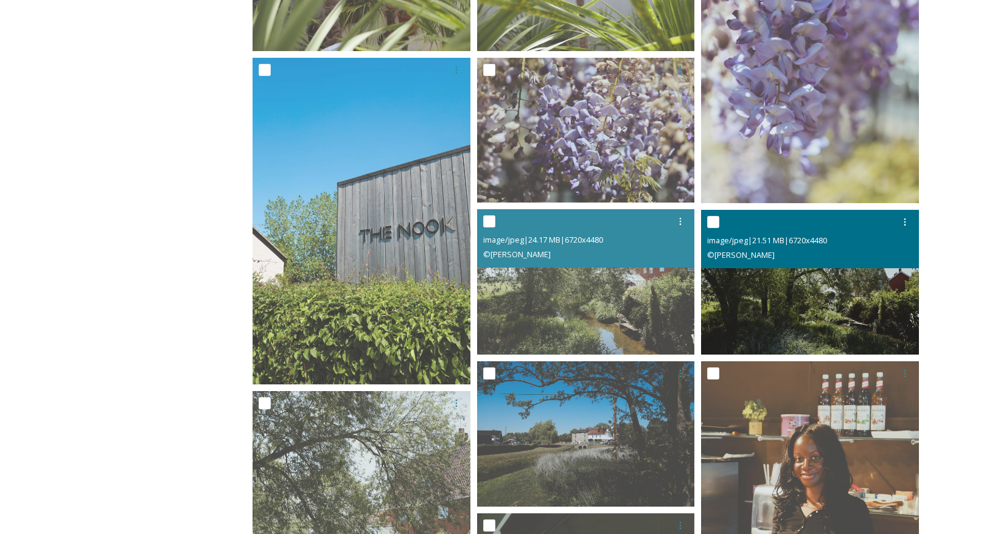
click at [796, 305] on img at bounding box center [810, 282] width 218 height 145
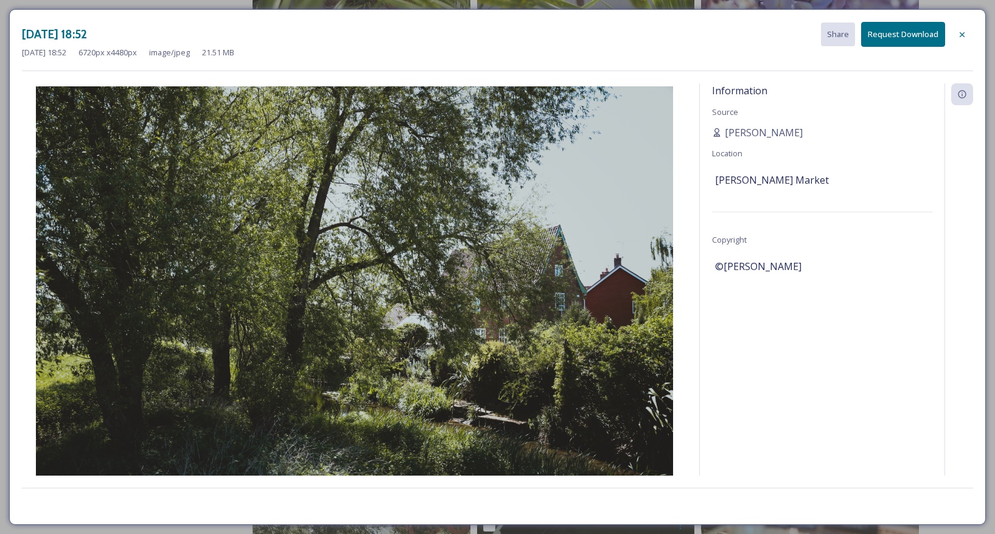
click at [961, 31] on icon at bounding box center [962, 35] width 10 height 10
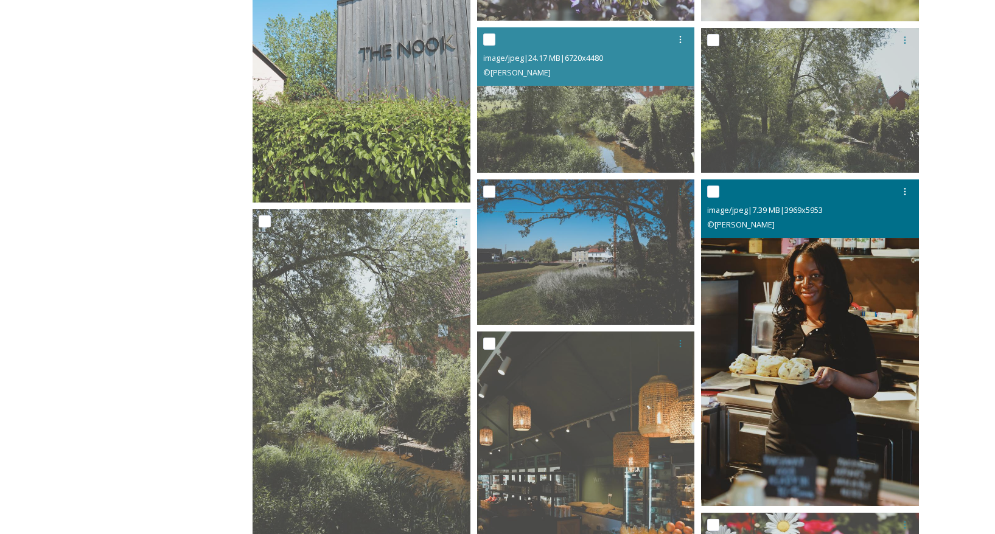
scroll to position [7965, 0]
click at [811, 293] on img at bounding box center [810, 342] width 218 height 327
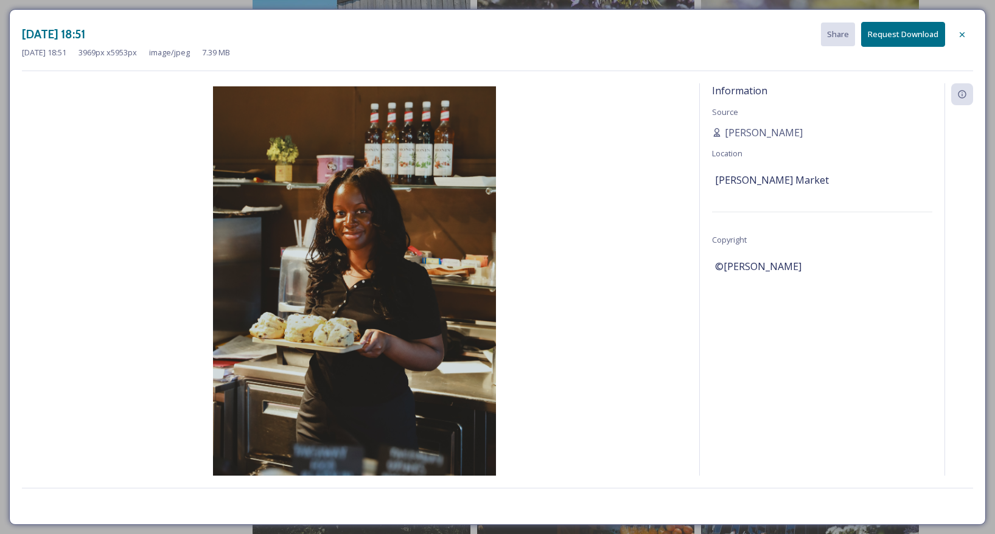
drag, startPoint x: 960, startPoint y: 35, endPoint x: 939, endPoint y: 54, distance: 28.5
click at [960, 36] on icon at bounding box center [962, 35] width 10 height 10
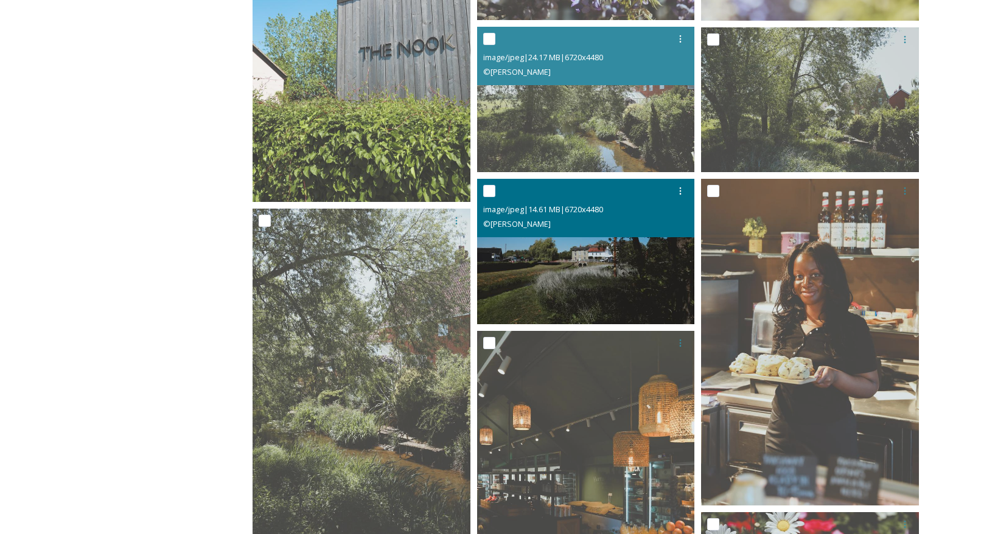
click at [578, 254] on img at bounding box center [586, 251] width 218 height 145
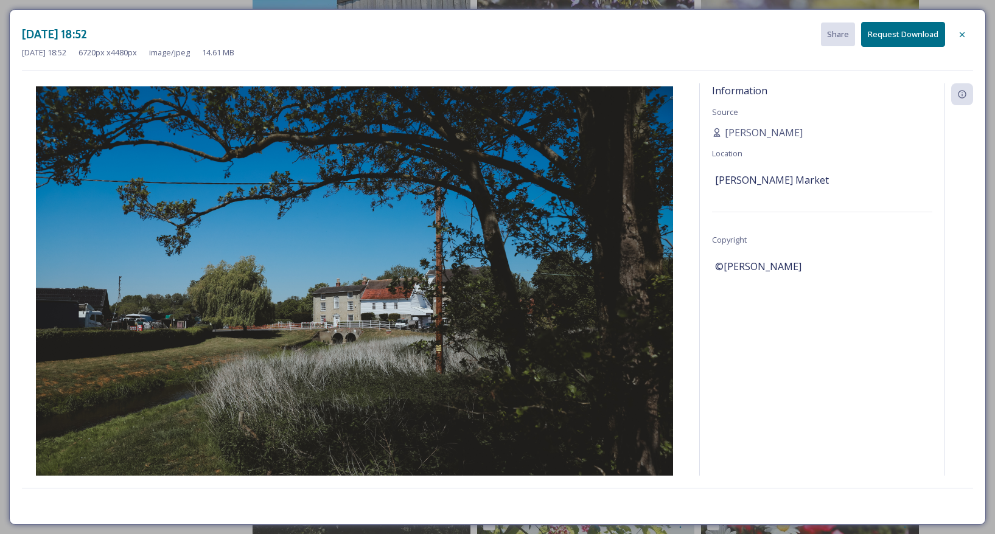
drag, startPoint x: 966, startPoint y: 35, endPoint x: 955, endPoint y: 43, distance: 13.2
click at [966, 35] on icon at bounding box center [962, 35] width 10 height 10
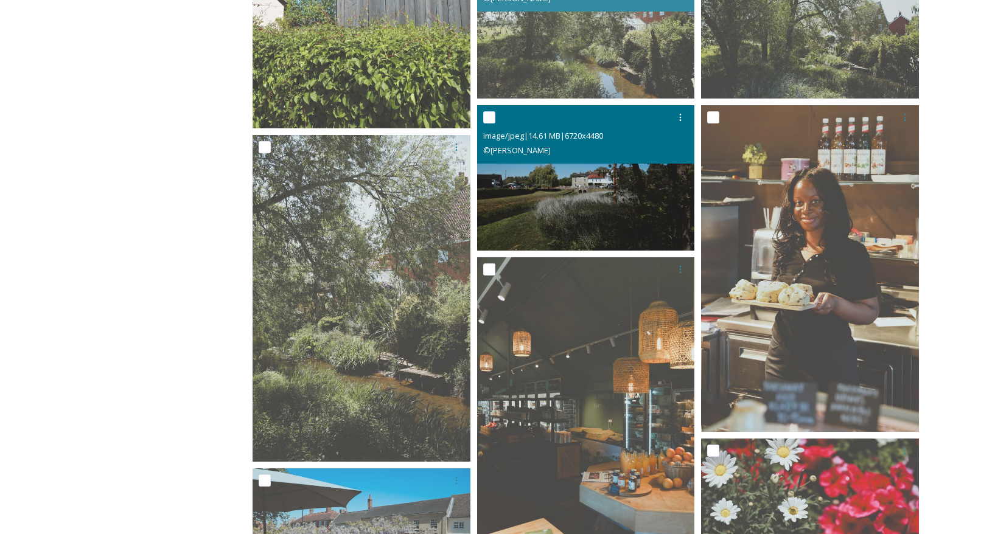
scroll to position [8040, 0]
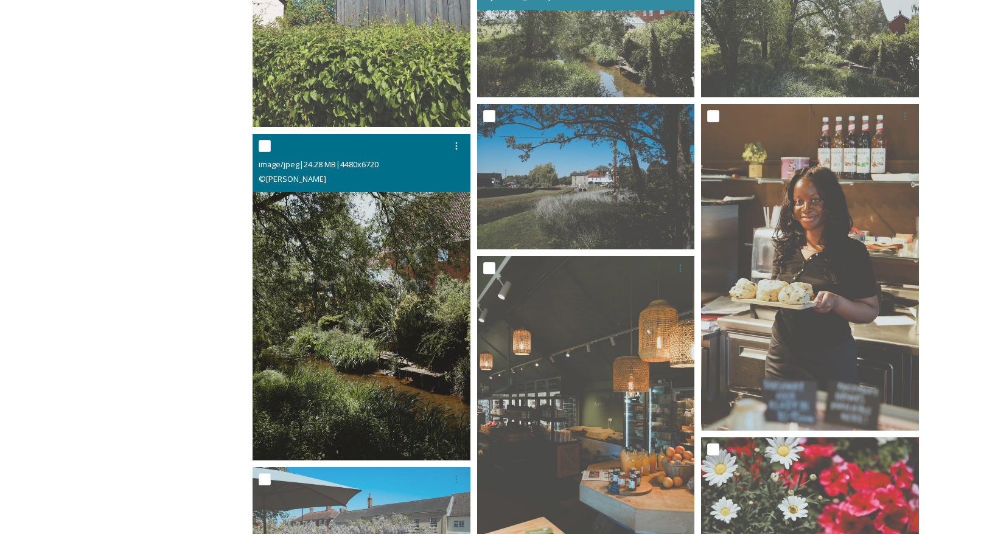
click at [394, 258] on img at bounding box center [362, 297] width 218 height 327
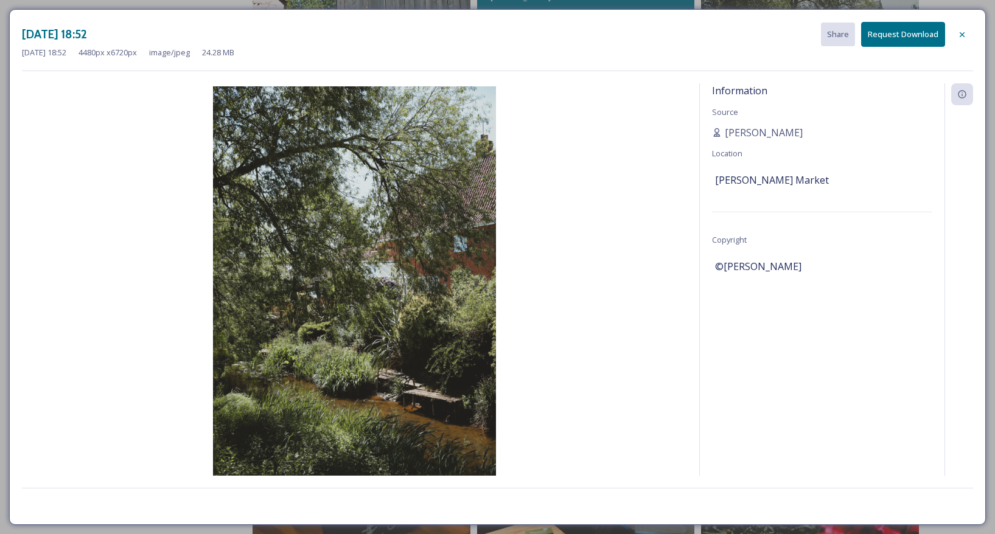
drag, startPoint x: 959, startPoint y: 30, endPoint x: 953, endPoint y: 37, distance: 9.0
click at [959, 30] on icon at bounding box center [962, 35] width 10 height 10
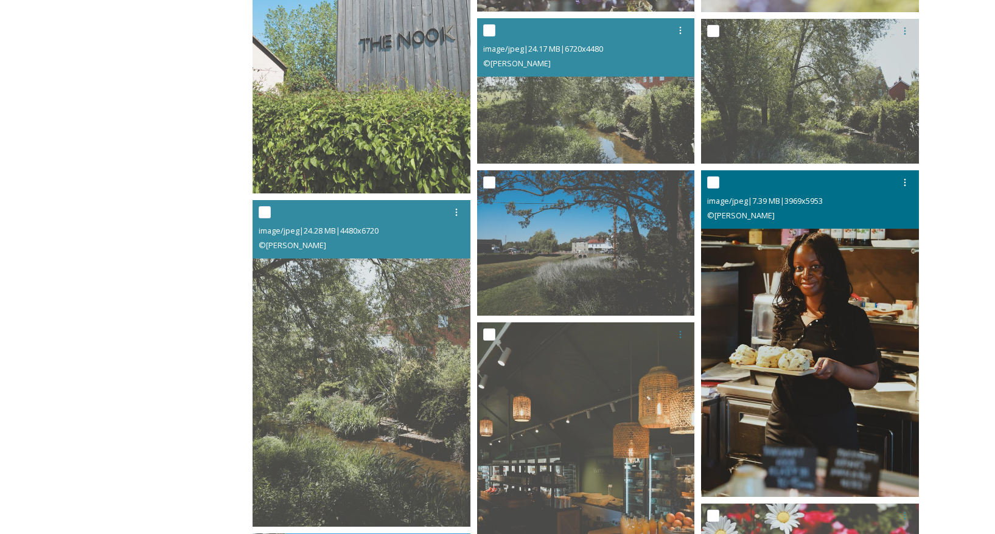
scroll to position [7976, 0]
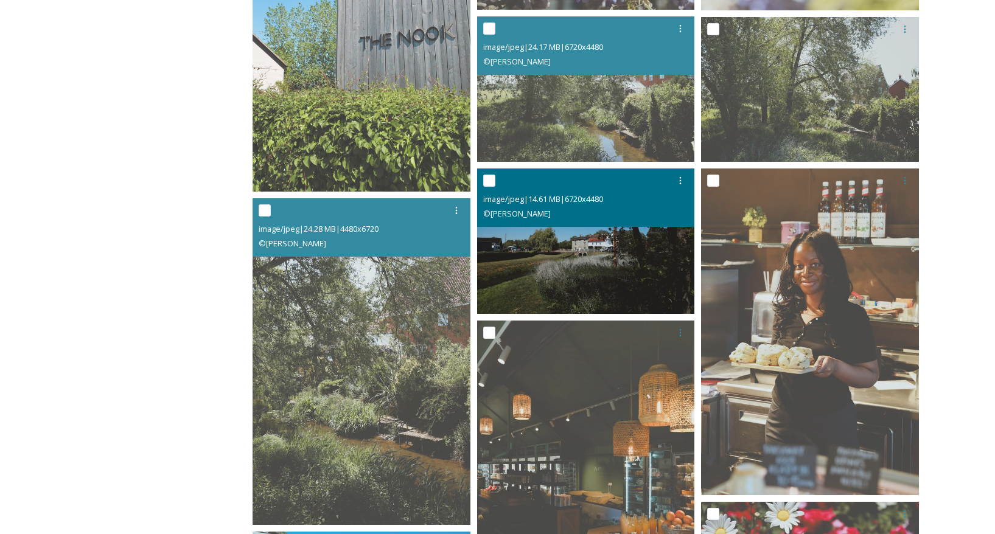
click at [587, 254] on img at bounding box center [586, 241] width 218 height 145
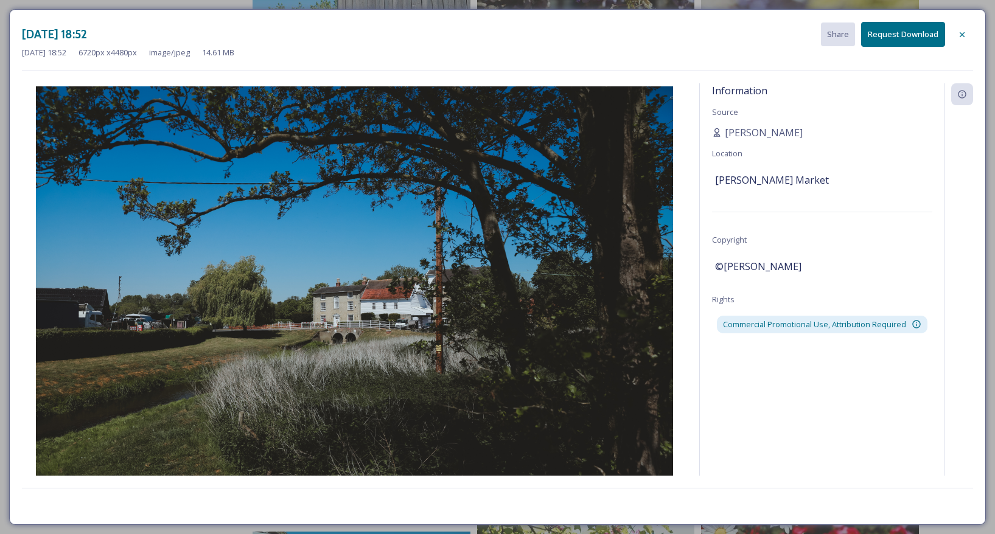
drag, startPoint x: 962, startPoint y: 32, endPoint x: 961, endPoint y: 46, distance: 14.0
click at [962, 33] on icon at bounding box center [962, 35] width 10 height 10
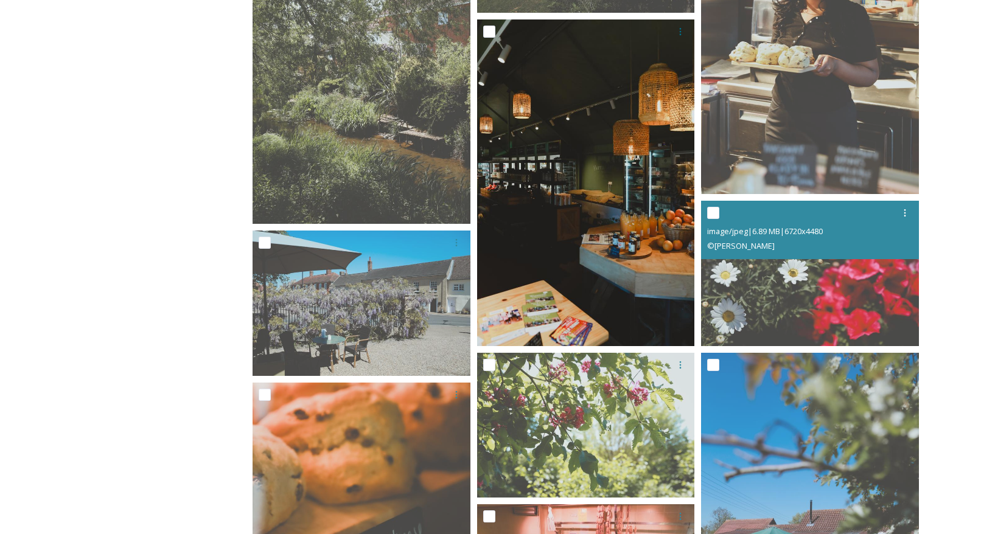
scroll to position [8282, 0]
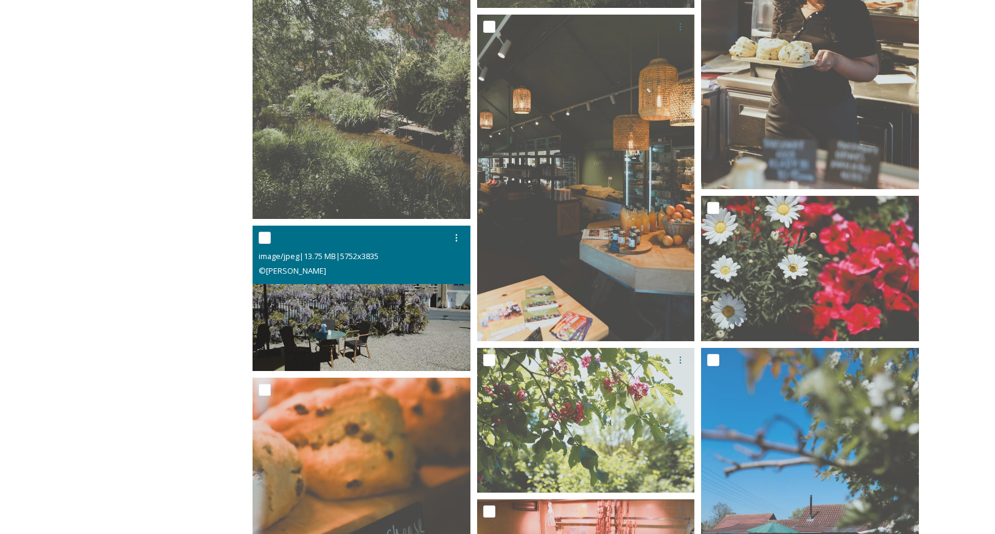
click at [365, 319] on img at bounding box center [362, 298] width 218 height 145
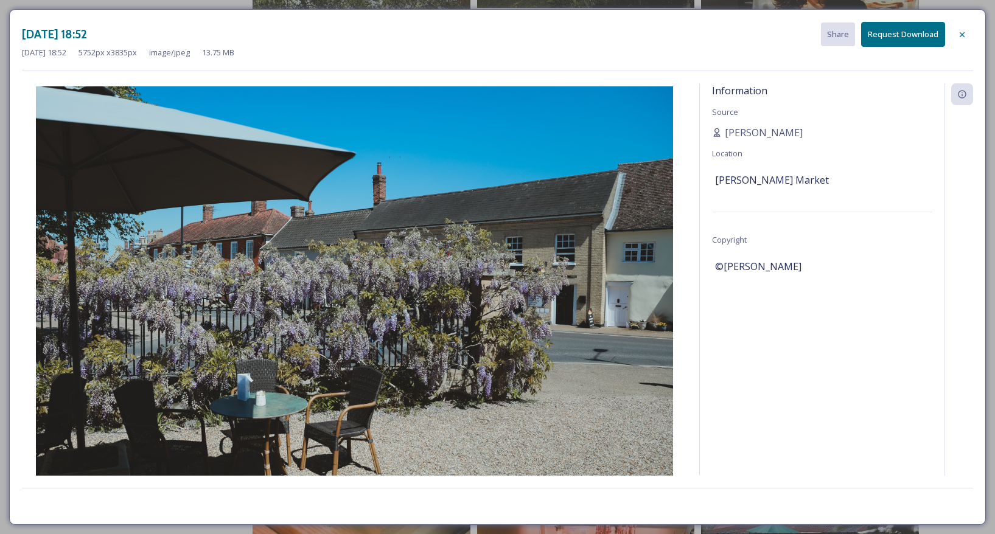
click at [968, 30] on div at bounding box center [962, 35] width 22 height 22
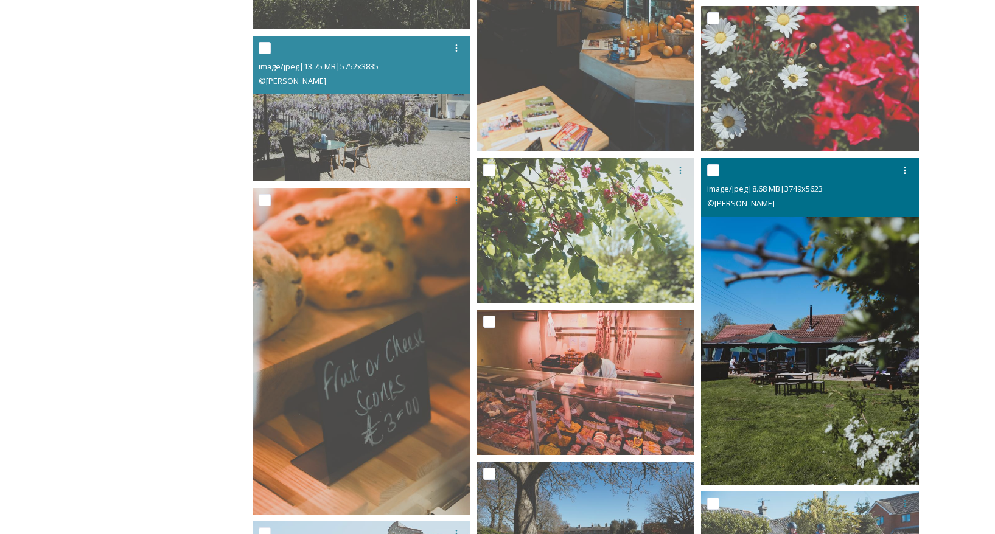
scroll to position [8474, 0]
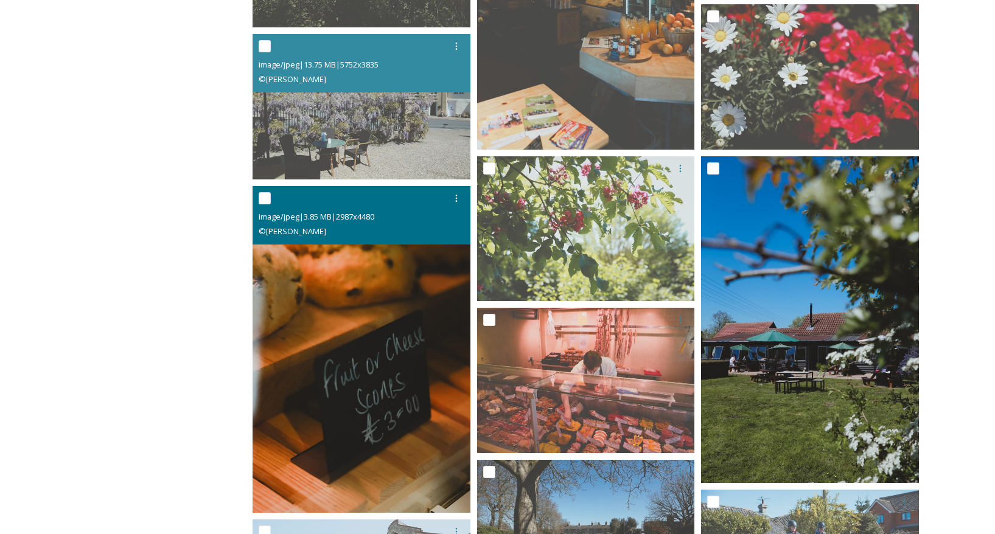
click at [324, 276] on img at bounding box center [362, 349] width 218 height 327
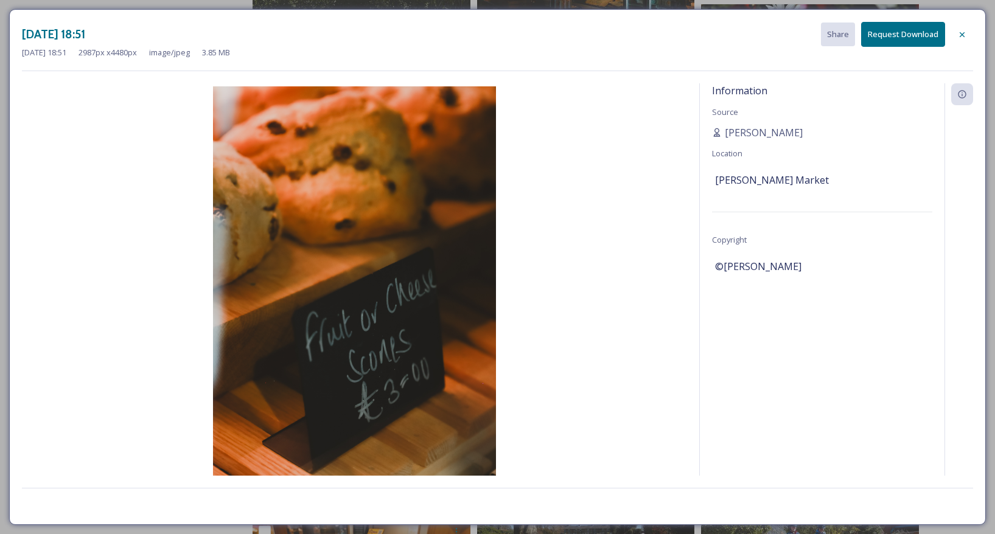
drag, startPoint x: 960, startPoint y: 31, endPoint x: 964, endPoint y: 49, distance: 18.6
click at [960, 31] on icon at bounding box center [962, 35] width 10 height 10
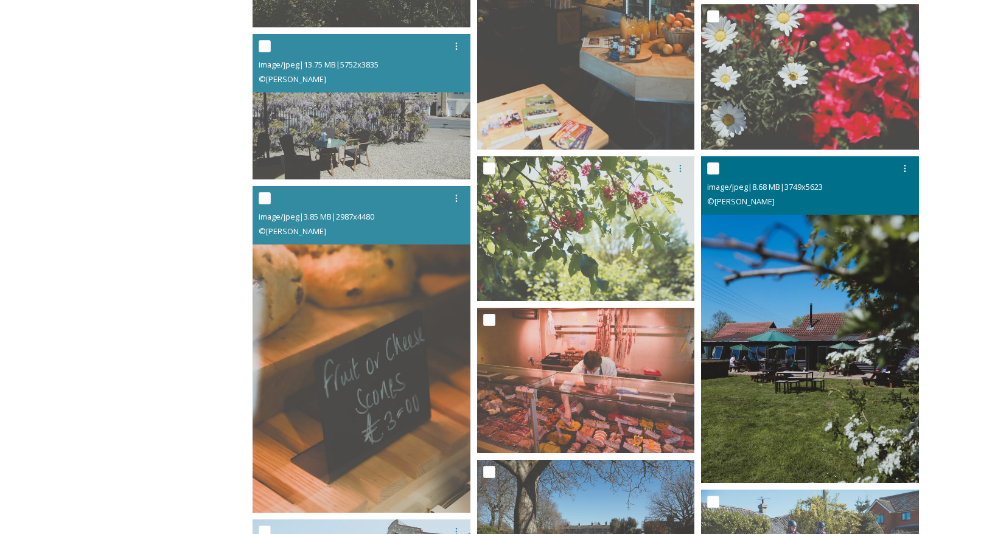
click at [803, 307] on img at bounding box center [810, 319] width 218 height 327
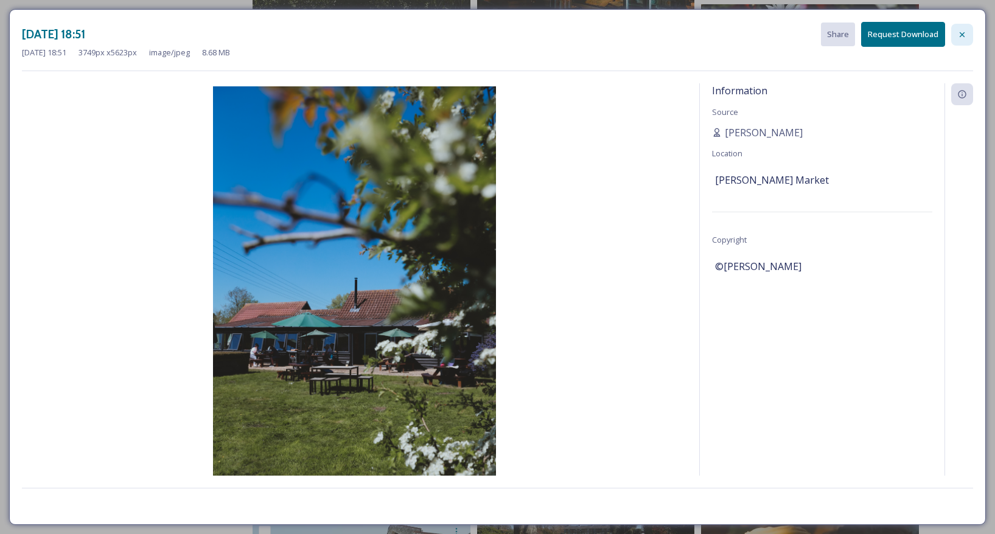
click at [959, 33] on icon at bounding box center [962, 35] width 10 height 10
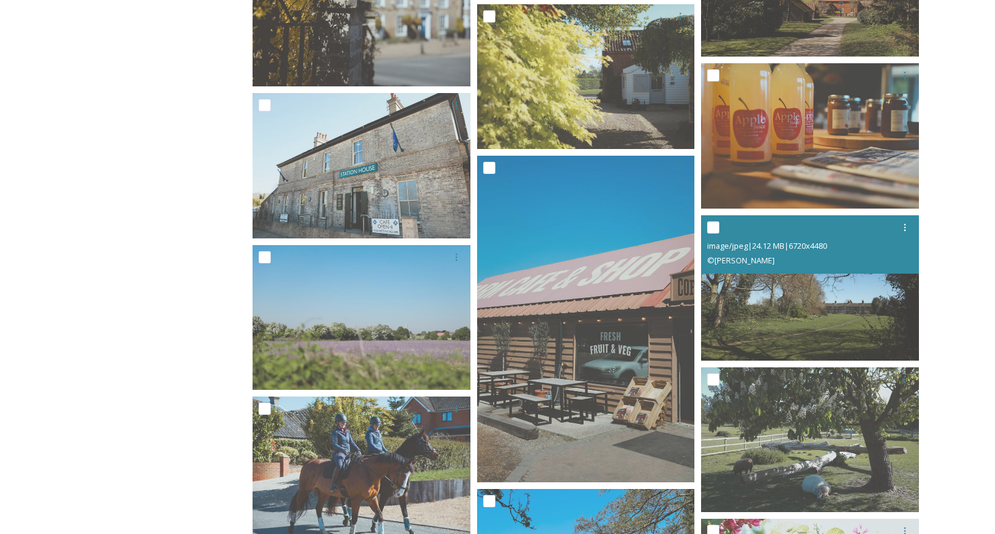
scroll to position [9541, 0]
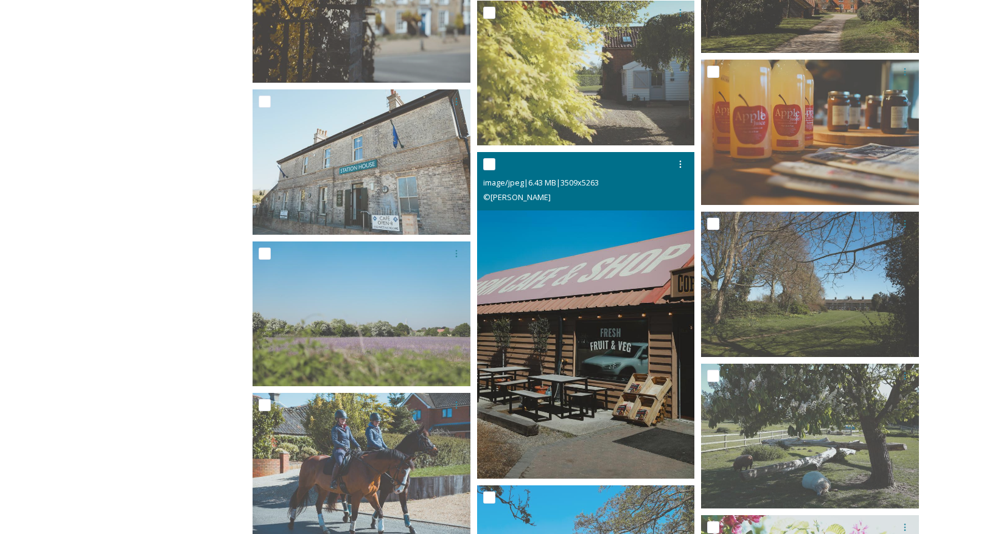
click at [559, 284] on img at bounding box center [586, 315] width 218 height 327
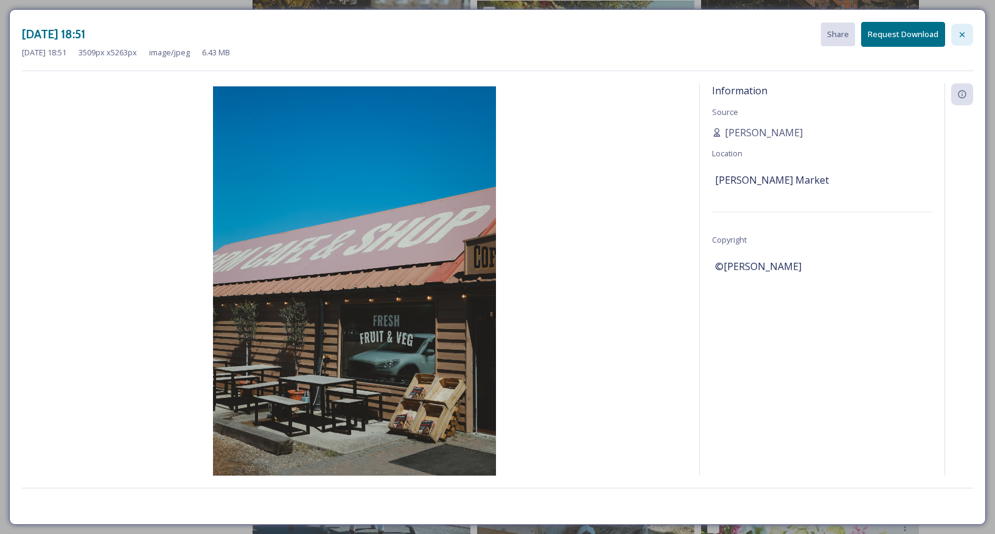
click at [959, 31] on icon at bounding box center [962, 35] width 10 height 10
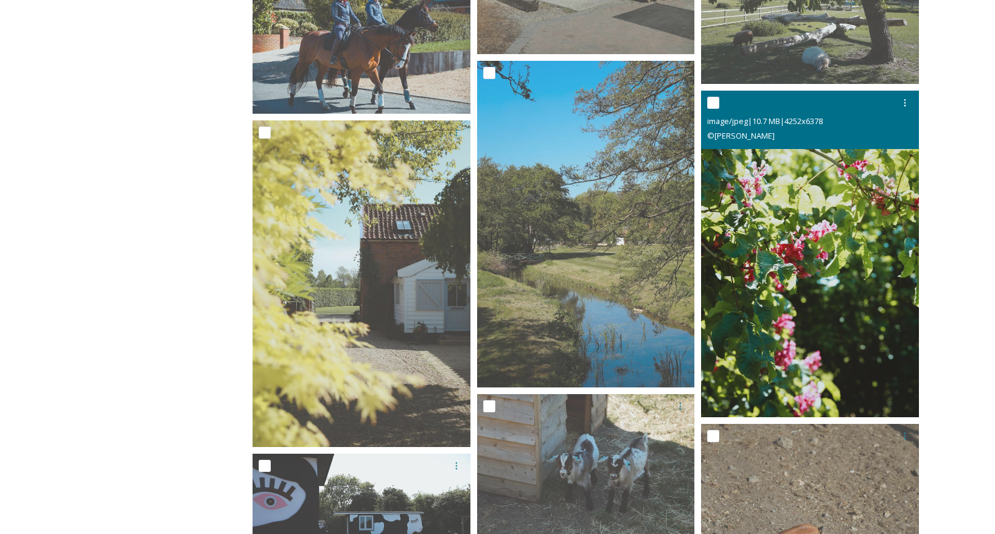
scroll to position [9979, 0]
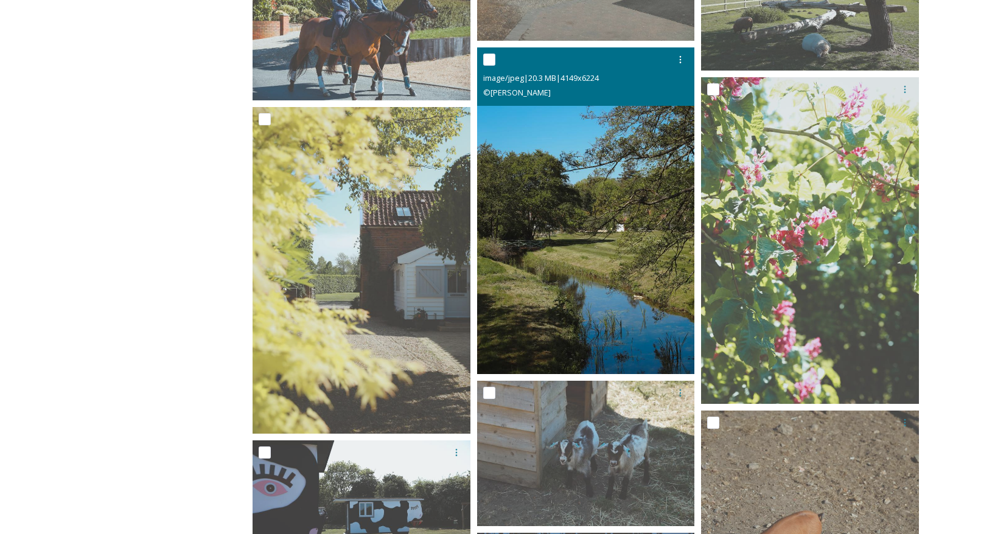
click at [543, 183] on img at bounding box center [586, 210] width 218 height 327
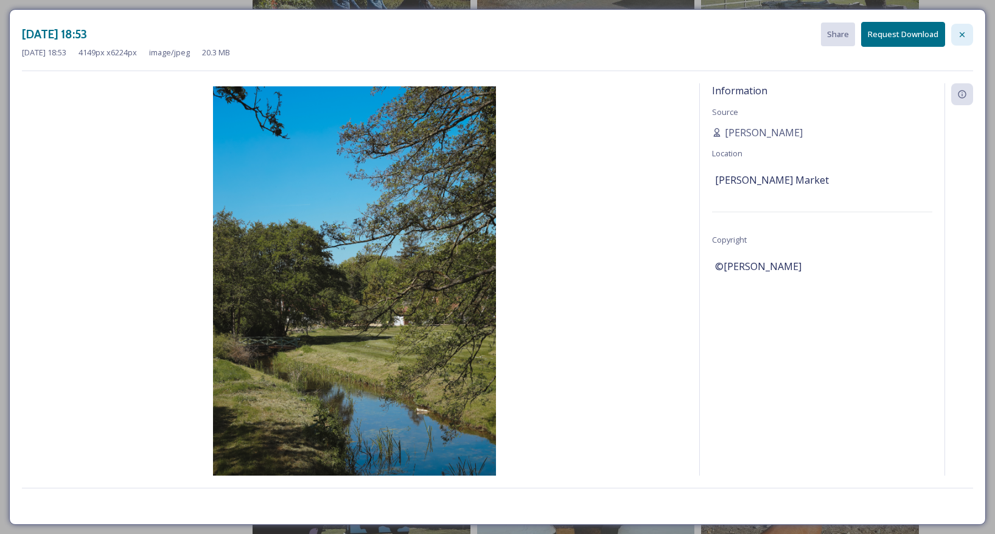
click at [962, 36] on icon at bounding box center [962, 35] width 10 height 10
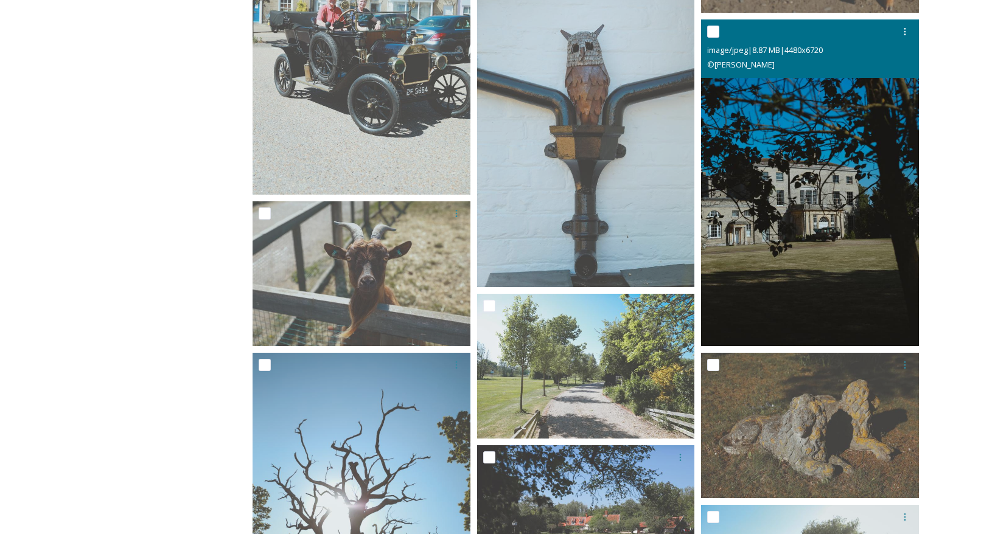
scroll to position [10708, 0]
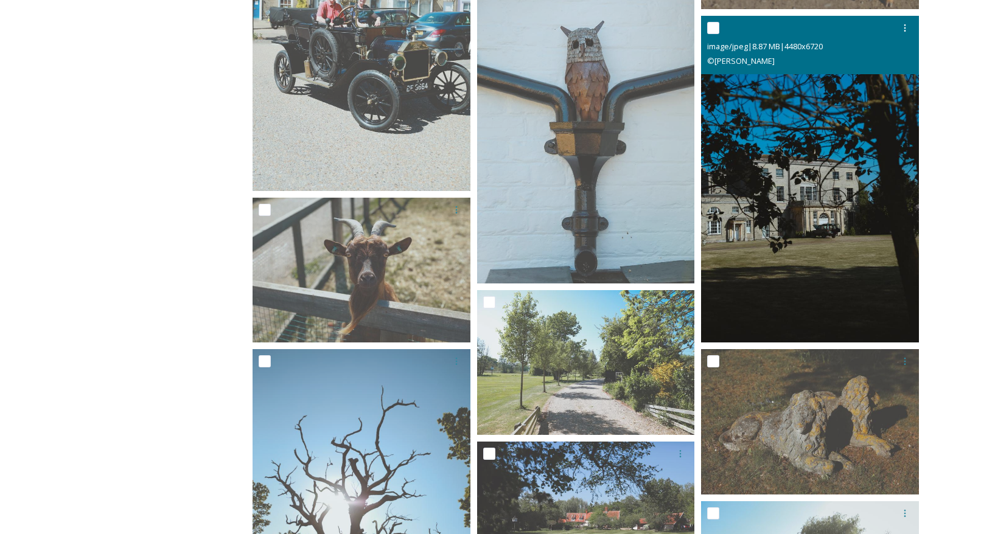
click at [772, 152] on img at bounding box center [810, 179] width 218 height 327
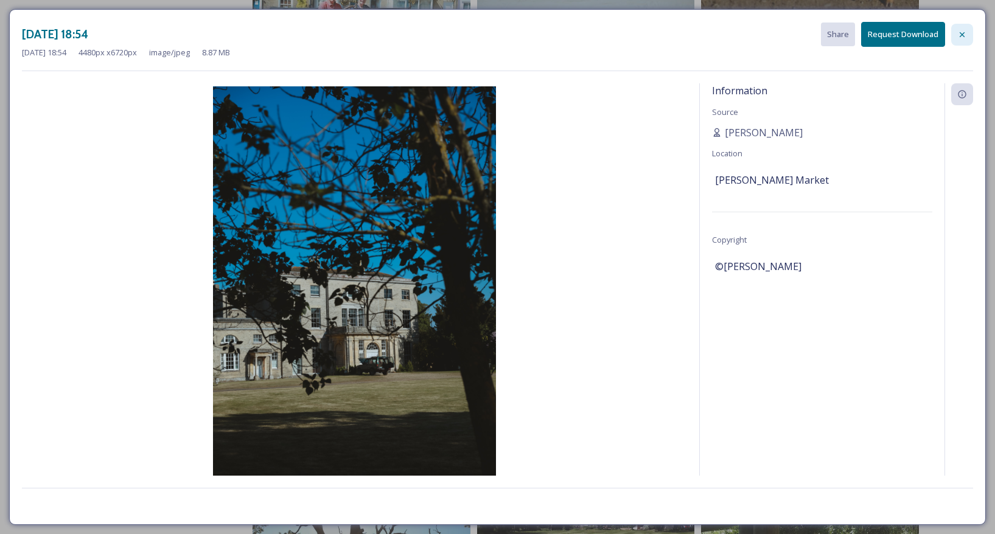
drag, startPoint x: 962, startPoint y: 32, endPoint x: 947, endPoint y: 42, distance: 17.6
click at [962, 32] on icon at bounding box center [962, 35] width 10 height 10
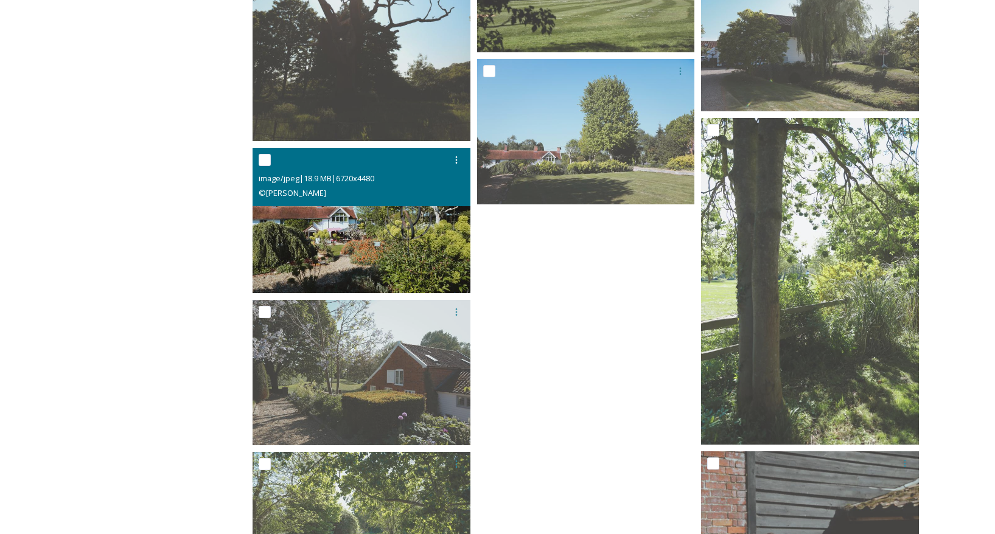
scroll to position [11247, 0]
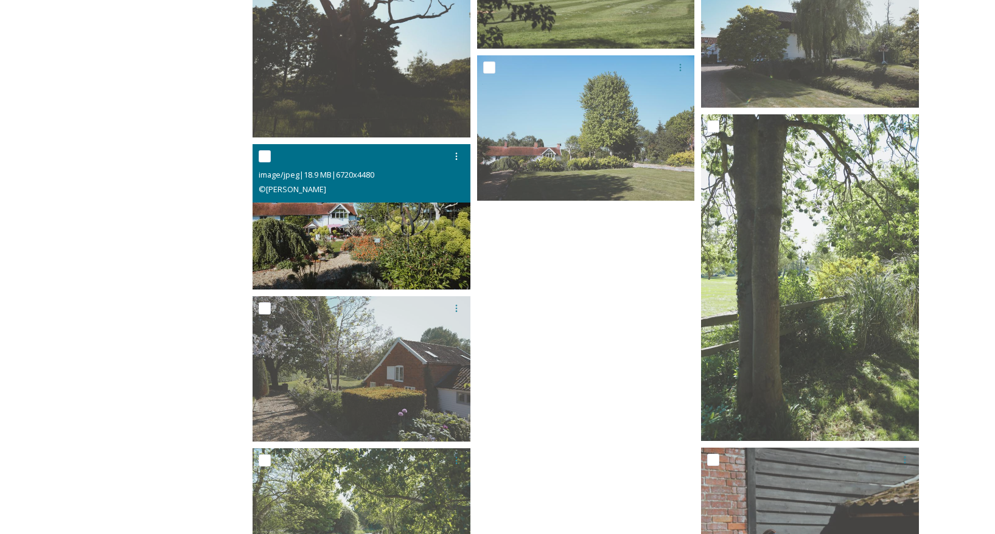
click at [369, 232] on img at bounding box center [362, 216] width 218 height 145
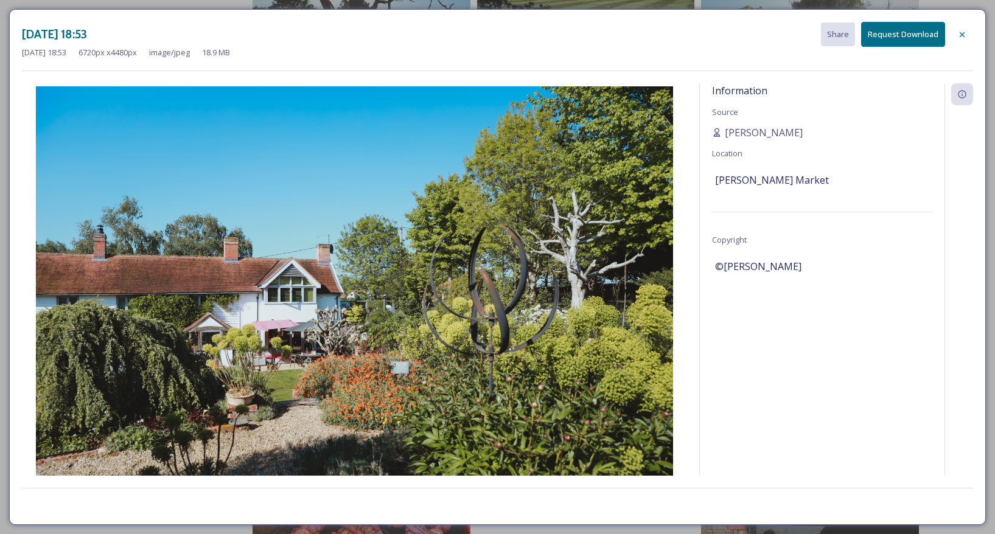
click at [959, 33] on icon at bounding box center [962, 35] width 10 height 10
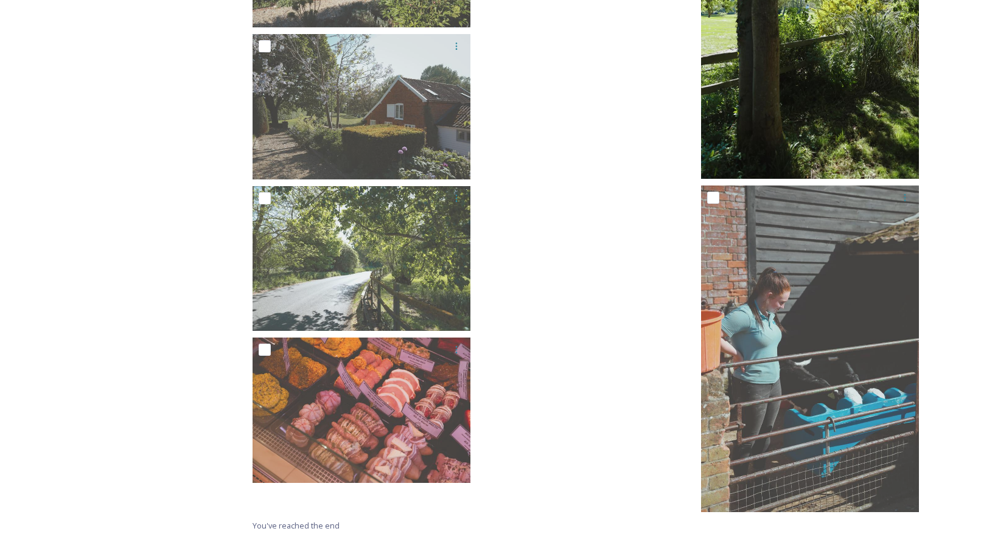
scroll to position [11514, 0]
